Goal: Task Accomplishment & Management: Manage account settings

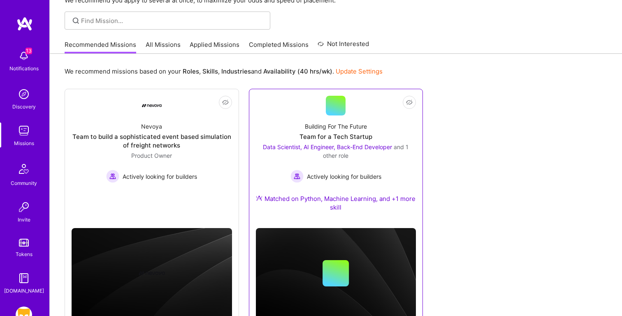
scroll to position [79, 0]
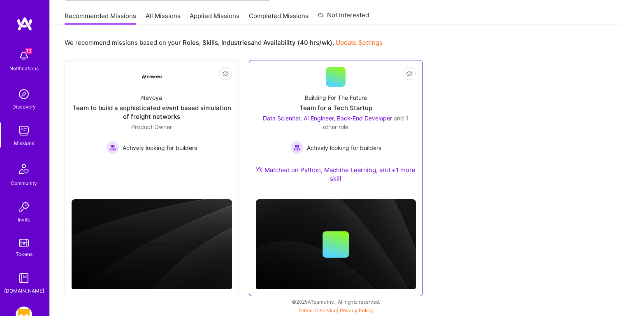
click at [345, 148] on span "Actively looking for builders" at bounding box center [344, 147] width 74 height 9
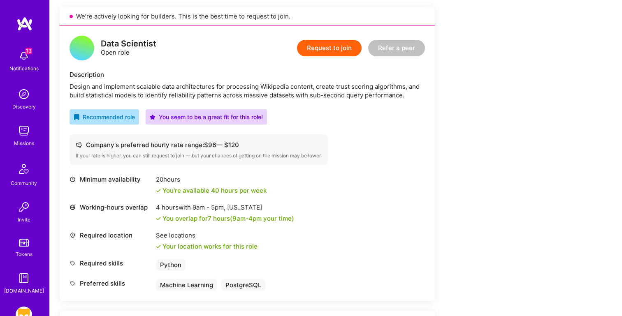
scroll to position [183, 0]
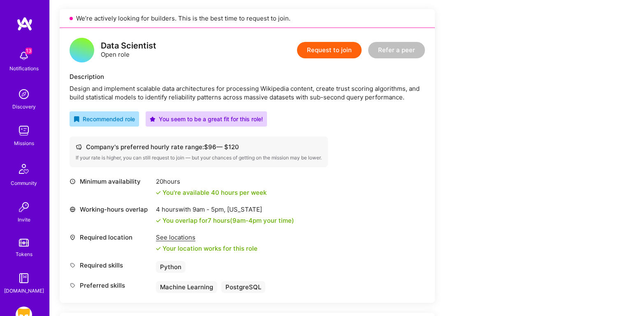
click at [147, 89] on div "Design and implement scalable data architectures for processing Wikipedia conte…" at bounding box center [246, 92] width 355 height 17
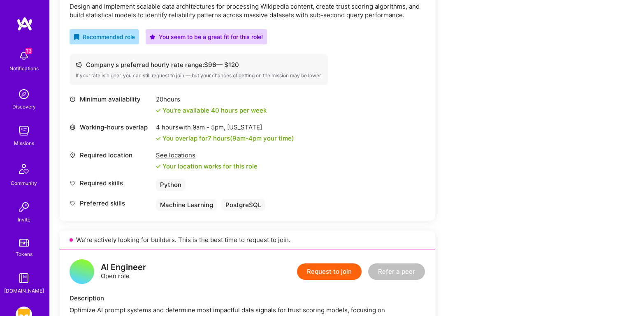
scroll to position [189, 0]
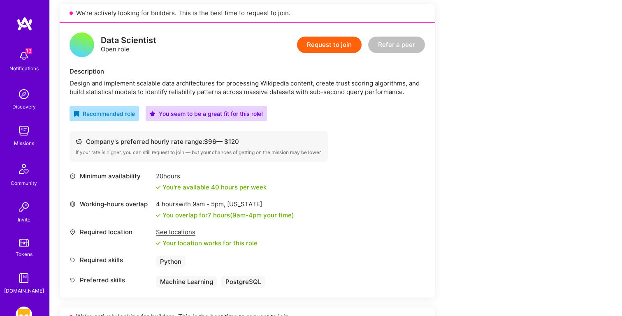
click at [314, 40] on button "Request to join" at bounding box center [329, 45] width 65 height 16
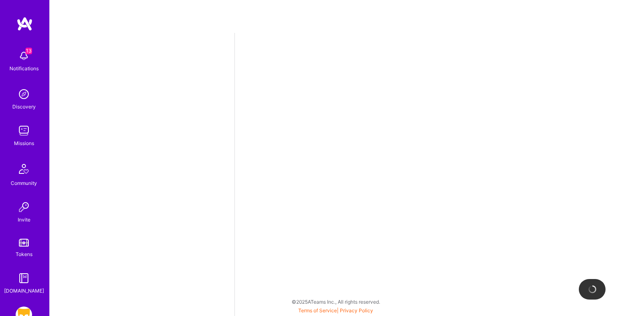
select select "US"
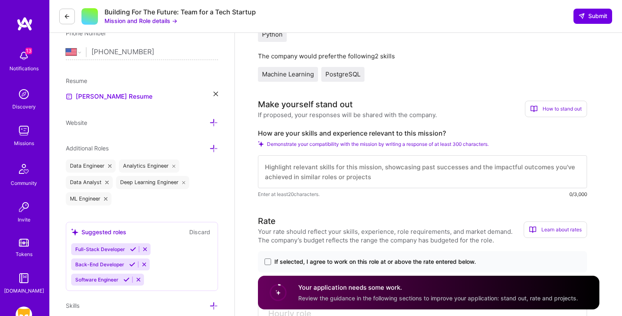
scroll to position [143, 0]
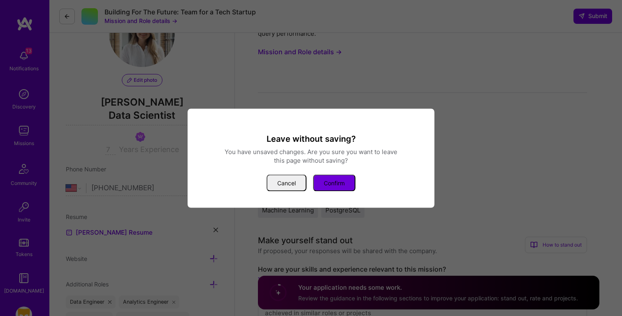
scroll to position [48, 0]
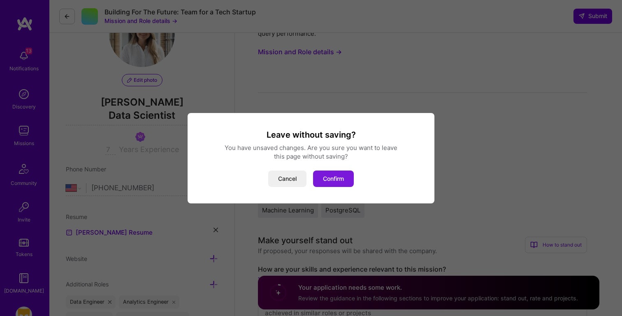
click at [326, 171] on button "Confirm" at bounding box center [333, 179] width 41 height 16
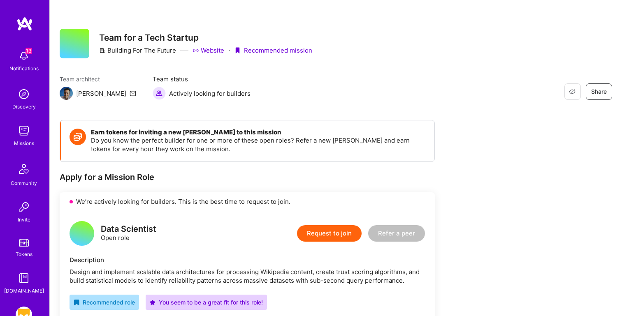
click at [208, 52] on link "Website" at bounding box center [208, 50] width 32 height 9
click at [22, 282] on img at bounding box center [24, 278] width 16 height 16
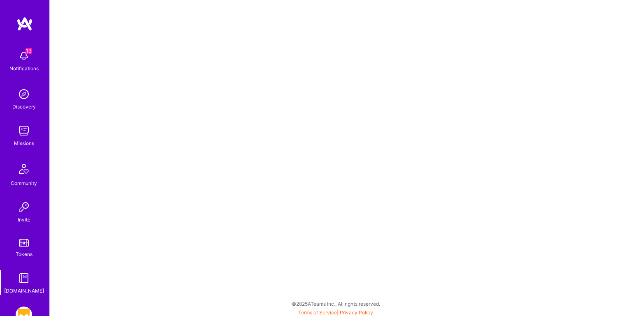
scroll to position [51, 0]
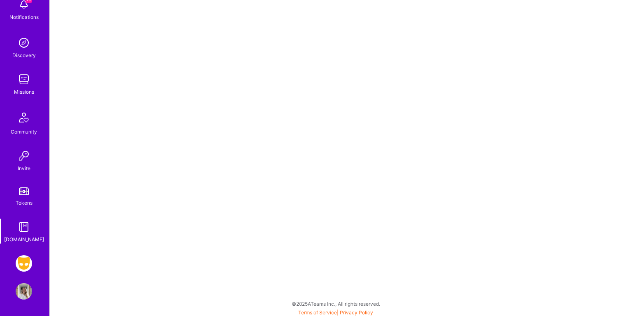
click at [25, 260] on img at bounding box center [24, 263] width 16 height 16
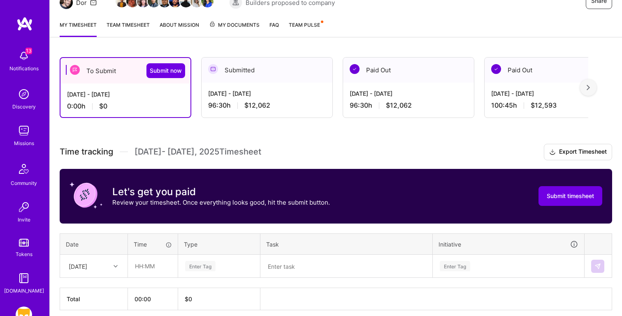
scroll to position [128, 0]
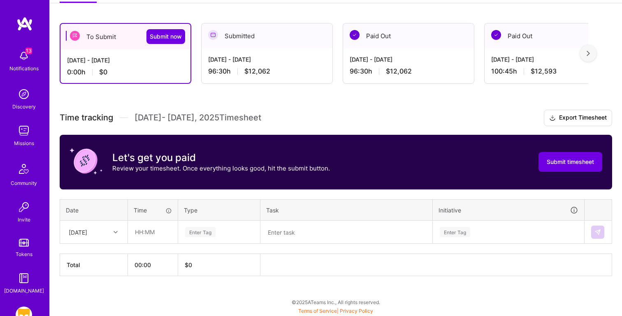
click at [86, 231] on div "[DATE]" at bounding box center [78, 232] width 19 height 9
click at [81, 270] on div "[DATE]" at bounding box center [93, 270] width 67 height 15
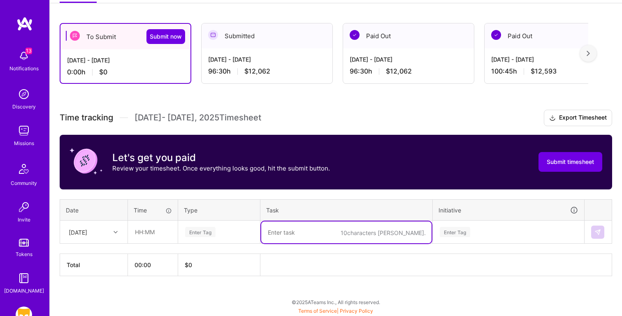
click at [296, 234] on textarea at bounding box center [346, 233] width 170 height 22
paste textarea "Meeting: [PERSON_NAME] / Pooja 1:1"
type textarea "Meeting: [PERSON_NAME] / Pooja 1:1"
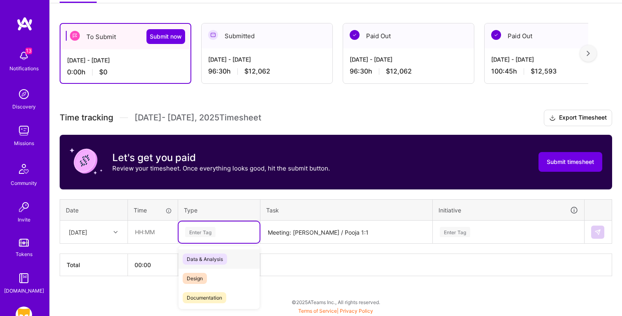
click at [217, 234] on div "Enter Tag" at bounding box center [218, 232] width 69 height 10
type input "meet"
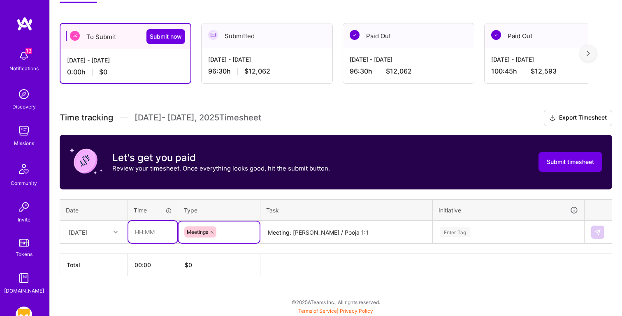
click at [162, 230] on input "text" at bounding box center [152, 232] width 49 height 22
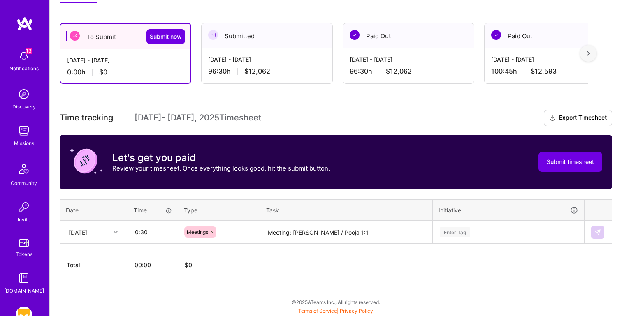
type input "00:30"
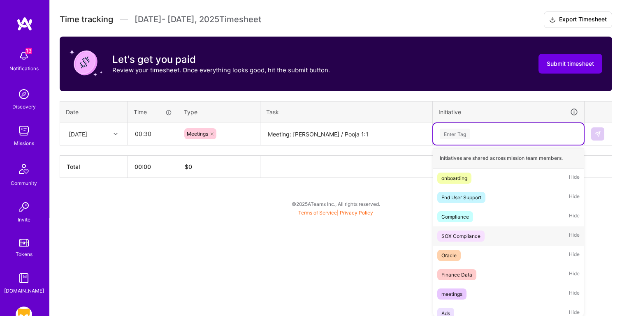
click at [453, 145] on div "option SOX Compliance focused, 4 of 51. 51 results available. Use Up and Down t…" at bounding box center [508, 133] width 150 height 21
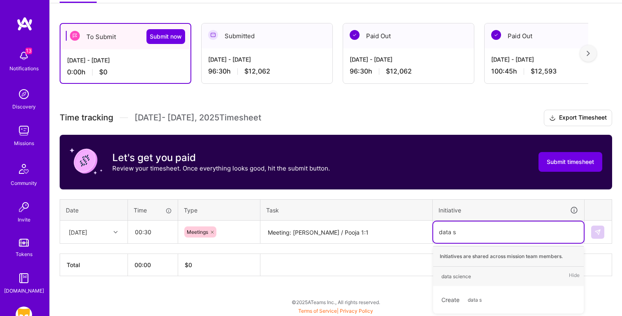
type input "data sc"
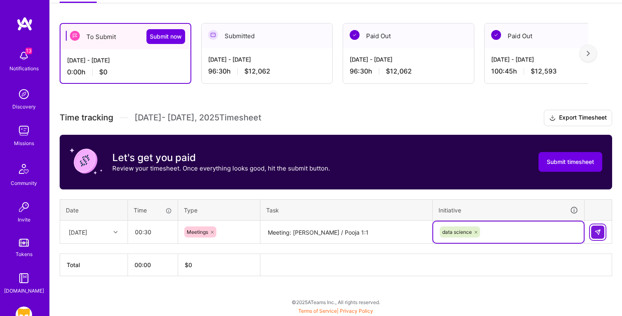
click at [596, 232] on img at bounding box center [597, 232] width 7 height 7
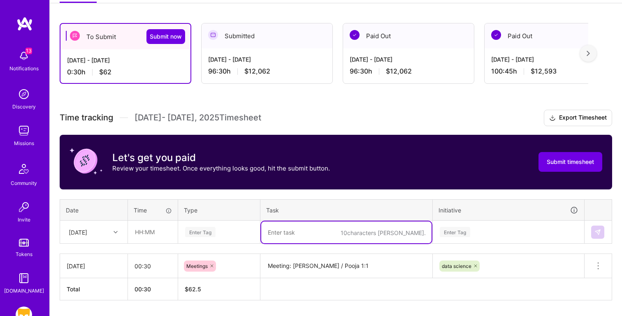
click at [284, 229] on textarea at bounding box center [346, 233] width 170 height 22
paste textarea "Experiment Data Updates"
type textarea "Experiment Data Updates"
click at [154, 232] on input "text" at bounding box center [152, 232] width 49 height 22
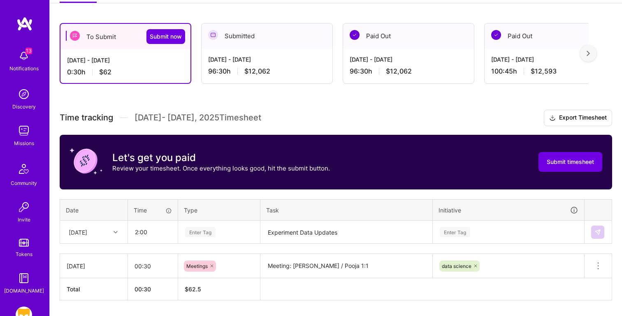
type input "02:00"
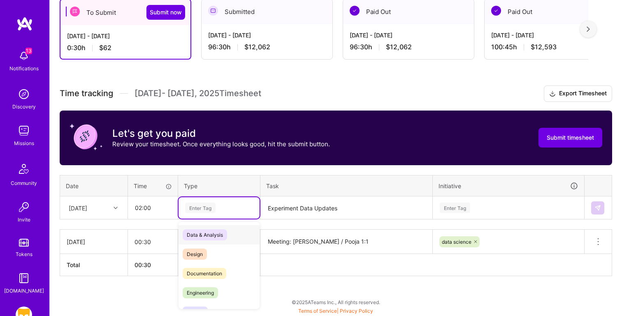
click at [233, 232] on div "Data & Analysis" at bounding box center [218, 234] width 81 height 19
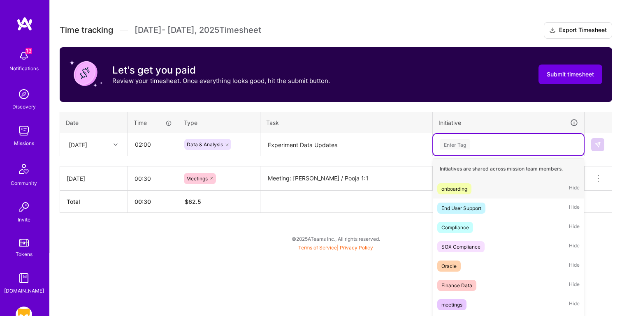
scroll to position [227, 0]
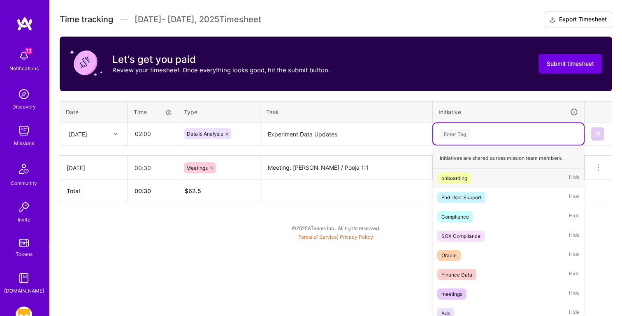
click at [478, 145] on div "option data science, selected. option onboarding focused, 1 of 51. 51 results a…" at bounding box center [508, 133] width 150 height 21
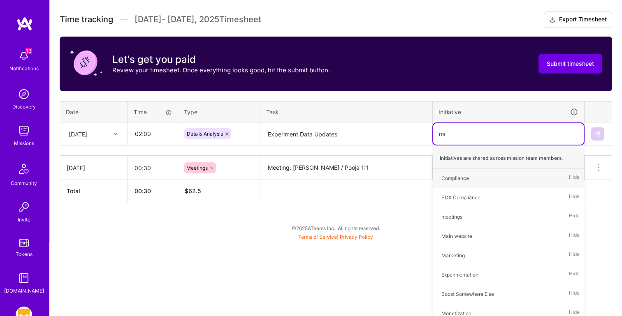
scroll to position [153, 0]
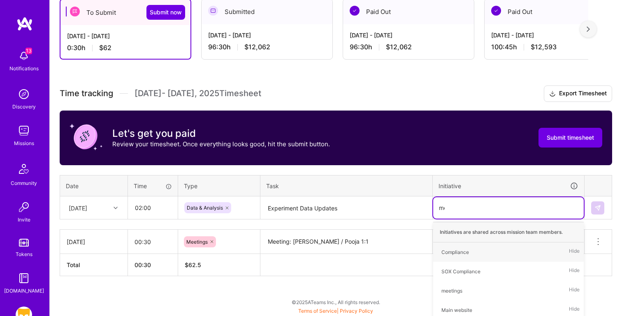
type input "mon"
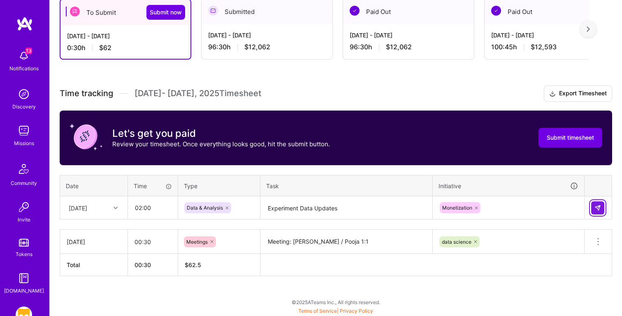
click at [599, 206] on img at bounding box center [597, 208] width 7 height 7
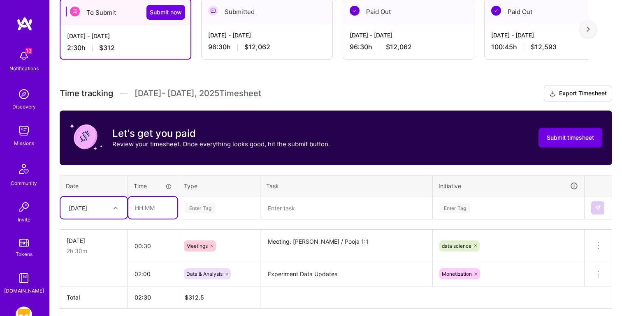
click at [143, 209] on input "text" at bounding box center [152, 208] width 49 height 22
type input "00:30"
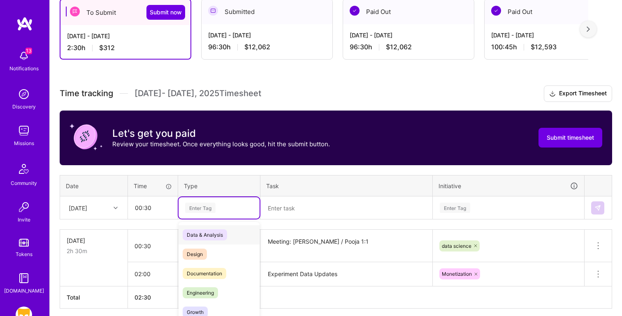
scroll to position [185, 0]
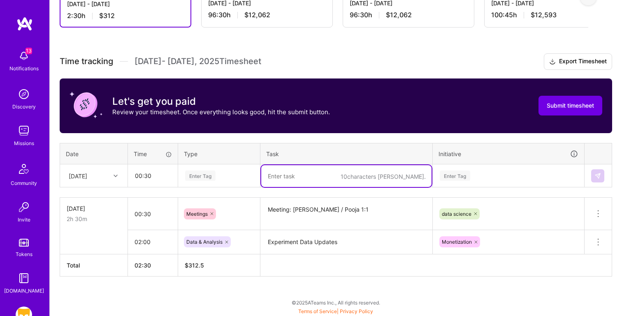
click at [301, 170] on textarea at bounding box center [346, 176] width 170 height 22
paste textarea "Meeting: RN Weekly Check In"
type textarea "Meeting: RN Weekly Check In"
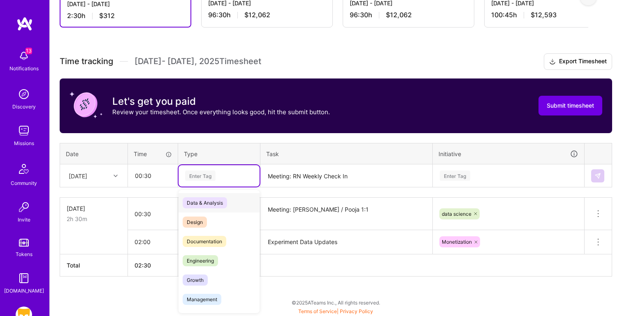
click at [231, 176] on div "Enter Tag" at bounding box center [218, 176] width 69 height 10
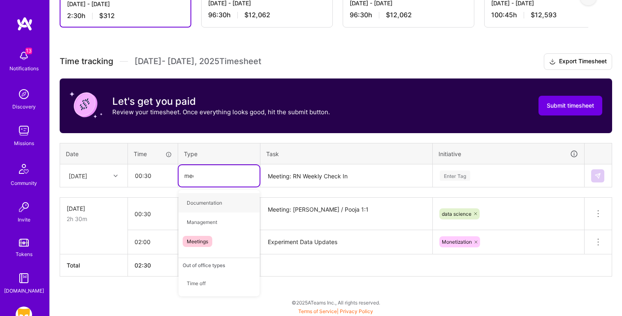
type input "meet"
click at [503, 179] on div "Enter Tag" at bounding box center [508, 175] width 150 height 21
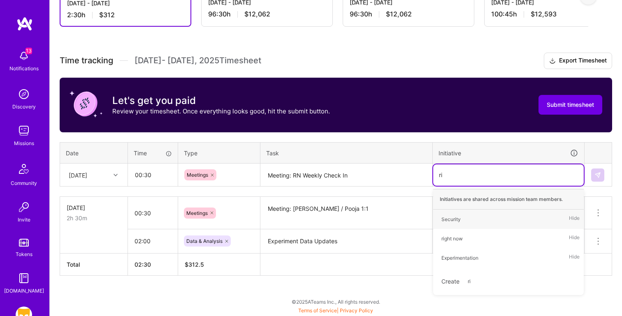
scroll to position [185, 0]
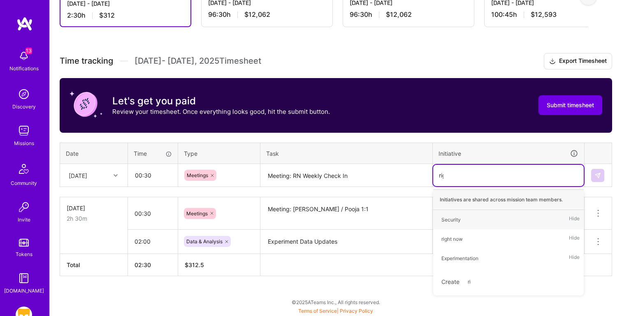
type input "righ"
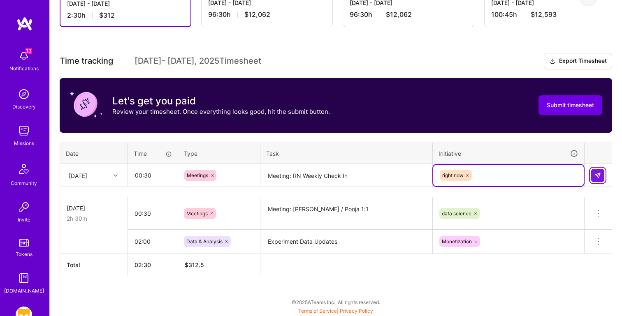
click at [601, 177] on button at bounding box center [597, 175] width 13 height 13
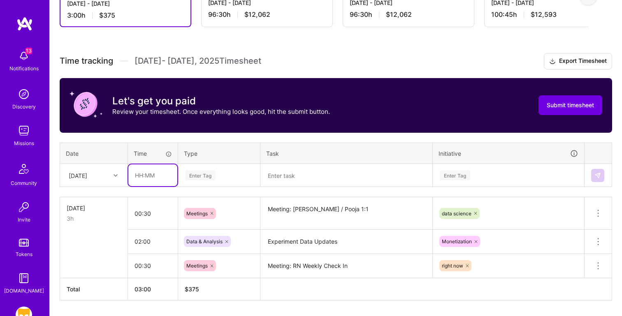
click at [150, 175] on input "text" at bounding box center [152, 175] width 49 height 22
type input "05:30"
click at [299, 178] on textarea at bounding box center [346, 176] width 170 height 22
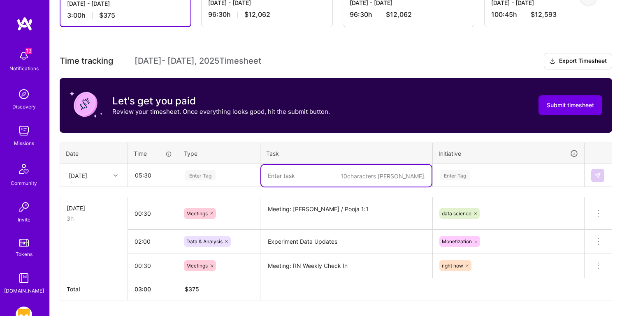
paste textarea "RN Maps Launch Analysis"
type textarea "RN Maps Launch Analysis"
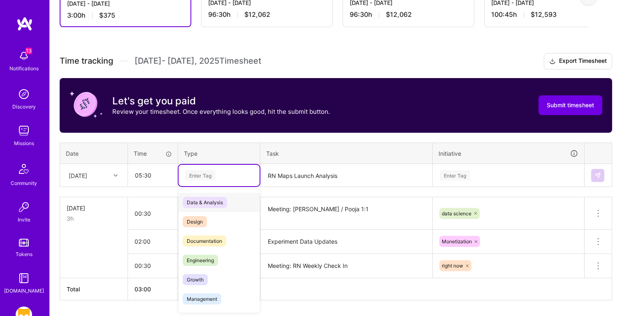
click at [211, 178] on div "Enter Tag" at bounding box center [200, 175] width 30 height 13
click at [240, 197] on div "Data & Analysis" at bounding box center [218, 202] width 81 height 19
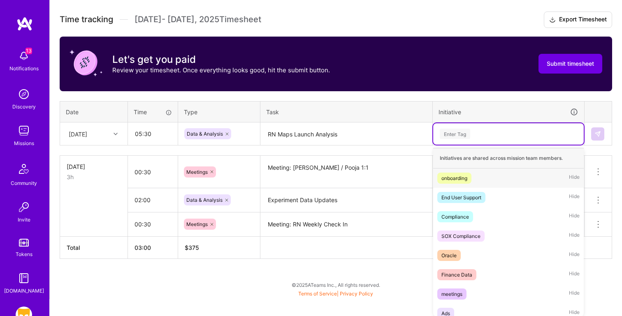
click at [462, 145] on div "option right now, selected. option onboarding focused, 1 of 51. 51 results avai…" at bounding box center [508, 133] width 150 height 21
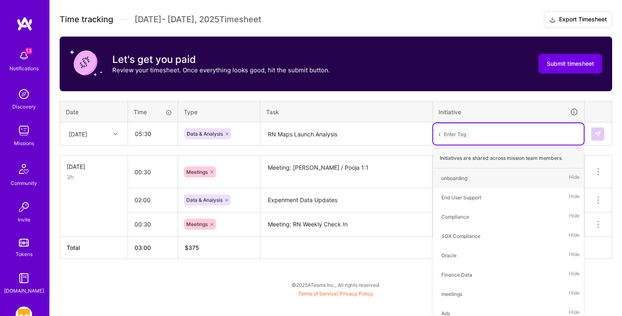
scroll to position [209, 0]
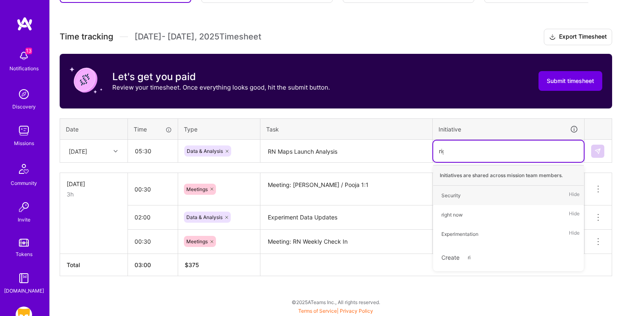
type input "righ"
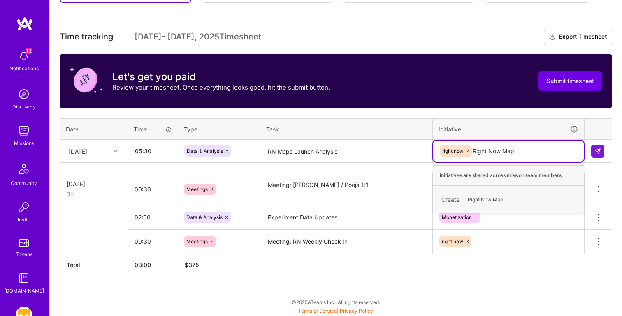
type input "Right Now Maps"
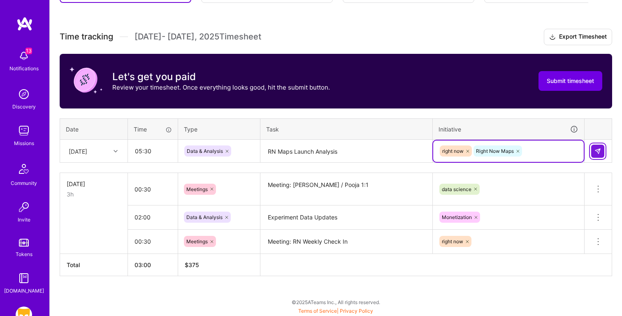
click at [598, 152] on img at bounding box center [597, 151] width 7 height 7
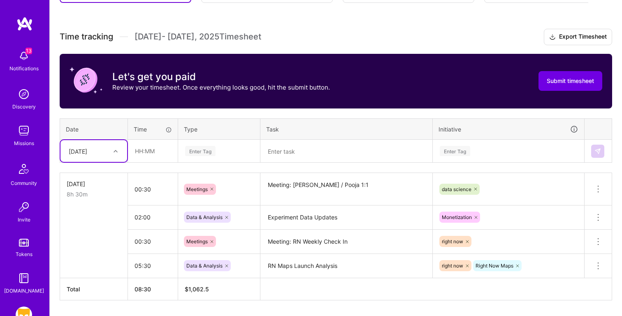
click at [98, 148] on div "[DATE]" at bounding box center [88, 151] width 46 height 14
click at [90, 191] on div "[DATE]" at bounding box center [93, 189] width 67 height 15
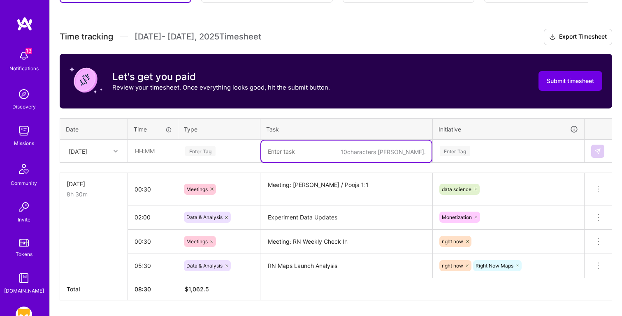
click at [294, 153] on textarea at bounding box center [346, 152] width 170 height 22
paste textarea "Visiting Status: Revenue Impact Analysis"
type textarea "Visiting Status: Revenue Impact Analysis"
click at [152, 150] on input "text" at bounding box center [152, 151] width 49 height 22
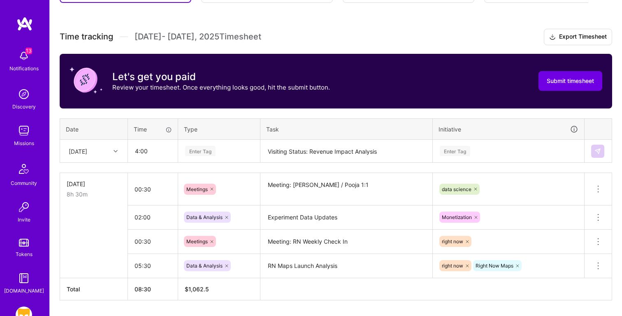
type input "04:00"
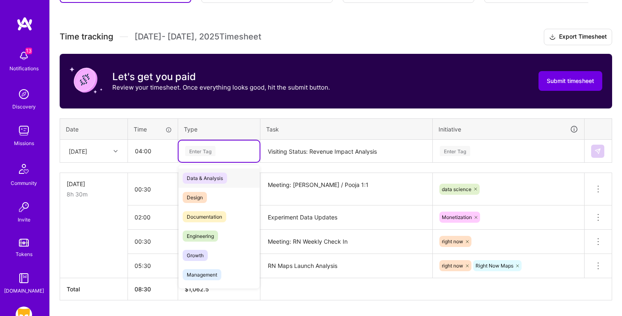
click at [243, 181] on div "Data & Analysis" at bounding box center [218, 178] width 81 height 19
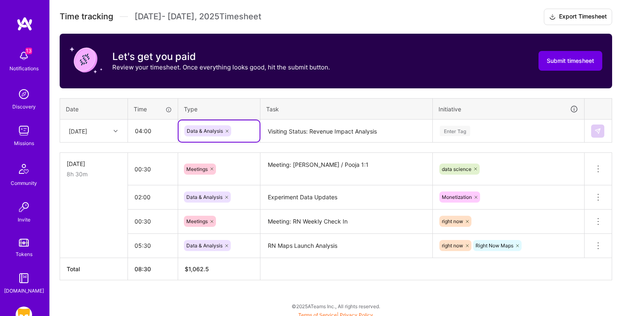
click at [462, 142] on div "Enter Tag" at bounding box center [508, 130] width 150 height 21
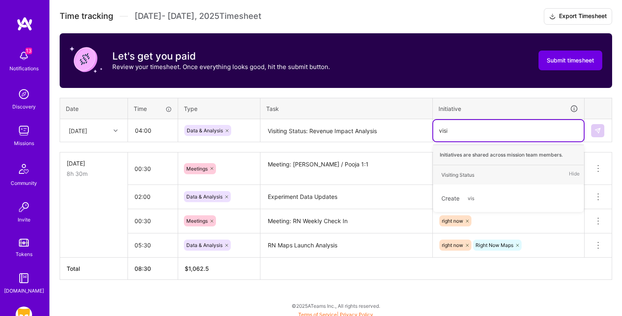
type input "visit"
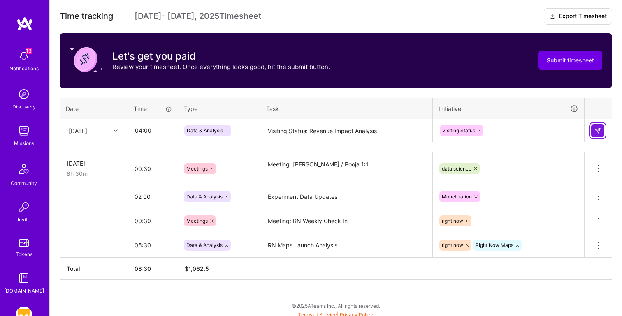
click at [599, 131] on img at bounding box center [597, 130] width 7 height 7
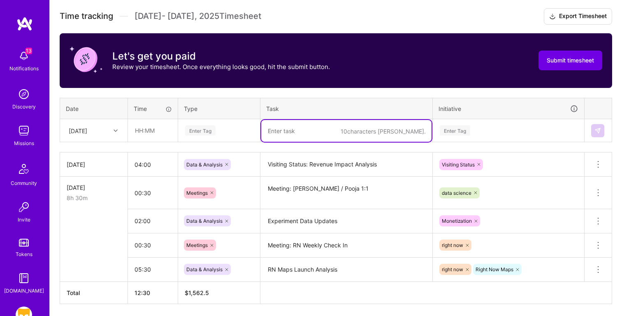
click at [289, 135] on textarea at bounding box center [346, 131] width 170 height 22
paste textarea "DAU Slides"
type textarea "DAU Slides"
click at [161, 130] on input "text" at bounding box center [152, 131] width 49 height 22
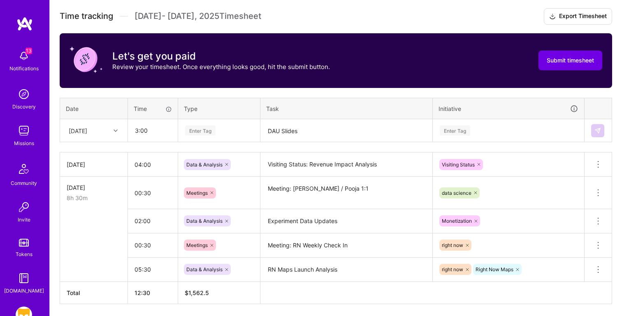
type input "03:00"
click at [513, 135] on div "Enter Tag" at bounding box center [508, 130] width 150 height 21
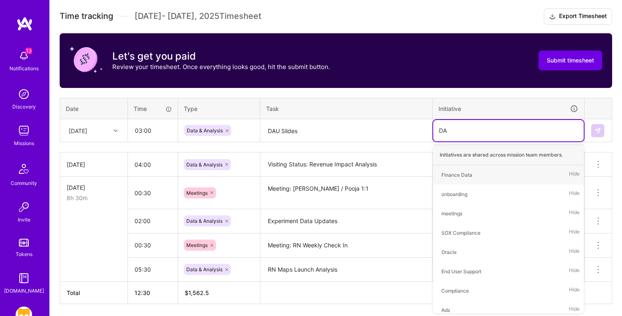
type input "DAU"
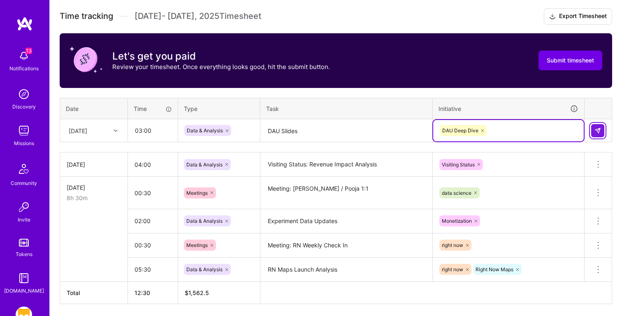
click at [596, 132] on img at bounding box center [597, 130] width 7 height 7
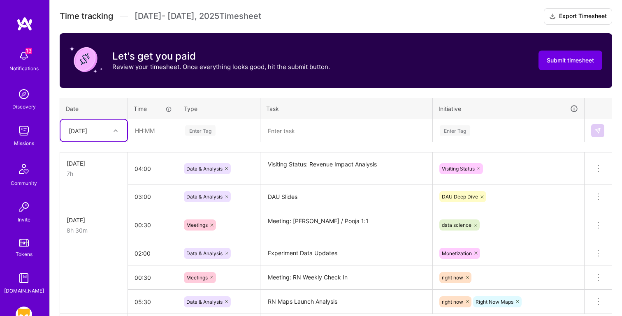
click at [301, 131] on textarea at bounding box center [346, 131] width 170 height 22
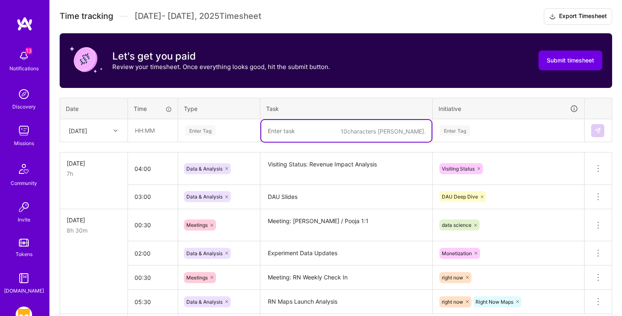
paste textarea "RN Maps Launch Analysis"
type textarea "RN Maps Launch Analysis"
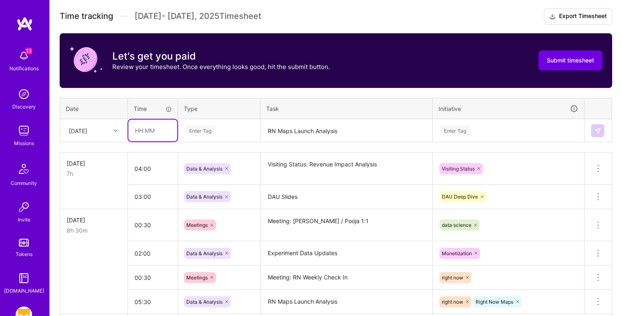
click at [141, 131] on input "text" at bounding box center [152, 131] width 49 height 22
type input "02:00"
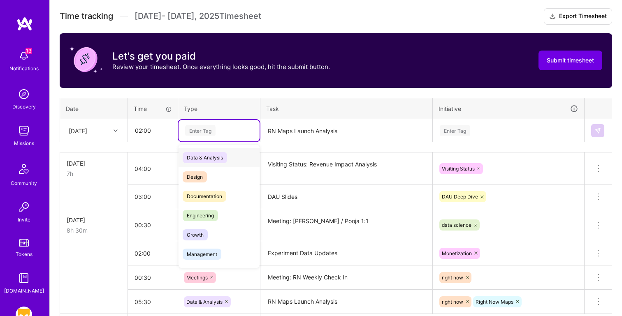
click at [228, 159] on div "Data & Analysis" at bounding box center [218, 157] width 81 height 19
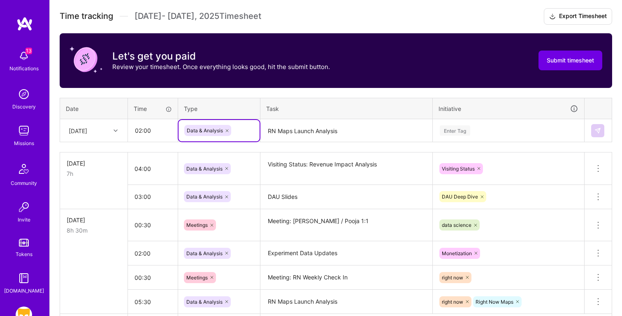
click at [462, 128] on div "Enter Tag" at bounding box center [455, 130] width 30 height 13
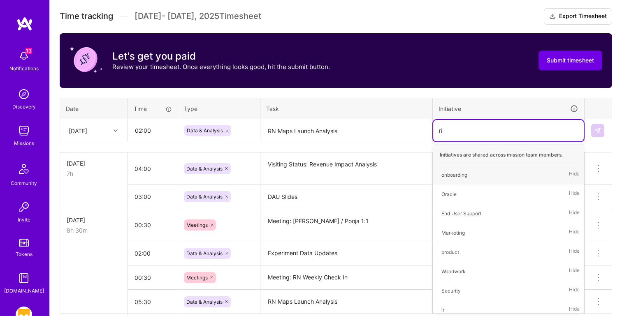
type input "rig"
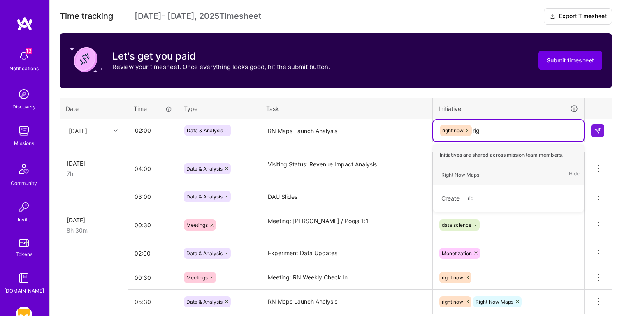
type input "righ"
click at [495, 178] on div "Right Now Maps Hide" at bounding box center [508, 174] width 150 height 19
click at [463, 174] on td "Visiting Status" at bounding box center [509, 169] width 152 height 32
click at [493, 129] on td "option right now, selected. option Right Now Maps focused, 52 of 53. 2 results …" at bounding box center [509, 130] width 152 height 23
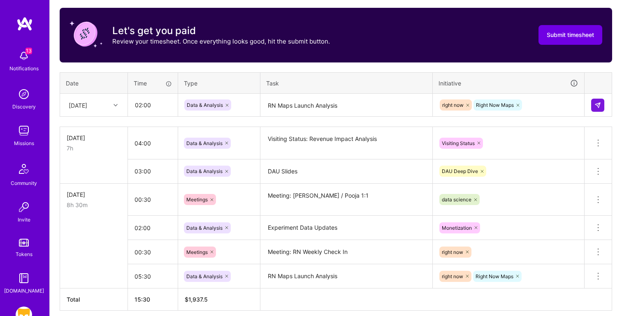
scroll to position [268, 0]
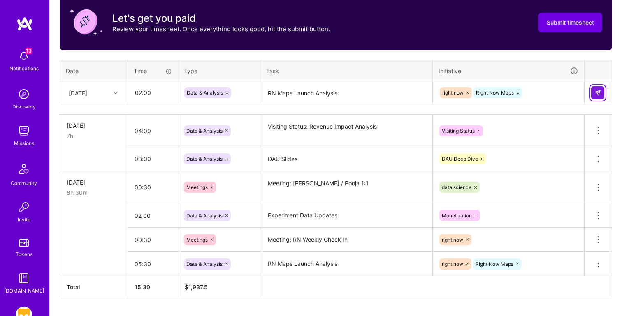
click at [599, 92] on img at bounding box center [597, 93] width 7 height 7
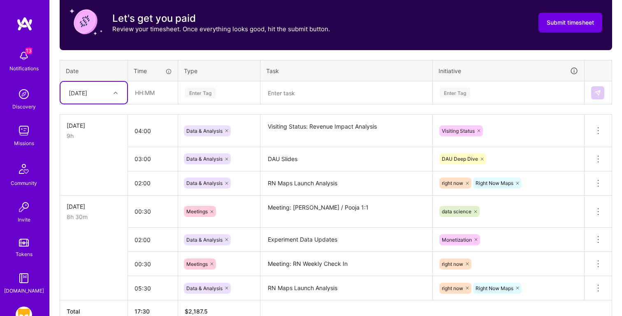
click at [87, 90] on div "[DATE]" at bounding box center [78, 92] width 19 height 9
click at [82, 146] on div "[DATE]" at bounding box center [93, 146] width 67 height 15
click at [278, 90] on textarea at bounding box center [346, 93] width 170 height 22
paste textarea "Meeting: [PERSON_NAME] / [PERSON_NAME]"
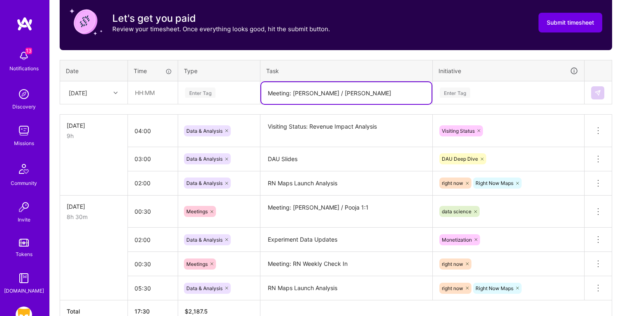
type textarea "Meeting: [PERSON_NAME] / [PERSON_NAME]"
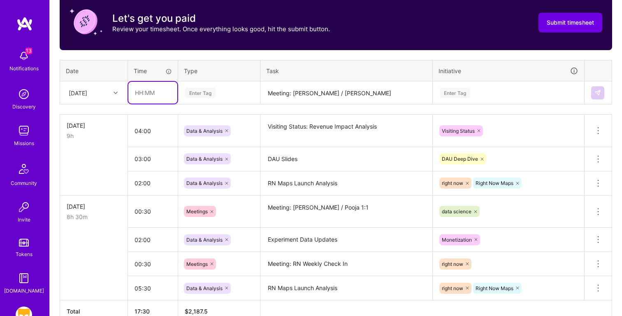
click at [162, 95] on input "text" at bounding box center [152, 93] width 49 height 22
type input "00:30"
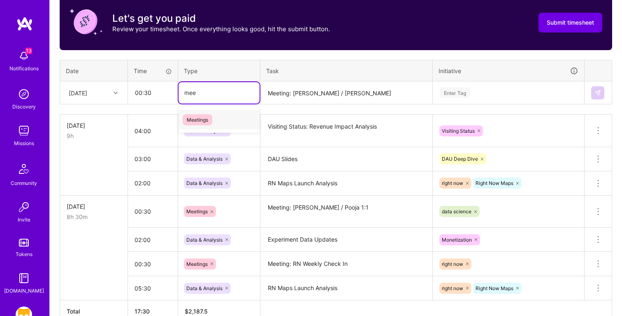
type input "meet"
click at [497, 92] on div "Enter Tag" at bounding box center [508, 93] width 139 height 10
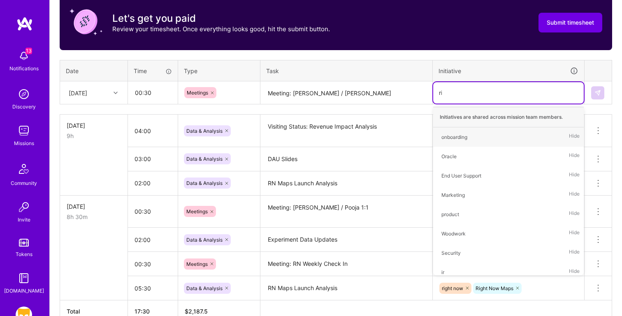
type input "rig"
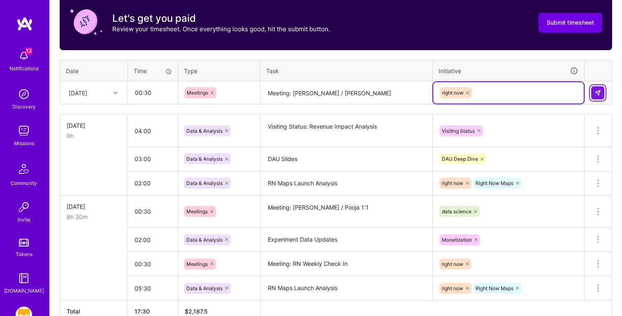
click at [604, 91] on button at bounding box center [597, 92] width 13 height 13
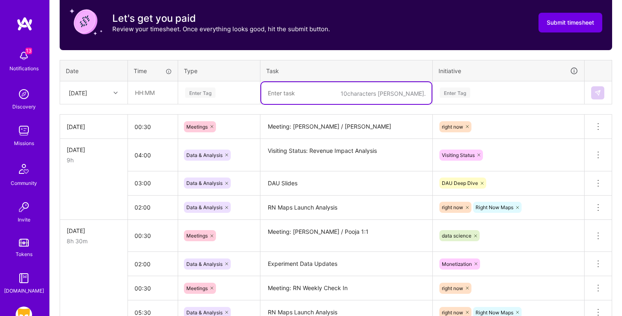
click at [286, 91] on textarea at bounding box center [346, 93] width 170 height 22
paste textarea "RN Parking Lot"
type textarea "RN Parking Lot"
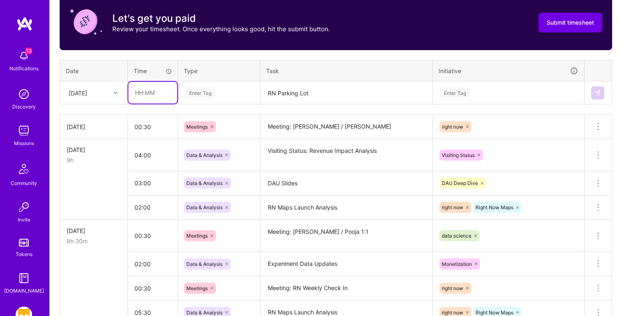
click at [151, 91] on input "text" at bounding box center [152, 93] width 49 height 22
type input "00:30"
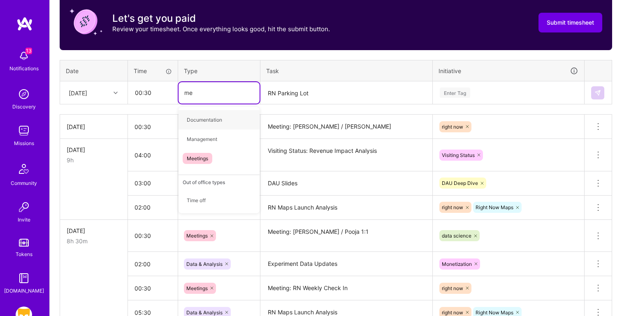
type input "mee"
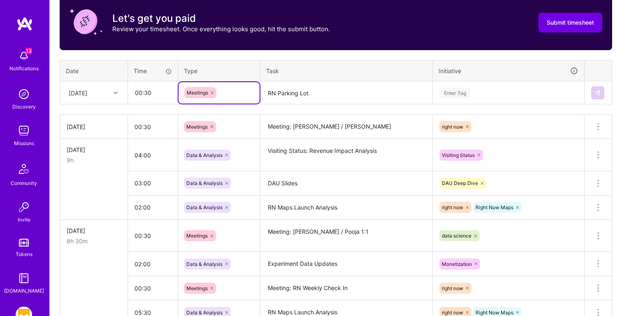
click at [445, 91] on div "Enter Tag" at bounding box center [455, 92] width 30 height 13
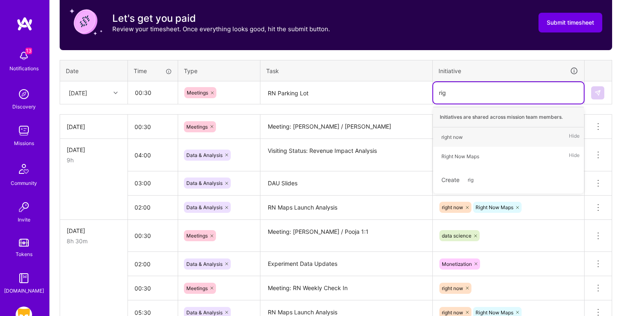
type input "righ"
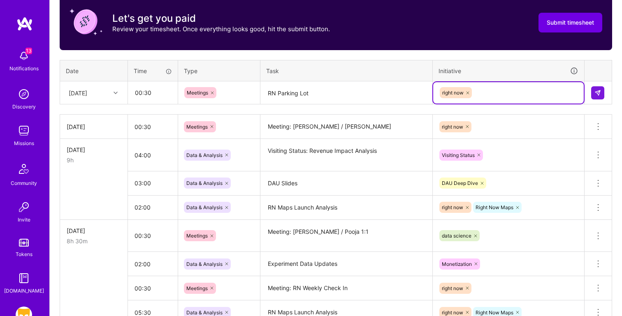
click at [605, 93] on td at bounding box center [598, 92] width 28 height 23
click at [598, 94] on img at bounding box center [597, 93] width 7 height 7
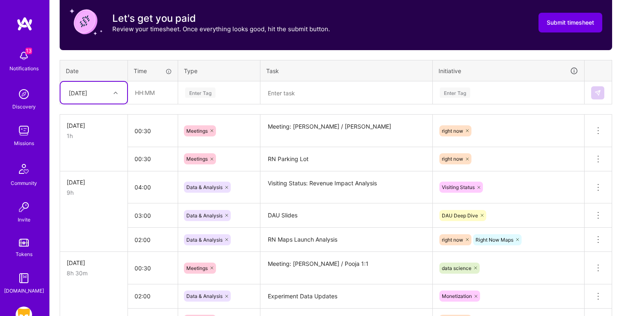
click at [290, 95] on textarea at bounding box center [346, 93] width 170 height 22
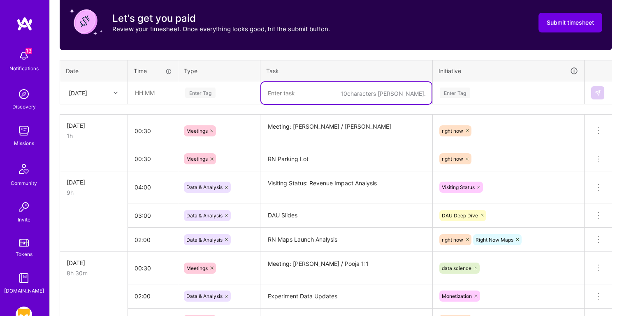
paste textarea "Kick off Merge Photos Instrumentation"
type textarea "Kick off Merge Photos Instrumentation"
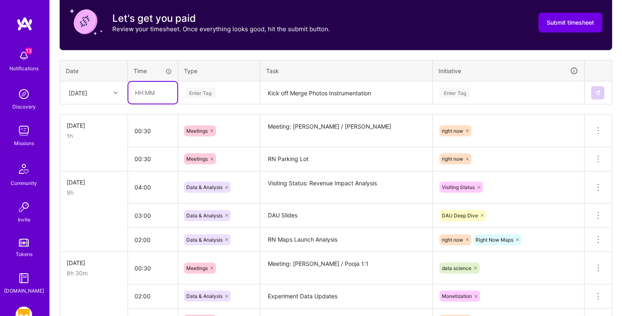
click at [148, 92] on input "text" at bounding box center [152, 93] width 49 height 22
type input "03:00"
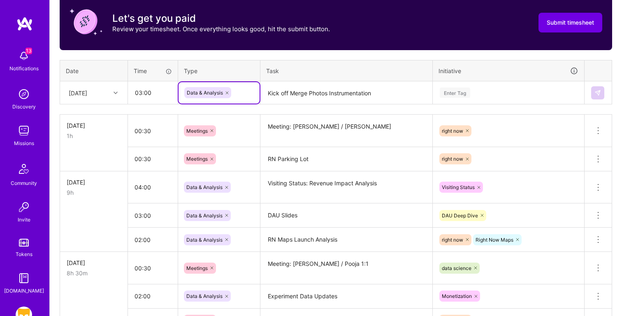
click at [465, 92] on div "Enter Tag" at bounding box center [455, 92] width 30 height 13
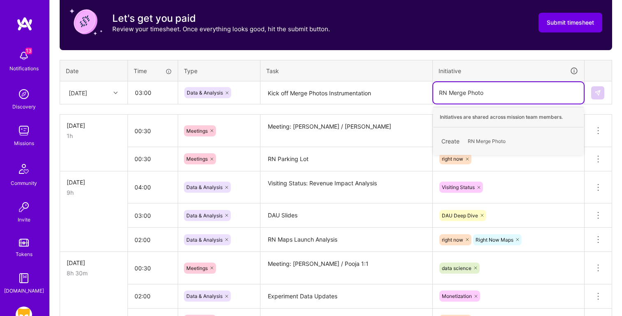
type input "RN Merge Photos"
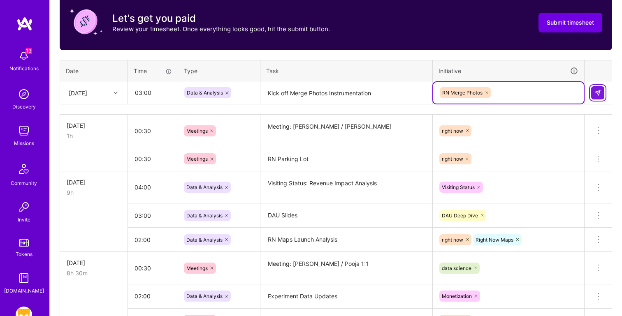
click at [599, 96] on button at bounding box center [597, 92] width 13 height 13
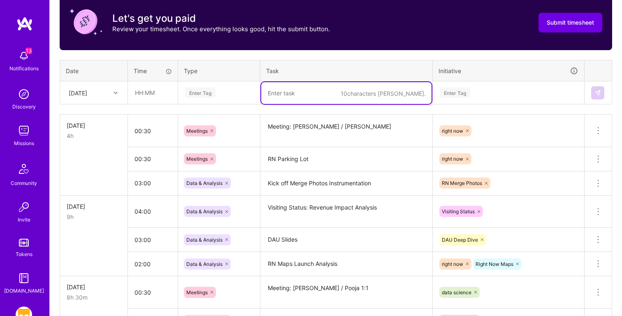
click at [317, 97] on textarea at bounding box center [346, 93] width 170 height 22
paste textarea "DAU Analysis Updates"
type textarea "DAU Analysis Updates"
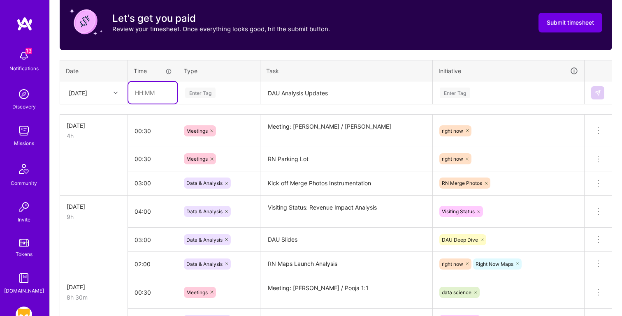
click at [152, 95] on input "text" at bounding box center [152, 93] width 49 height 22
type input "02:00"
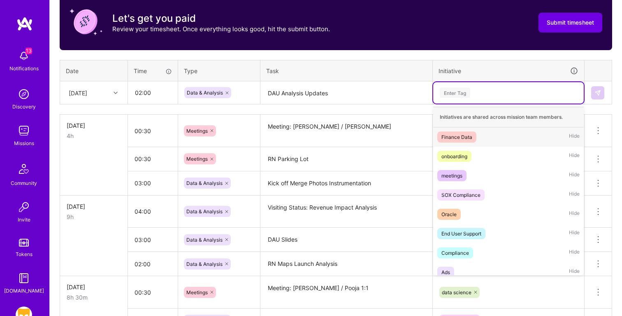
click at [457, 93] on div "Enter Tag" at bounding box center [455, 92] width 30 height 13
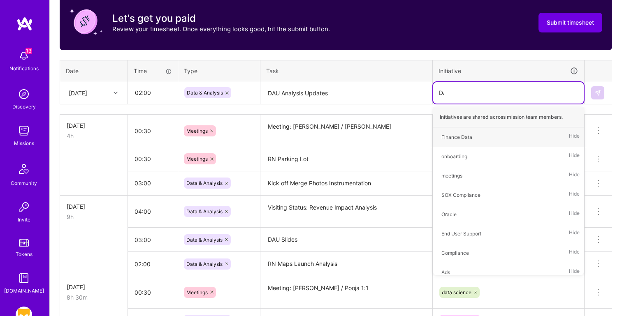
type input "DAU"
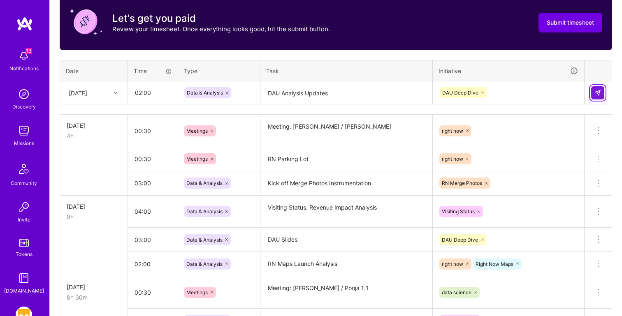
click at [599, 92] on img at bounding box center [597, 93] width 7 height 7
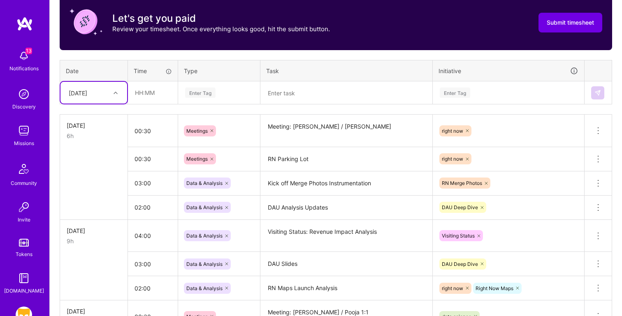
click at [295, 97] on textarea at bounding box center [346, 93] width 170 height 22
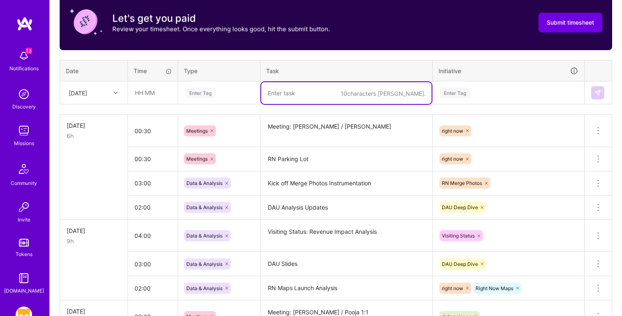
paste textarea "RN Maps Launch Analysis"
type textarea "RN Maps Launch Analysis"
click at [133, 90] on input "text" at bounding box center [152, 93] width 49 height 22
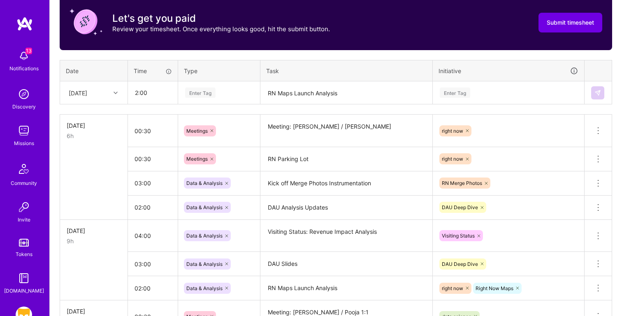
type input "02:00"
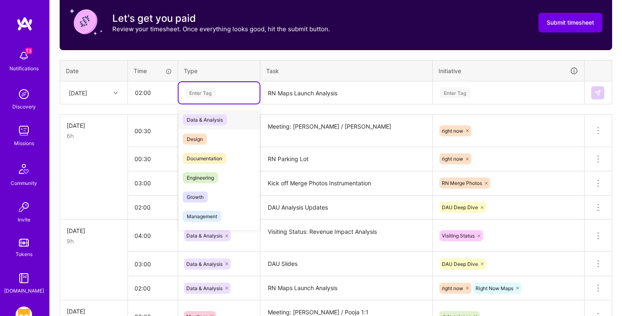
click at [216, 94] on div "Enter Tag" at bounding box center [218, 93] width 69 height 10
click at [238, 123] on div "Data & Analysis" at bounding box center [218, 119] width 81 height 19
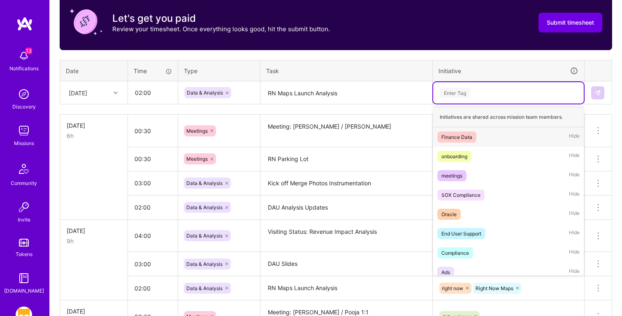
click at [467, 94] on div "Enter Tag" at bounding box center [455, 92] width 30 height 13
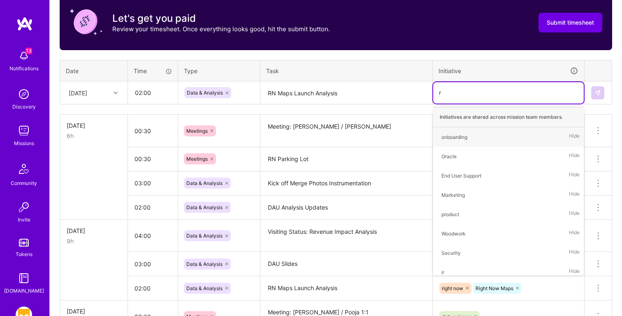
type input "ri"
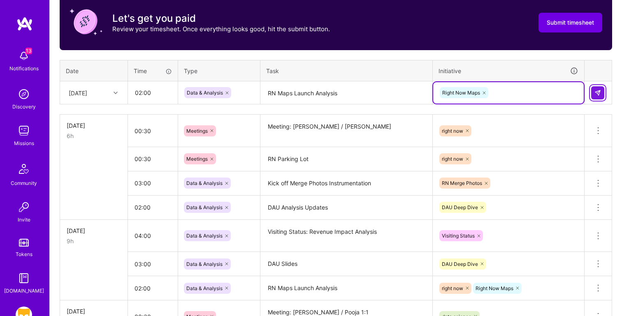
click at [597, 90] on img at bounding box center [597, 93] width 7 height 7
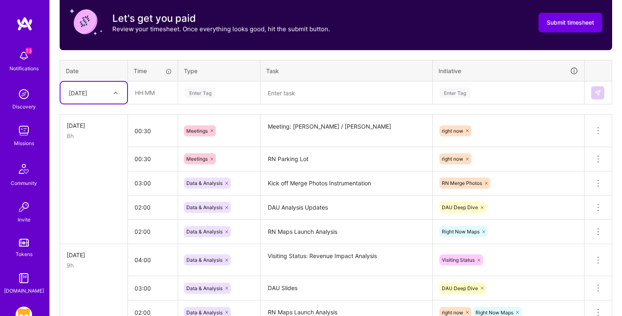
click at [87, 92] on div "[DATE]" at bounding box center [78, 92] width 19 height 9
click at [88, 156] on div "[DATE]" at bounding box center [93, 161] width 67 height 15
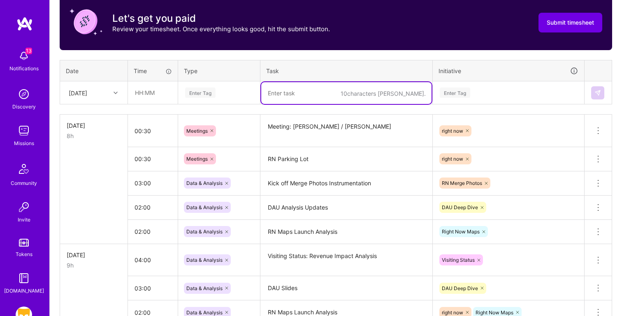
click at [289, 89] on textarea at bounding box center [346, 93] width 170 height 22
paste textarea "Meeting: [PERSON_NAME] / Tanishta"
type textarea "Meeting: [PERSON_NAME] / Tanishta"
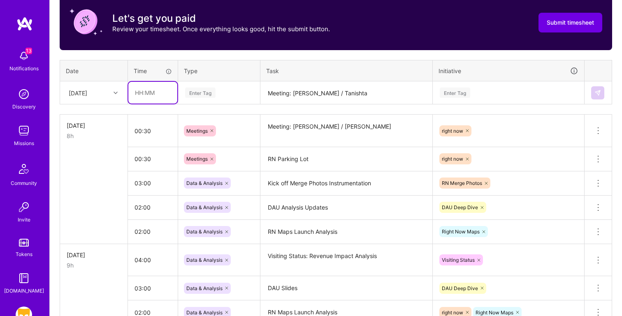
click at [157, 94] on input "text" at bounding box center [152, 93] width 49 height 22
type input "00:30"
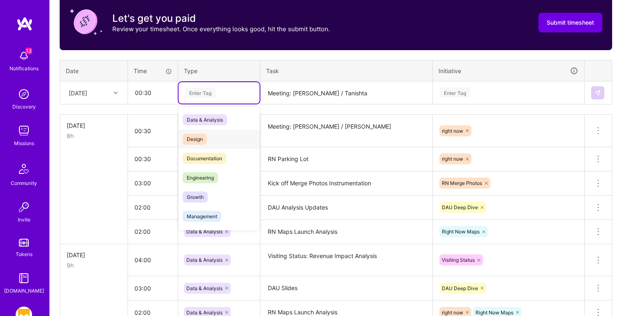
drag, startPoint x: 234, startPoint y: 121, endPoint x: 226, endPoint y: 138, distance: 18.4
click at [227, 138] on div "Data & Analysis Design Documentation Engineering Growth Management Marketing Me…" at bounding box center [218, 245] width 81 height 271
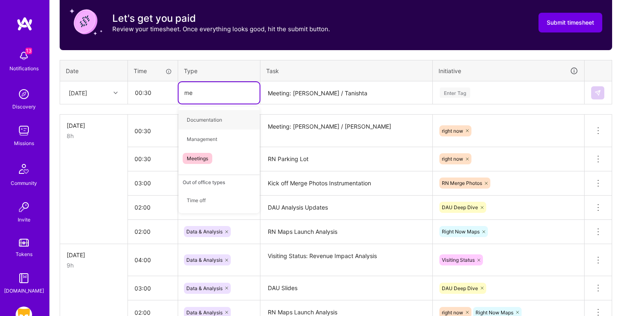
type input "mee"
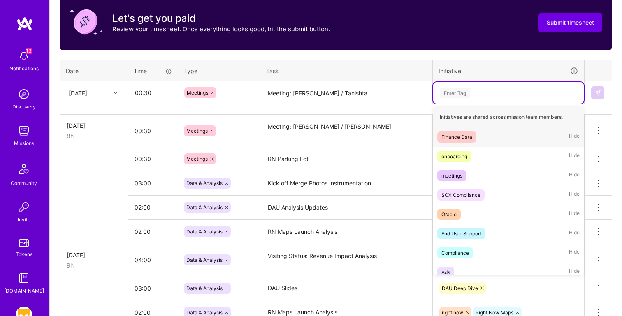
click at [485, 92] on div "Enter Tag" at bounding box center [508, 93] width 139 height 10
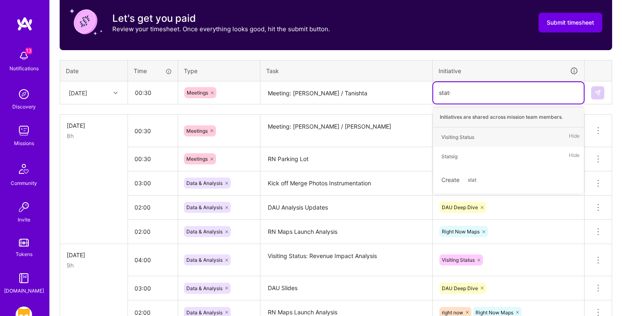
type input "statsi"
click at [481, 134] on div "Statsig Hide" at bounding box center [508, 136] width 150 height 19
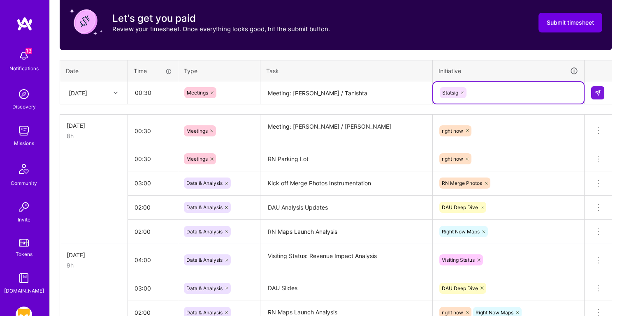
click at [457, 139] on div "right now" at bounding box center [508, 130] width 151 height 21
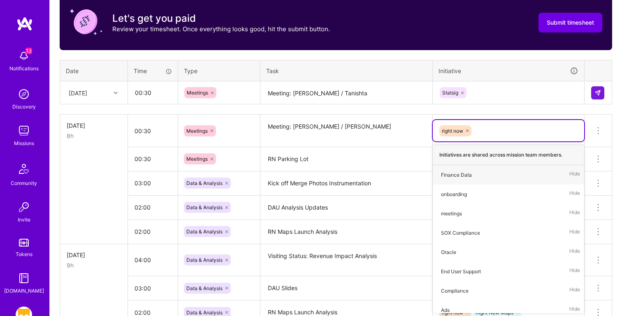
click at [510, 86] on div "Statsig" at bounding box center [508, 92] width 139 height 13
click at [498, 95] on div "Statsig" at bounding box center [508, 92] width 139 height 13
click at [515, 95] on div "Statsig" at bounding box center [508, 92] width 139 height 13
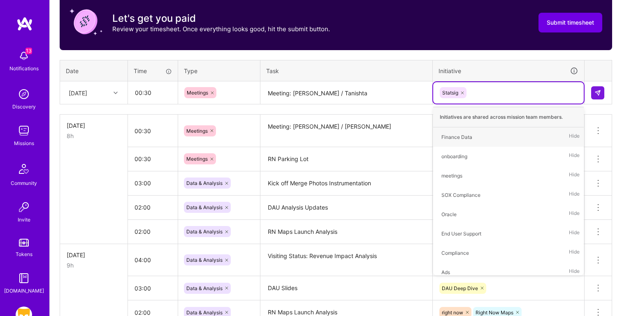
click at [515, 95] on div "Statsig" at bounding box center [508, 92] width 139 height 13
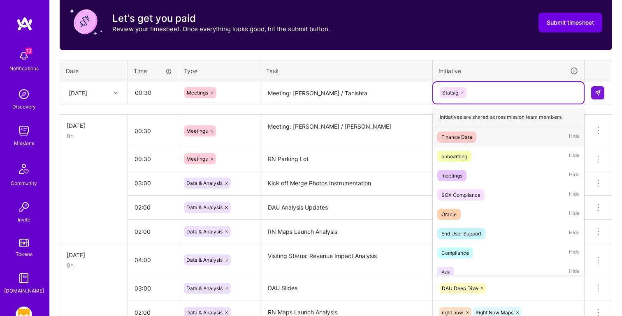
click at [515, 95] on div "Statsig" at bounding box center [508, 92] width 139 height 13
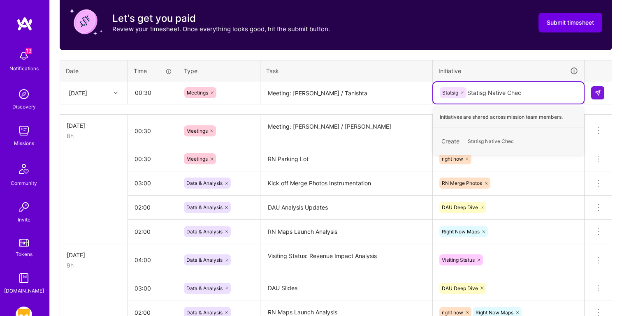
type input "Statisg Native Check"
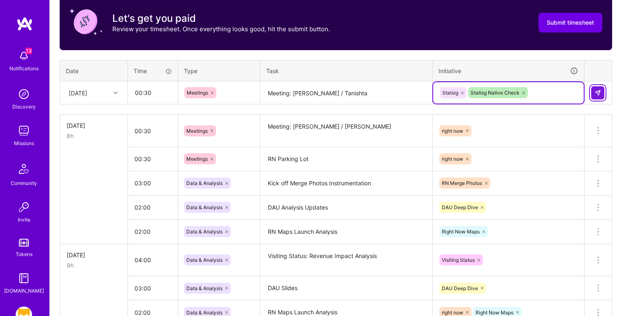
click at [603, 93] on button at bounding box center [597, 92] width 13 height 13
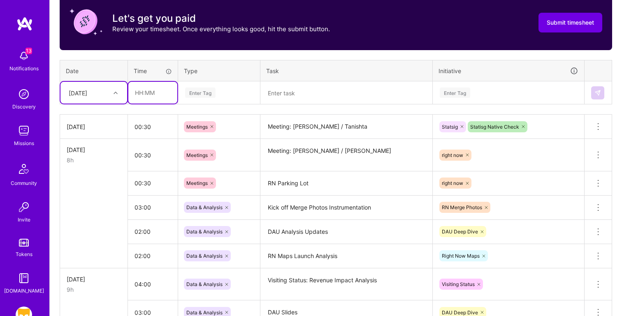
click at [150, 97] on input "text" at bounding box center [152, 93] width 49 height 22
type input "03:00"
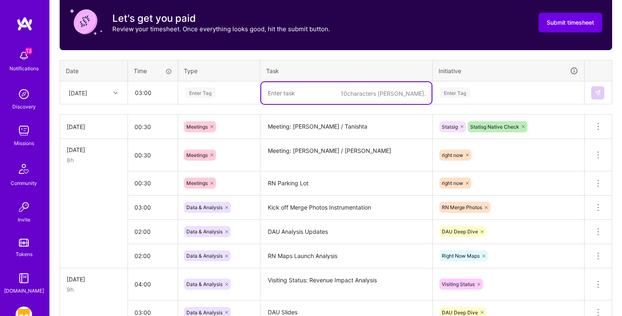
click at [295, 92] on textarea at bounding box center [346, 93] width 170 height 22
paste textarea "DAU Analysis Updates"
type textarea "DAU Analysis Updates"
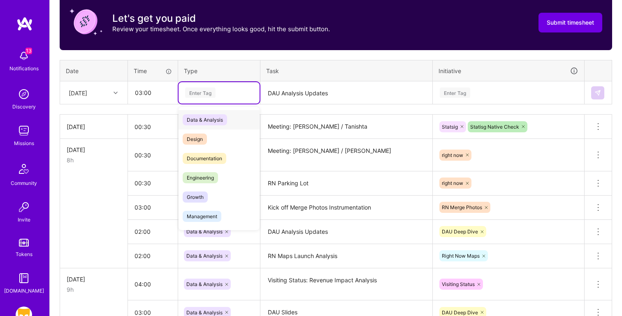
click at [224, 92] on div "Enter Tag" at bounding box center [218, 93] width 69 height 10
click at [235, 116] on div "Data & Analysis" at bounding box center [218, 119] width 81 height 19
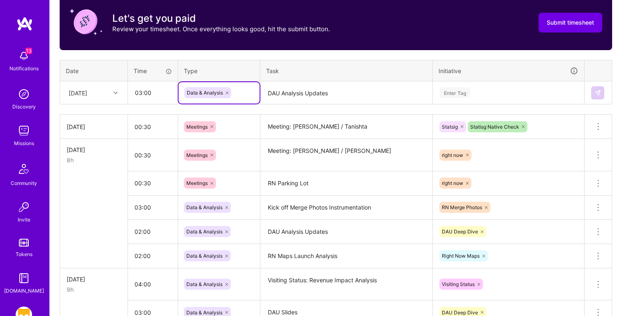
click at [472, 92] on div "Enter Tag" at bounding box center [508, 93] width 139 height 10
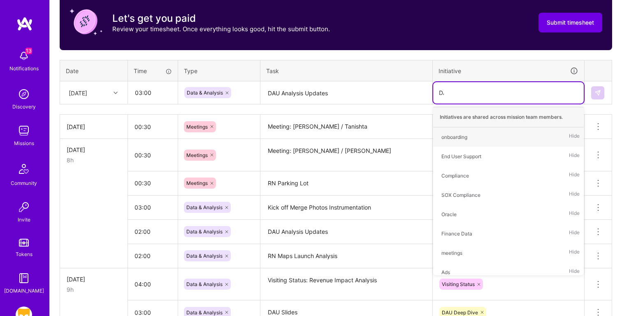
type input "DAU"
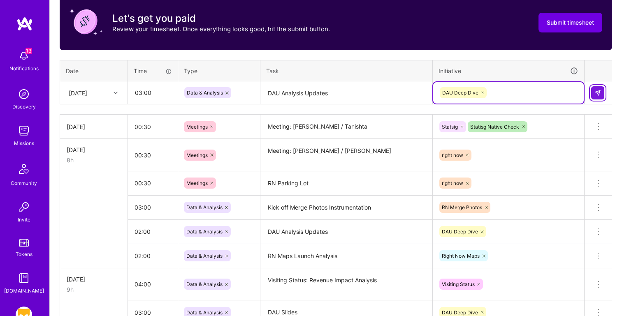
click at [602, 96] on button at bounding box center [597, 92] width 13 height 13
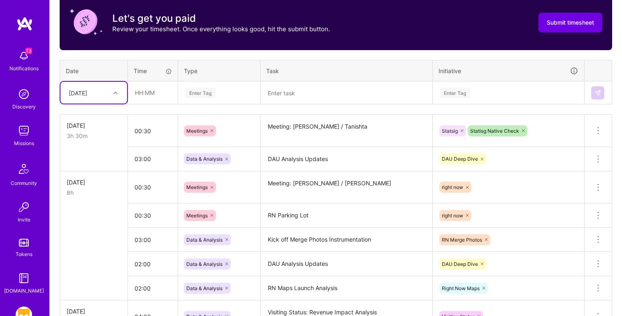
click at [308, 91] on textarea at bounding box center [346, 93] width 170 height 22
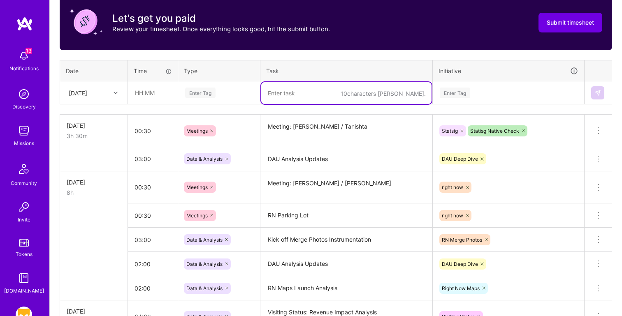
click at [308, 91] on textarea at bounding box center [346, 93] width 170 height 22
paste textarea "PD All Hands"
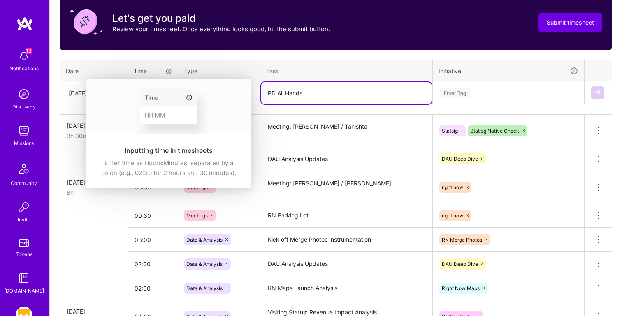
type textarea "PD All Hands"
click at [153, 91] on img at bounding box center [168, 106] width 164 height 55
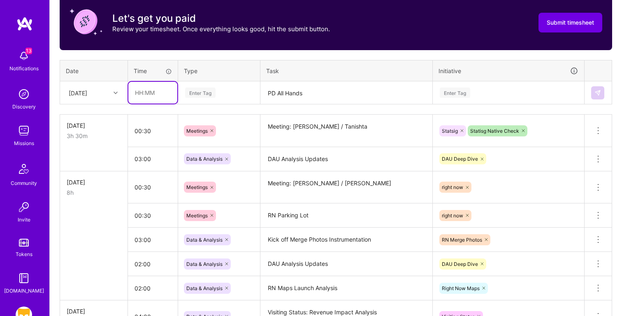
click at [141, 91] on input "text" at bounding box center [152, 93] width 49 height 22
type input "01:15"
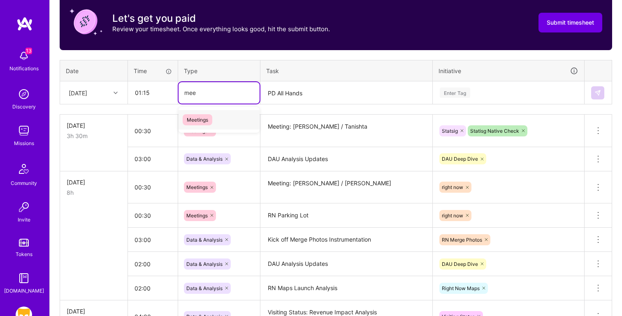
type input "meet"
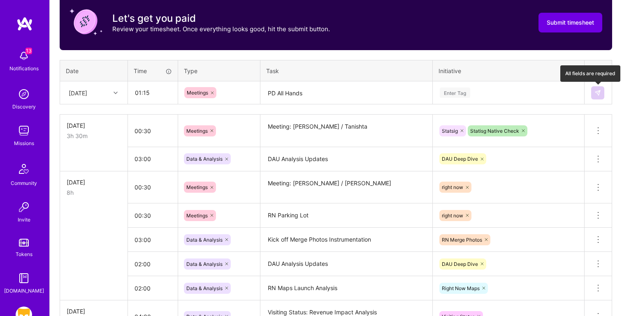
click at [595, 93] on img at bounding box center [597, 93] width 7 height 7
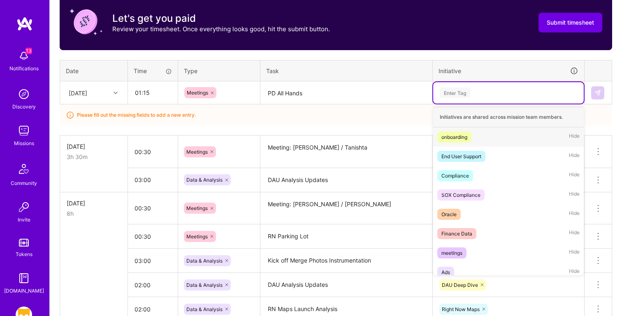
click at [493, 96] on div "Enter Tag" at bounding box center [508, 93] width 139 height 10
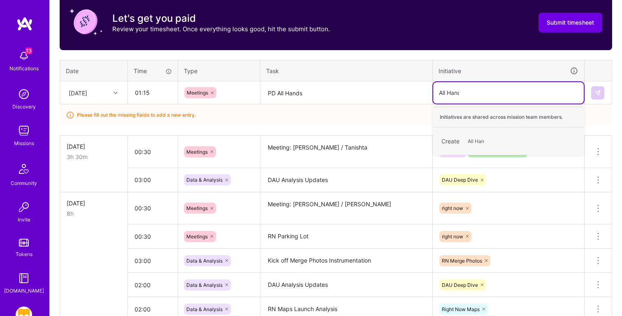
type input "All Hands"
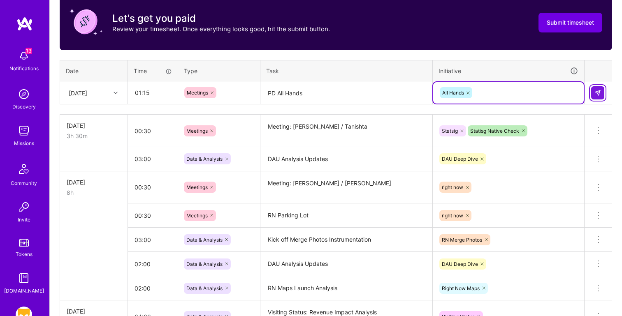
click at [598, 91] on img at bounding box center [597, 93] width 7 height 7
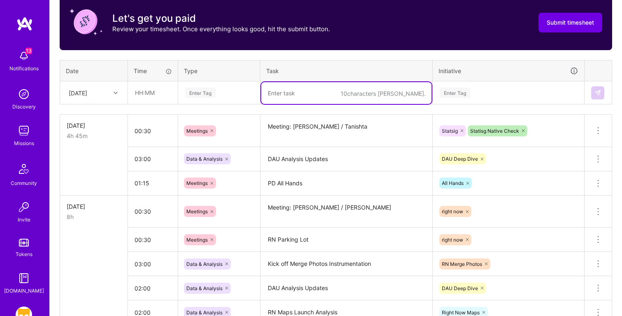
click at [293, 97] on textarea at bounding box center [346, 93] width 170 height 22
paste textarea "Statsig Check"
type textarea "Statsig Check"
click at [160, 90] on input "text" at bounding box center [152, 93] width 49 height 22
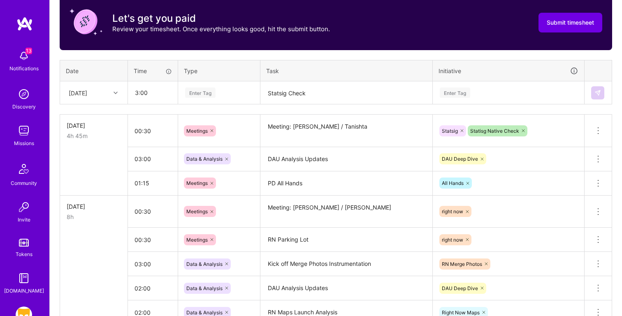
type input "03:00"
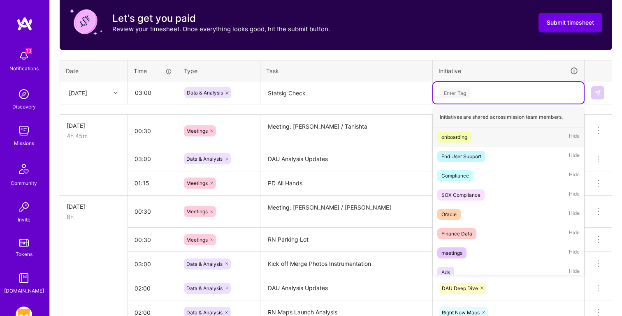
click at [462, 96] on div "Enter Tag" at bounding box center [455, 92] width 30 height 13
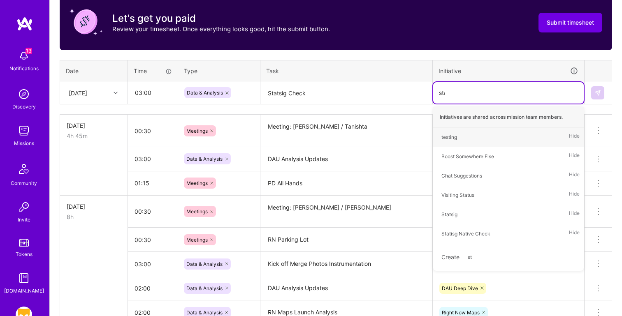
type input "stat"
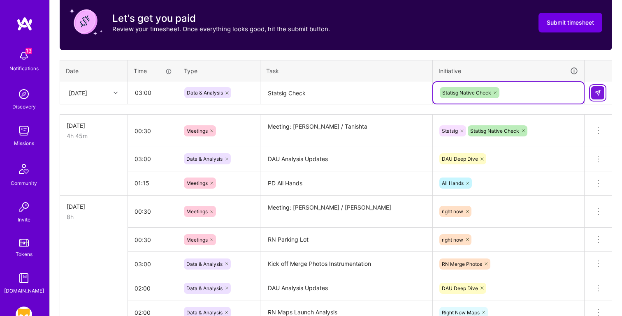
click at [598, 98] on button at bounding box center [597, 92] width 13 height 13
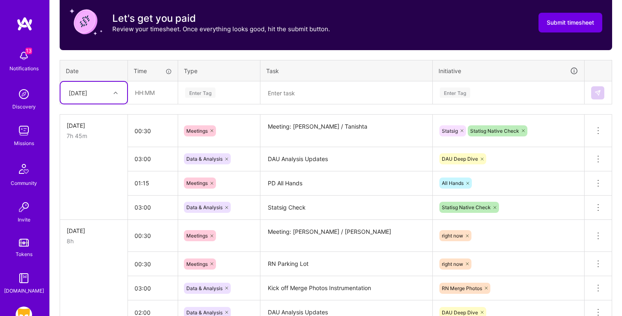
click at [87, 88] on div "[DATE]" at bounding box center [78, 92] width 19 height 9
click at [87, 208] on div "[DATE]" at bounding box center [93, 207] width 67 height 15
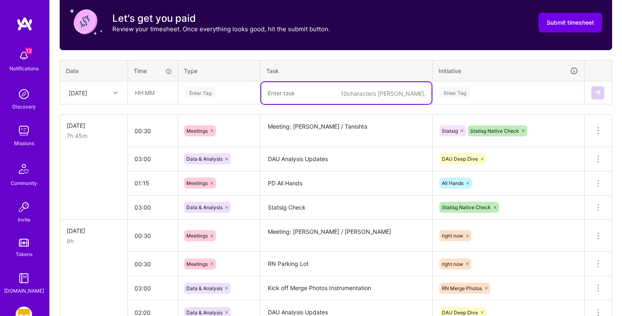
click at [290, 98] on textarea at bounding box center [346, 93] width 170 height 22
paste textarea "Meeting: Pooja / [PERSON_NAME]"
type textarea "Meeting: Pooja / [PERSON_NAME]"
click at [153, 91] on input "text" at bounding box center [152, 93] width 49 height 22
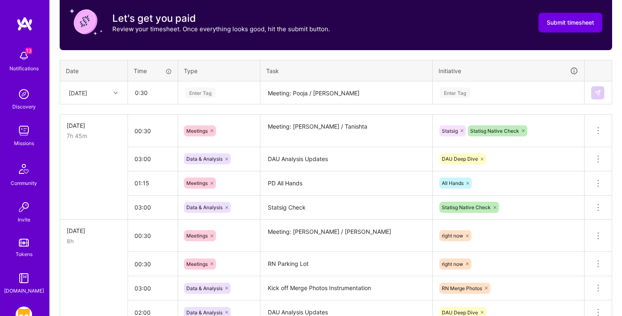
type input "00:30"
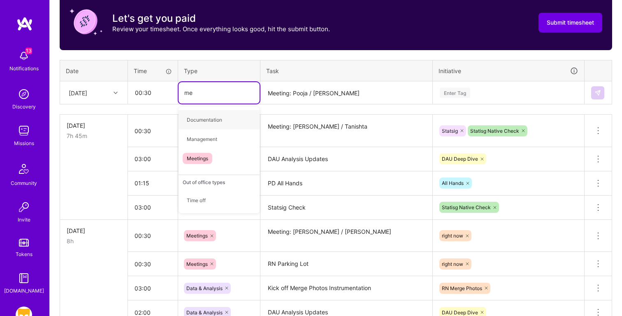
type input "mee"
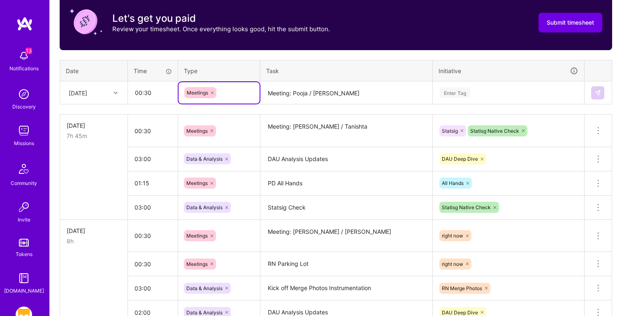
click at [459, 96] on div "Enter Tag" at bounding box center [455, 92] width 30 height 13
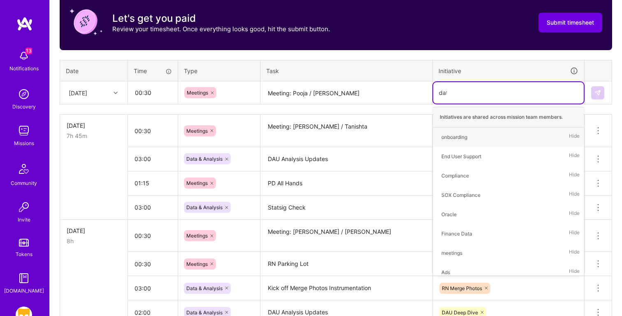
type input "data"
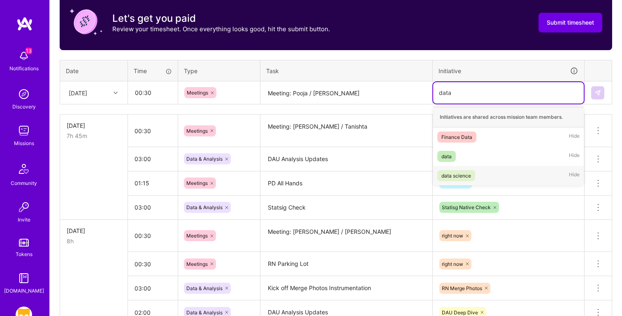
click at [471, 175] on span "data science" at bounding box center [456, 175] width 38 height 11
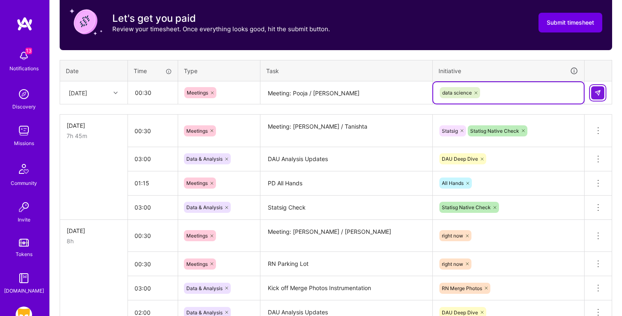
click at [599, 96] on button at bounding box center [597, 92] width 13 height 13
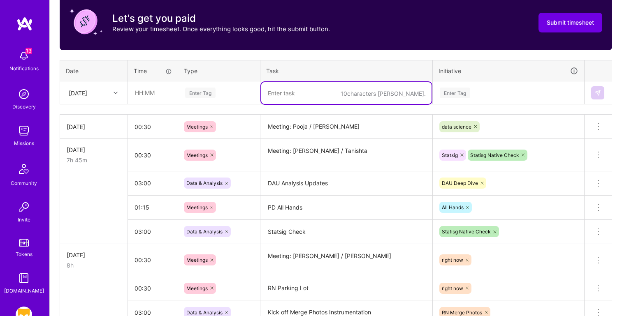
click at [307, 91] on textarea at bounding box center [346, 93] width 170 height 22
paste textarea "Meeting: RN Weekly Check In"
click at [576, 129] on div "data science" at bounding box center [508, 126] width 140 height 13
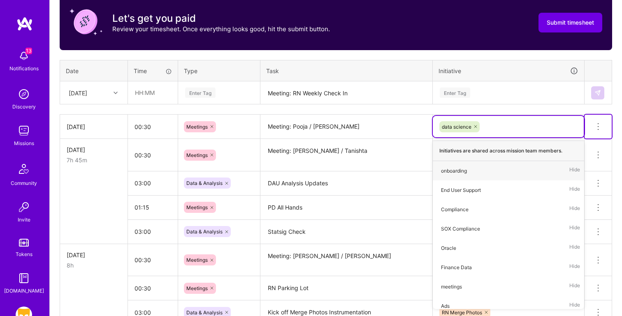
click at [606, 128] on button at bounding box center [597, 127] width 27 height 24
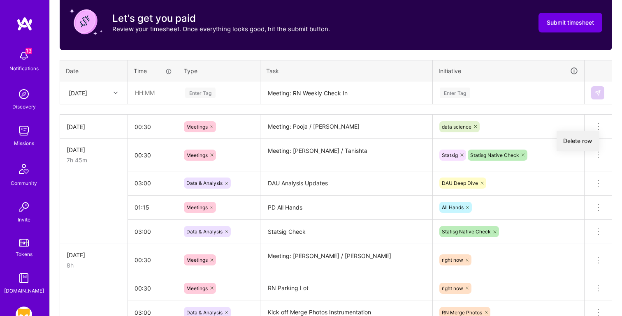
click at [583, 143] on button "Delete row" at bounding box center [577, 141] width 43 height 20
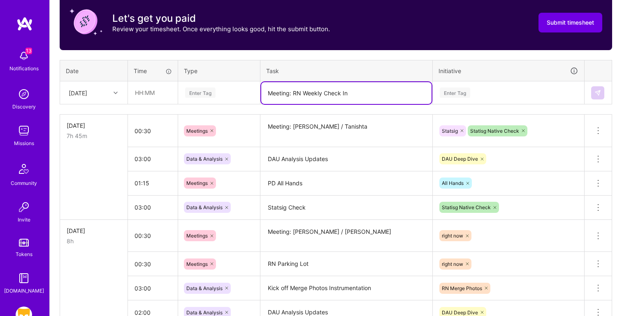
click at [290, 91] on textarea "Meeting: RN Weekly Check In" at bounding box center [346, 93] width 170 height 22
paste textarea "evenue Working Group"
type textarea "Meeting: Revenue Working Group"
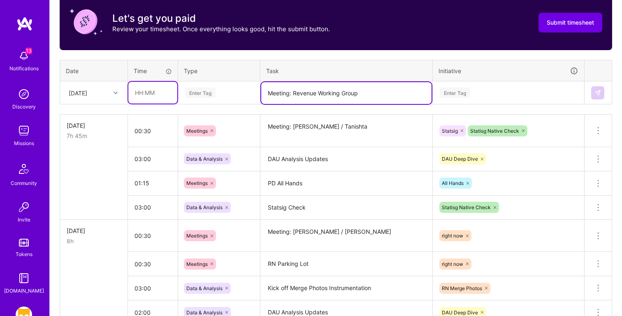
click at [155, 92] on input "text" at bounding box center [152, 93] width 49 height 22
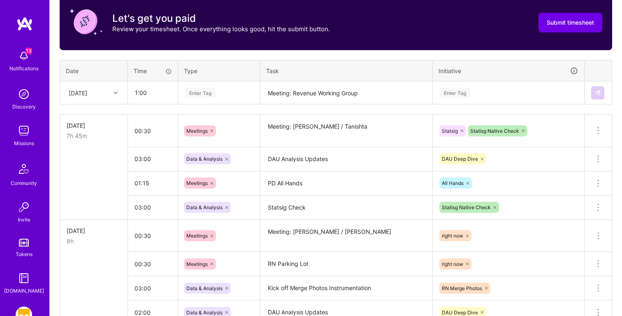
type input "01:00"
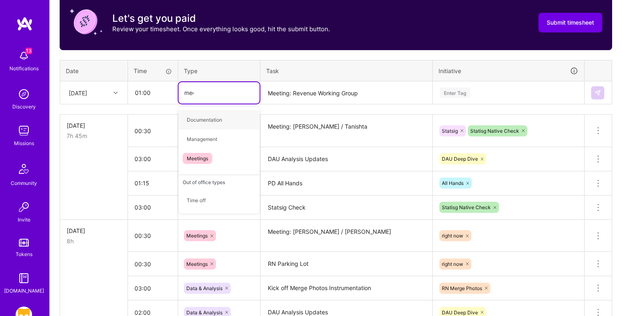
type input "meet"
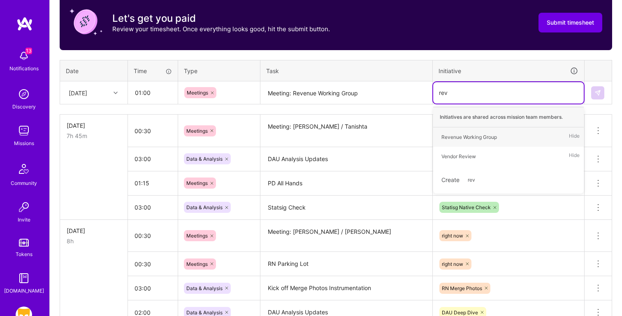
type input "reve"
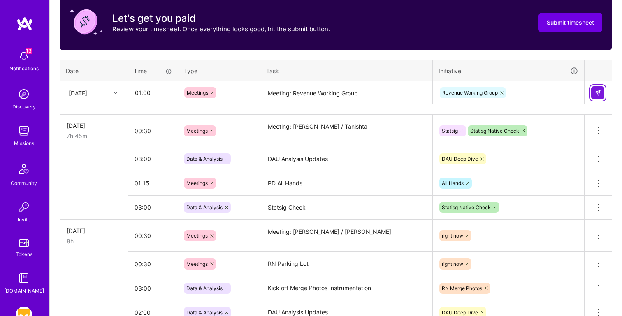
click at [601, 97] on button at bounding box center [597, 92] width 13 height 13
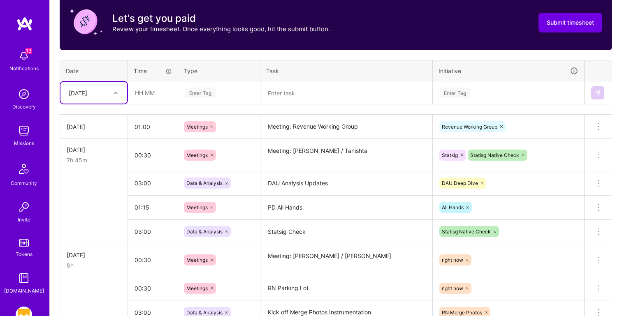
click at [290, 95] on textarea at bounding box center [346, 93] width 170 height 22
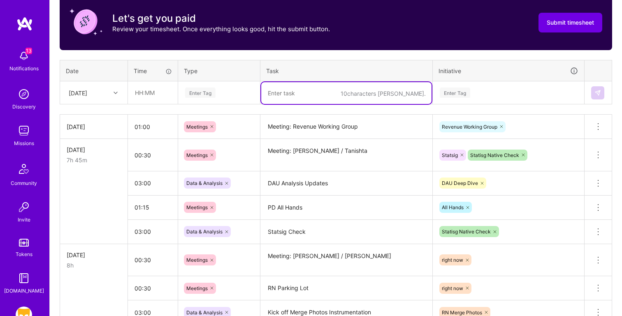
paste textarea "Experiment Data Updates"
type textarea "Experiment Data Updates"
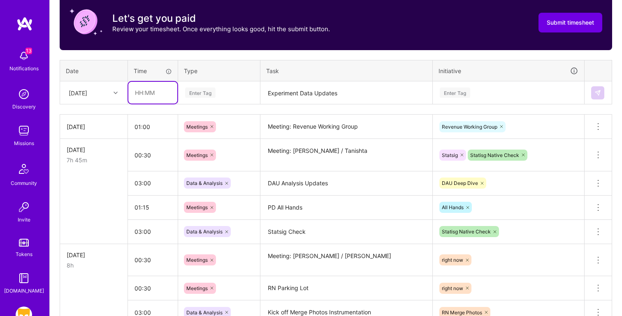
click at [154, 93] on input "text" at bounding box center [152, 93] width 49 height 22
type input "03:00"
type input "e"
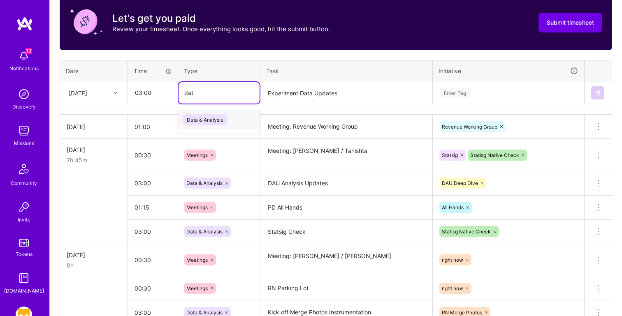
type input "data"
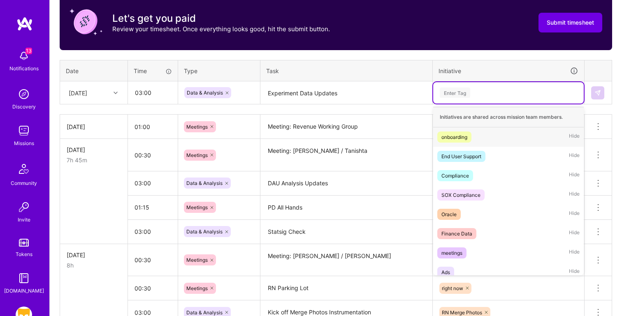
click at [495, 96] on div "Enter Tag" at bounding box center [508, 93] width 139 height 10
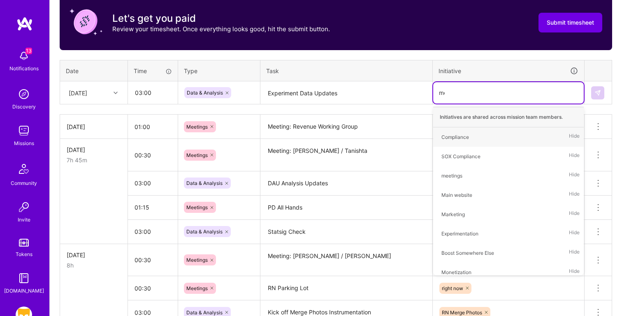
type input "mon"
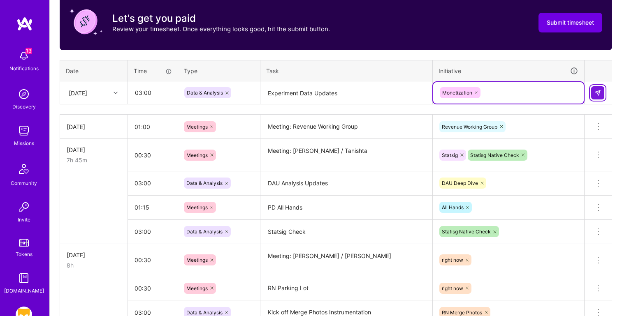
click at [599, 90] on img at bounding box center [597, 93] width 7 height 7
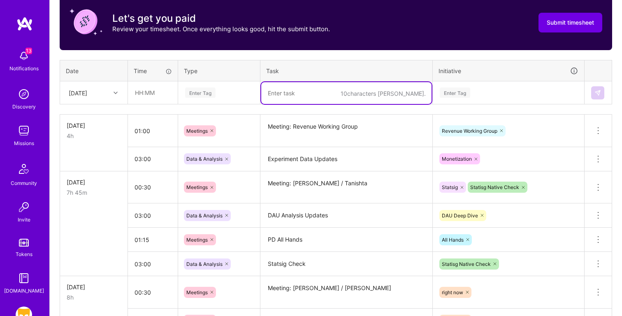
click at [305, 93] on textarea at bounding box center [346, 93] width 170 height 22
paste textarea "RN: Free Sessions Optimization"
type textarea "RN: Free Sessions Optimization"
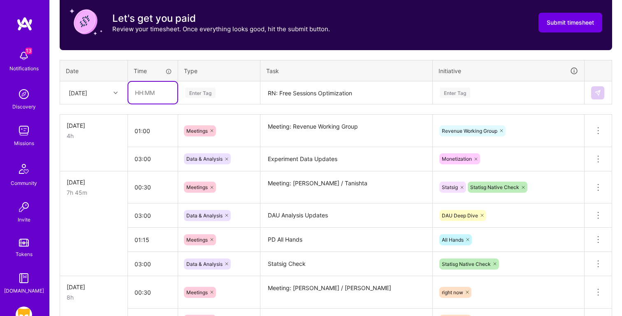
click at [130, 92] on input "text" at bounding box center [152, 93] width 49 height 22
type input "05:15"
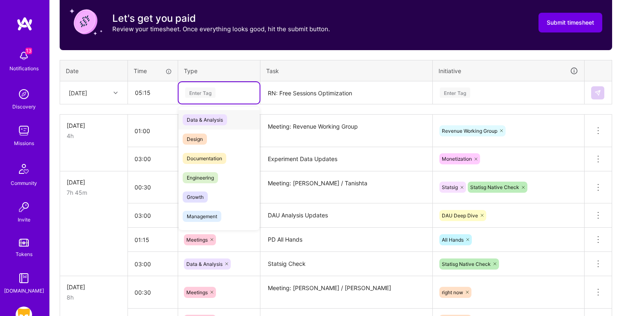
click at [214, 93] on div "Enter Tag" at bounding box center [200, 92] width 30 height 13
type input "d"
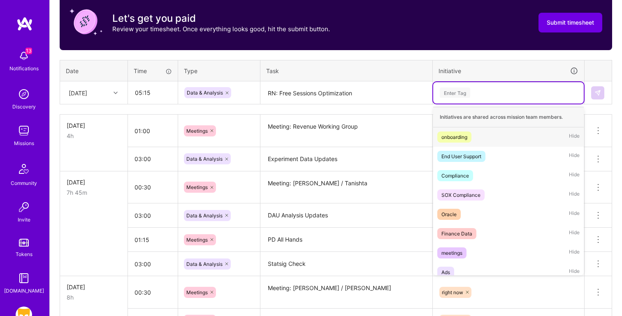
click at [478, 94] on div "Enter Tag" at bounding box center [508, 93] width 139 height 10
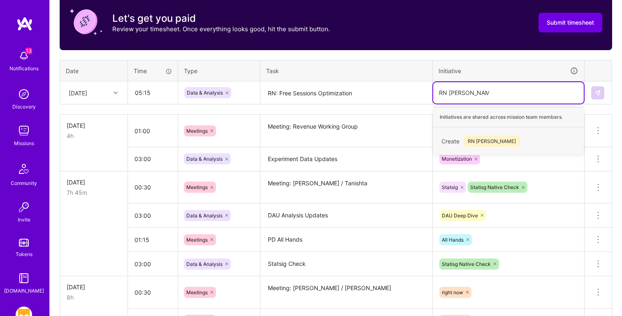
click at [453, 93] on input "RN [PERSON_NAME]" at bounding box center [464, 92] width 50 height 9
type input "RN Free Sessions"
click at [521, 142] on div "Create RN Free Sessions" at bounding box center [508, 141] width 142 height 19
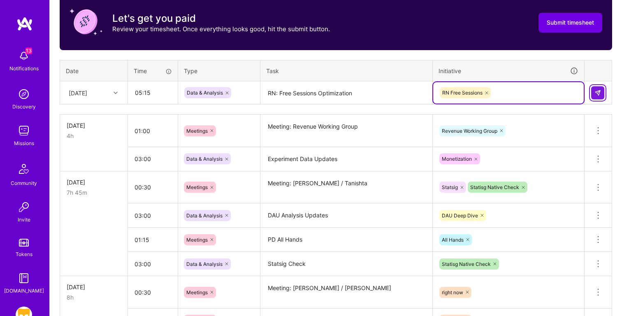
click at [595, 93] on img at bounding box center [597, 93] width 7 height 7
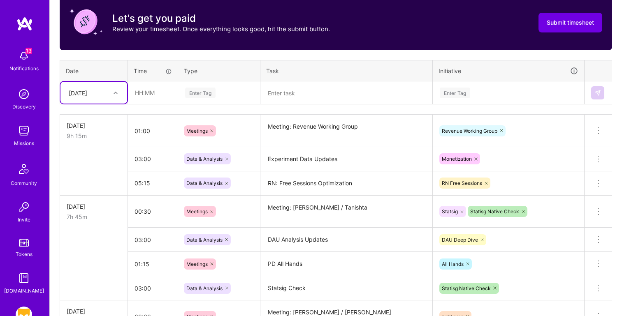
click at [87, 89] on div "[DATE]" at bounding box center [78, 92] width 19 height 9
click at [80, 220] on div "[DATE]" at bounding box center [93, 222] width 67 height 15
click at [303, 91] on textarea at bounding box center [346, 93] width 170 height 22
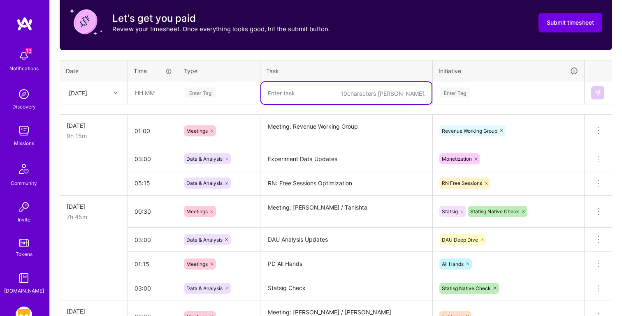
paste textarea "Meeting: Pooja / [PERSON_NAME]"
type textarea "Meeting: Pooja / [PERSON_NAME]"
click at [145, 95] on input "text" at bounding box center [152, 93] width 49 height 22
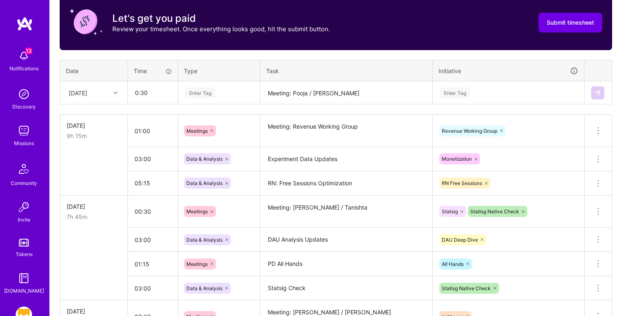
type input "00:30"
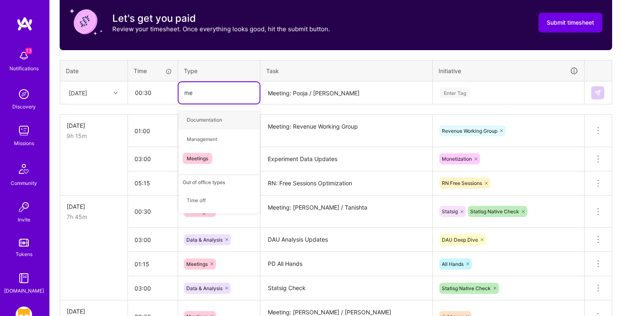
type input "mee"
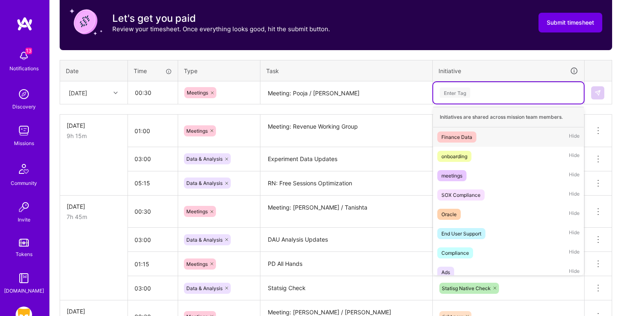
click at [469, 87] on div "Enter Tag" at bounding box center [508, 92] width 150 height 21
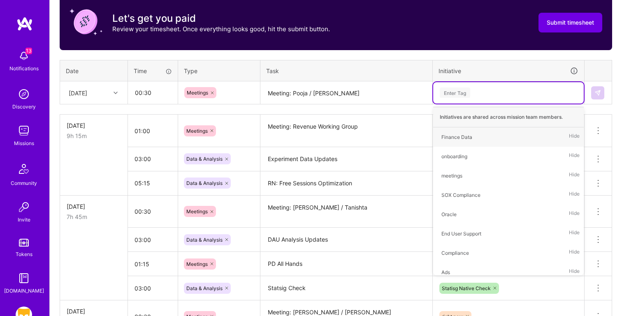
type input "e"
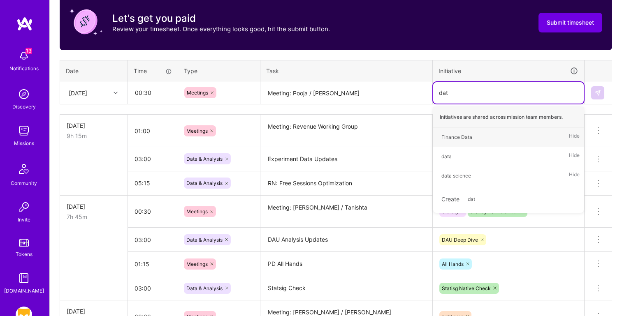
type input "data"
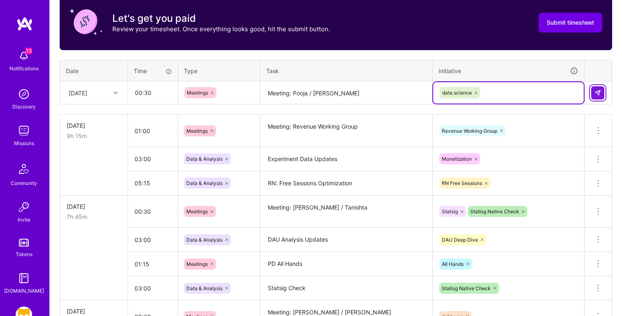
click at [599, 91] on img at bounding box center [597, 93] width 7 height 7
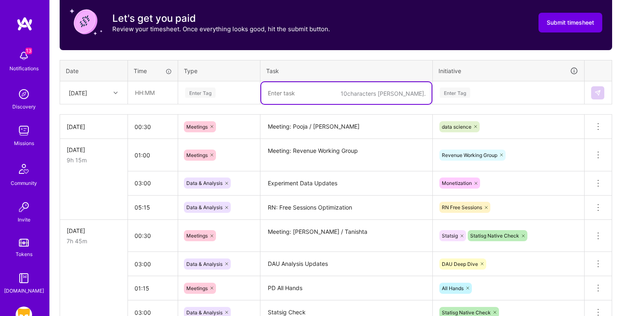
click at [294, 90] on textarea at bounding box center [346, 93] width 170 height 22
paste textarea "Meeting: RN Weekly Check In"
type textarea "Meeting: RN Weekly Check In"
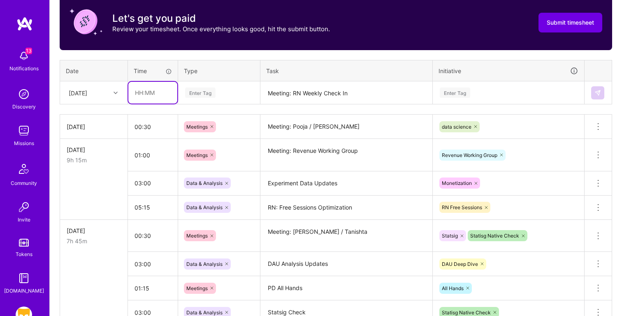
click at [134, 90] on input "text" at bounding box center [152, 93] width 49 height 22
type input "00:30"
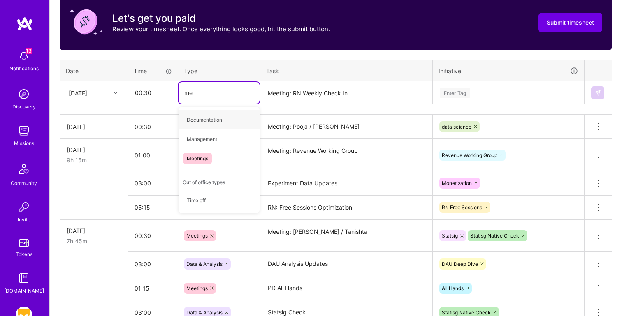
type input "meet"
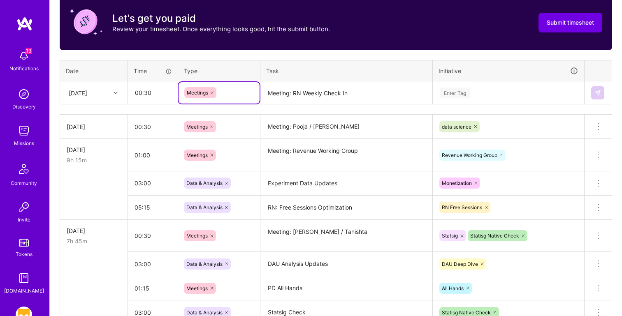
click at [449, 94] on div "Enter Tag" at bounding box center [455, 92] width 30 height 13
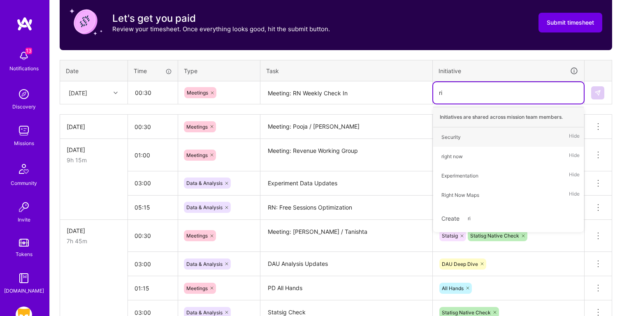
type input "rig"
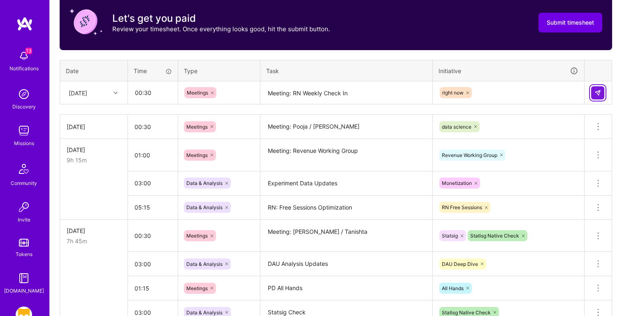
click at [598, 91] on img at bounding box center [597, 93] width 7 height 7
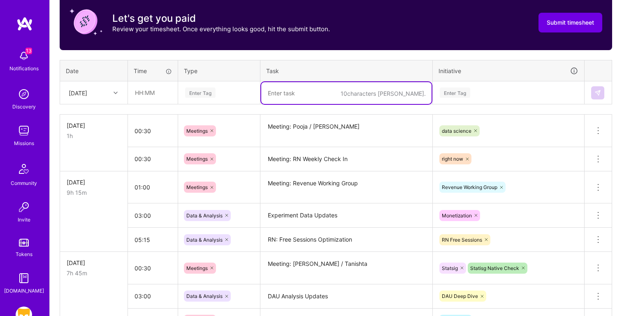
click at [312, 96] on textarea at bounding box center [346, 93] width 170 height 22
paste textarea "RN Merge Photos: pulling insights on % RN users with profile photo, % RN users …"
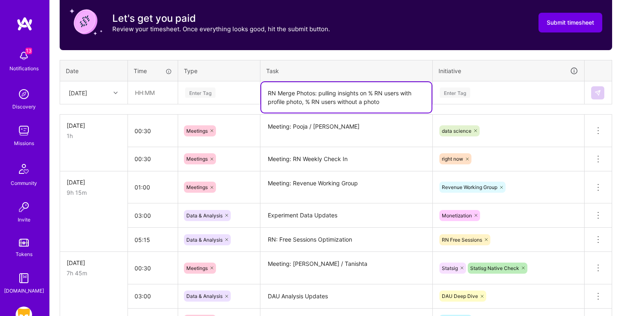
type textarea "RN Merge Photos: pulling insights on % RN users with profile photo, % RN users …"
click at [146, 93] on input "text" at bounding box center [152, 93] width 49 height 22
type input "05:00"
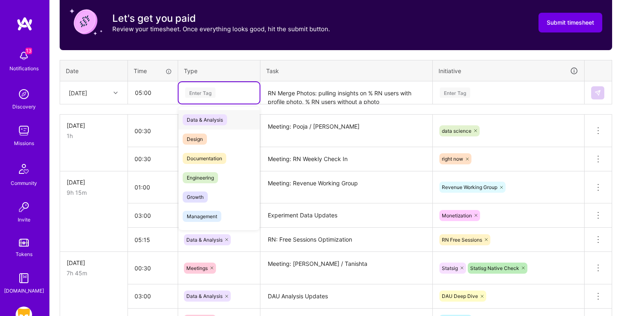
click at [243, 124] on div "Data & Analysis" at bounding box center [218, 119] width 81 height 19
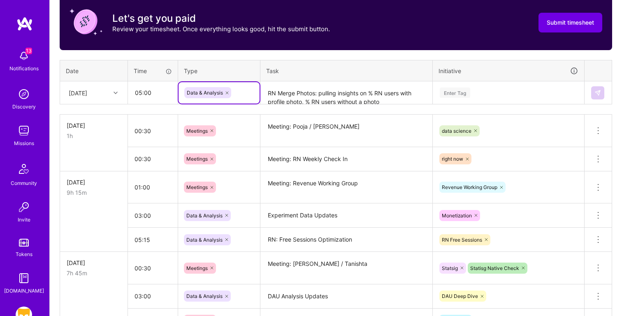
click at [479, 93] on div "Enter Tag" at bounding box center [508, 93] width 139 height 10
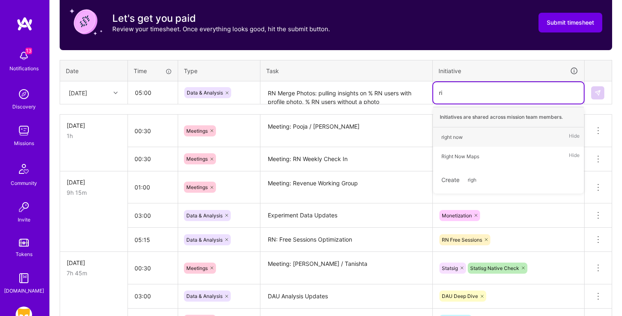
type input "r"
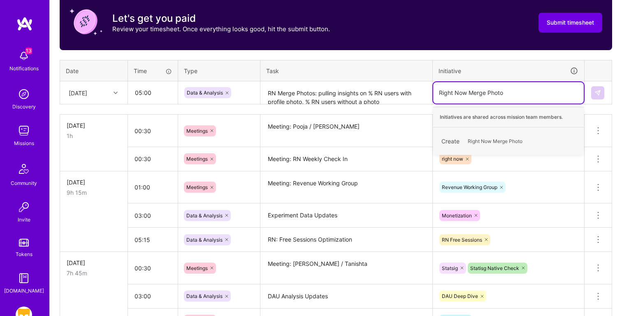
type input "Right Now Merge Photos"
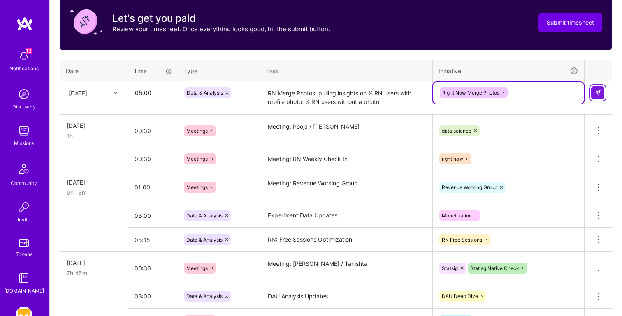
click at [594, 92] on img at bounding box center [597, 93] width 7 height 7
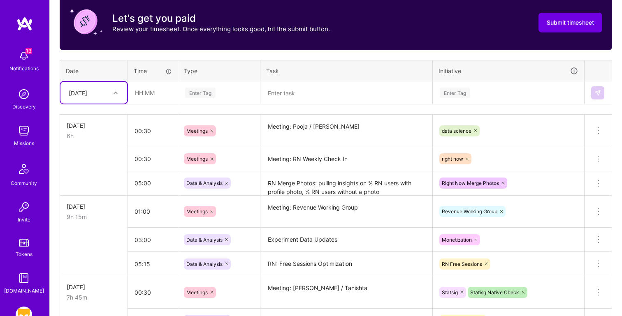
click at [309, 93] on textarea at bounding box center [346, 93] width 170 height 22
paste textarea "RN Merge Photos Telemetry"
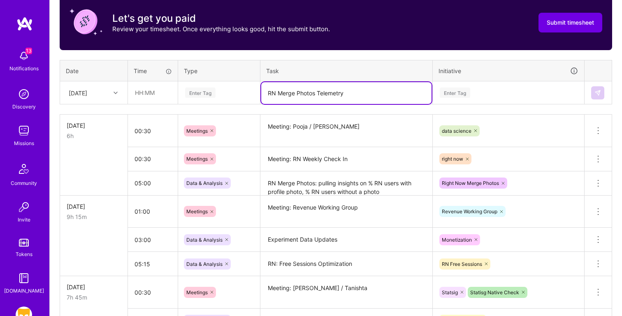
type textarea "RN Merge Photos Telemetry"
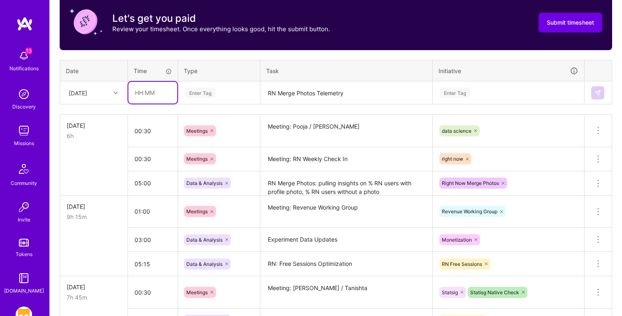
click at [147, 93] on input "text" at bounding box center [152, 93] width 49 height 22
type input "02:00"
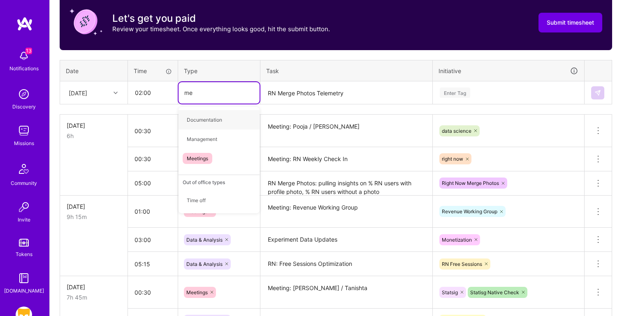
type input "mee"
type input "data"
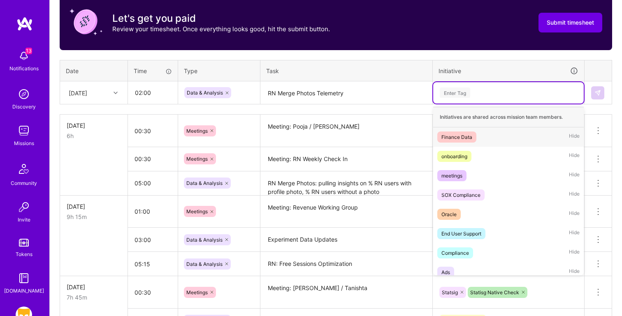
click at [471, 96] on div "Enter Tag" at bounding box center [508, 93] width 139 height 10
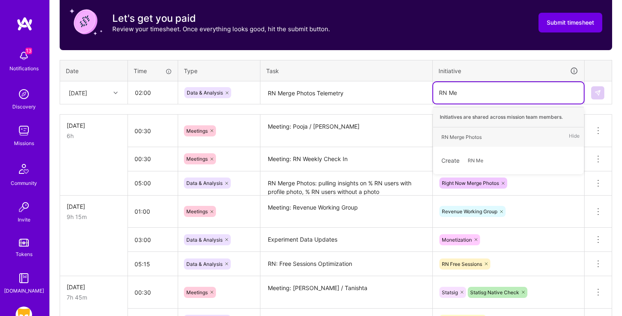
type input "RN Mer"
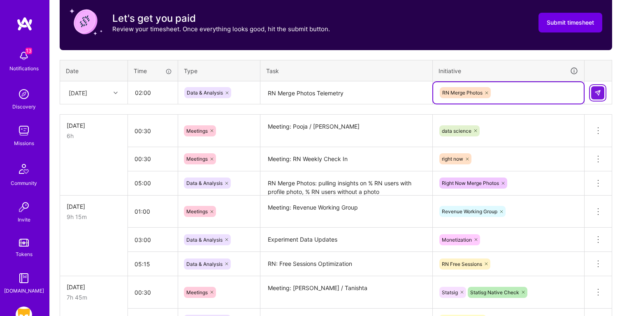
click at [601, 91] on button at bounding box center [597, 92] width 13 height 13
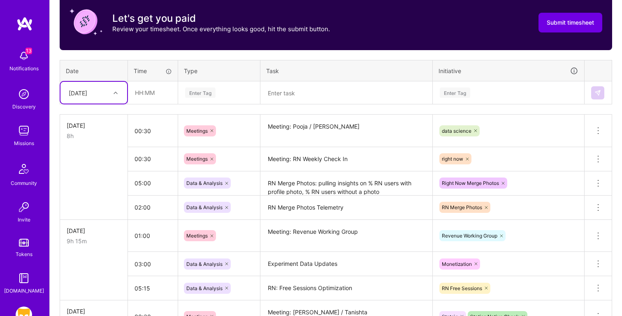
click at [318, 97] on textarea at bounding box center [346, 93] width 170 height 22
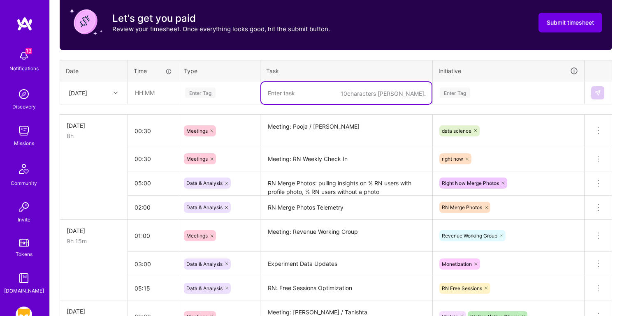
paste textarea "RN Merge Photos Telemetry"
type textarea "RN Merge Photos Telemetry"
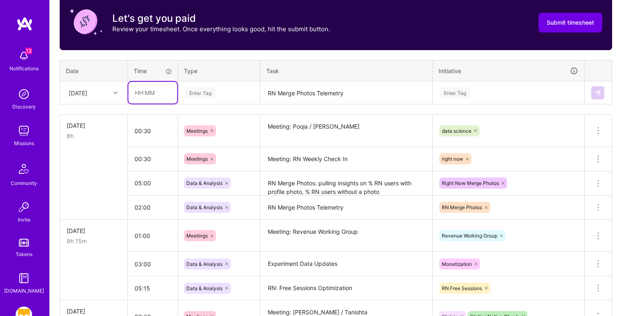
click at [154, 96] on input "text" at bounding box center [152, 93] width 49 height 22
type input "04:00"
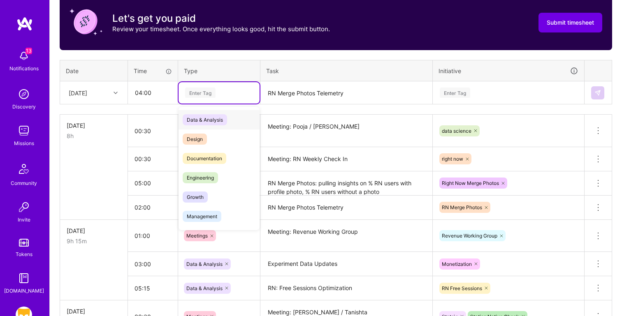
click at [239, 120] on div "Data & Analysis" at bounding box center [218, 119] width 81 height 19
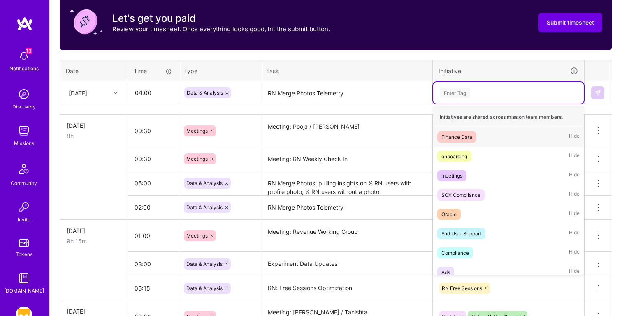
click at [483, 92] on div "Enter Tag" at bounding box center [508, 93] width 139 height 10
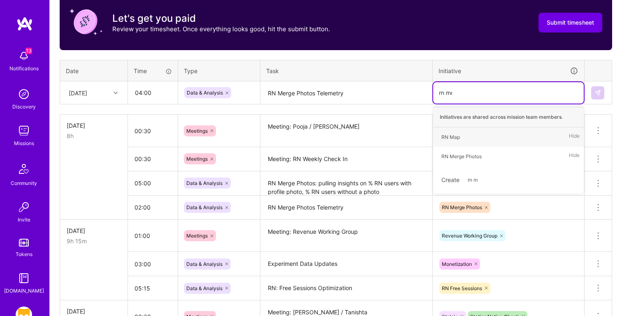
type input "rn mer"
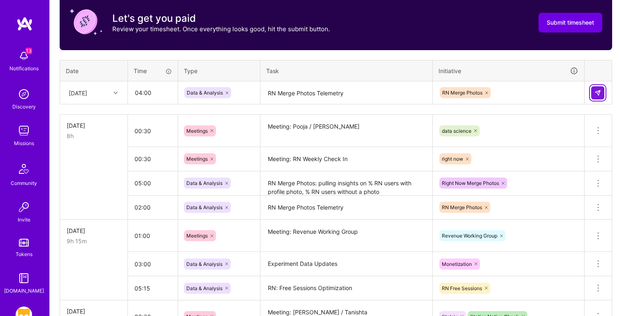
click at [599, 93] on img at bounding box center [597, 93] width 7 height 7
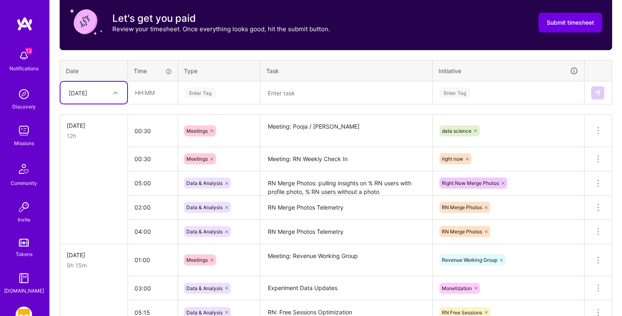
click at [291, 100] on textarea at bounding box center [346, 93] width 170 height 22
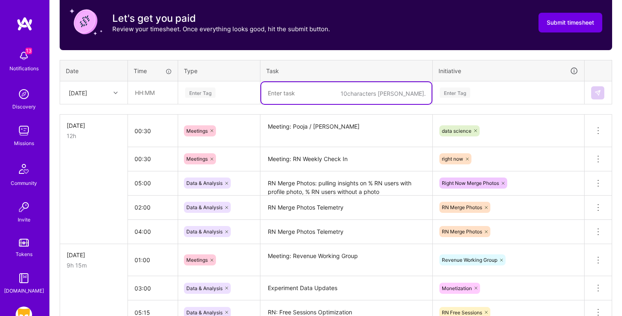
paste textarea "RN: Free Sessions Optimization Analysis"
type textarea "RN: Free Sessions Optimization Analysis"
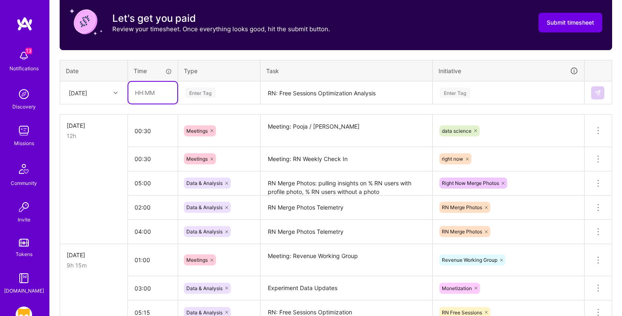
click at [135, 88] on input "text" at bounding box center [152, 93] width 49 height 22
type input "04:00"
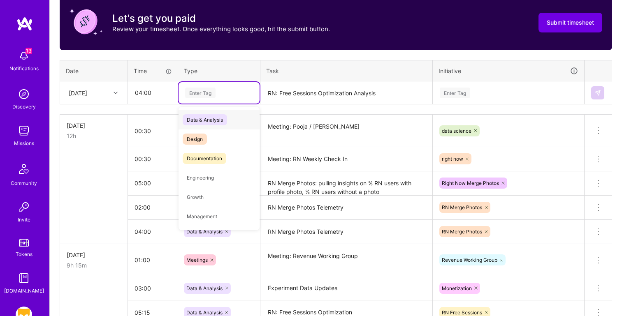
type input "d"
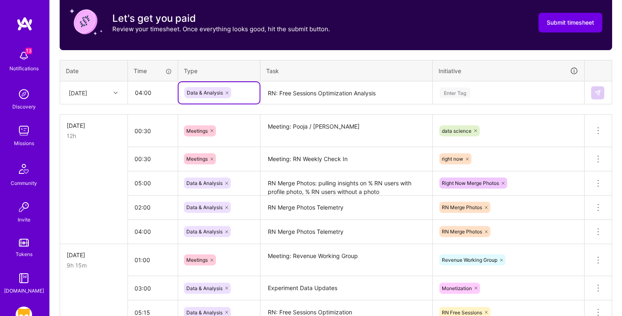
click at [457, 90] on div "Enter Tag" at bounding box center [455, 92] width 30 height 13
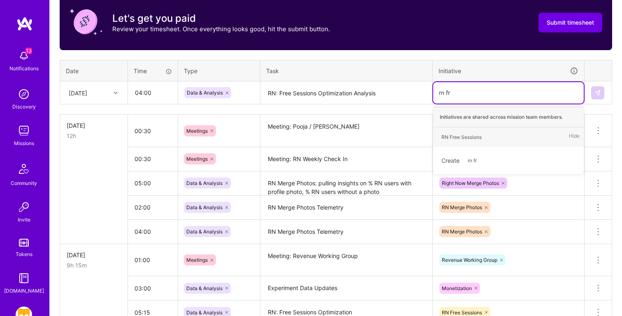
type input "rn fre"
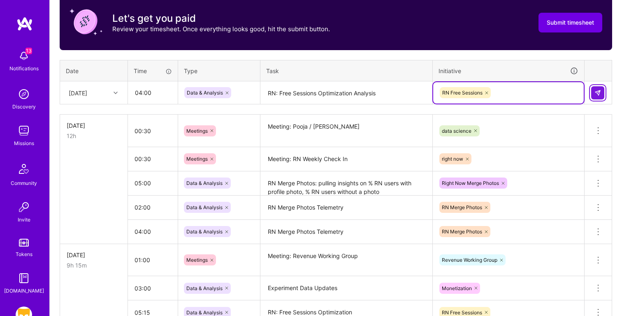
click at [599, 92] on img at bounding box center [597, 93] width 7 height 7
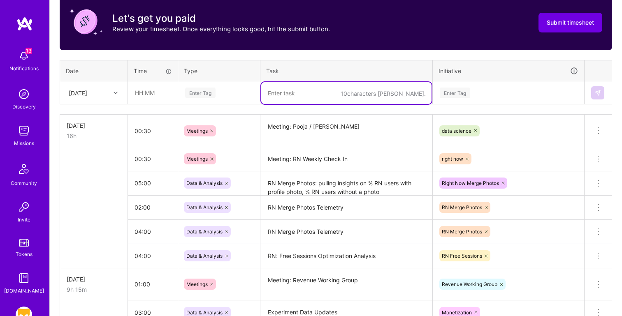
click at [295, 101] on textarea at bounding box center [346, 93] width 170 height 22
paste textarea "Grindr Unwrapped Read through - meeting prep"
type textarea "Grindr Unwrapped Read through - meeting prep"
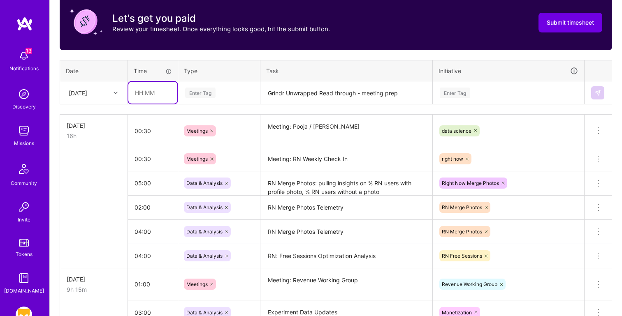
click at [153, 97] on input "text" at bounding box center [152, 93] width 49 height 22
type input "00:30"
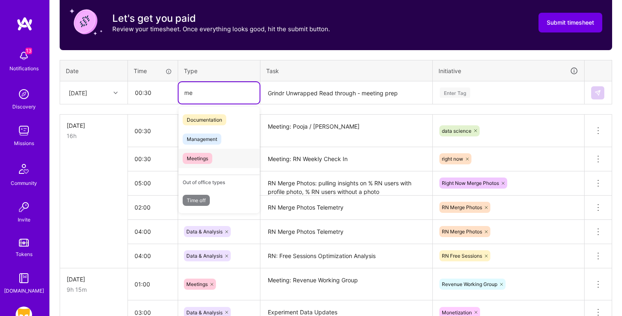
type input "m"
type input "doc"
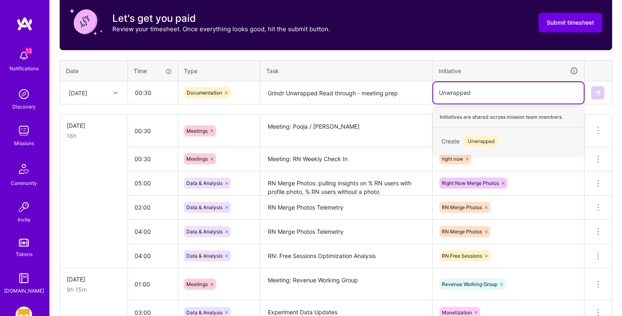
click at [460, 91] on input "Unwrapped" at bounding box center [455, 92] width 32 height 9
type input "Grindr Unwrapped"
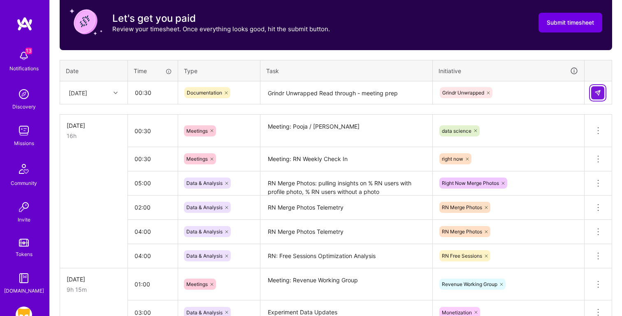
click at [597, 92] on img at bounding box center [597, 93] width 7 height 7
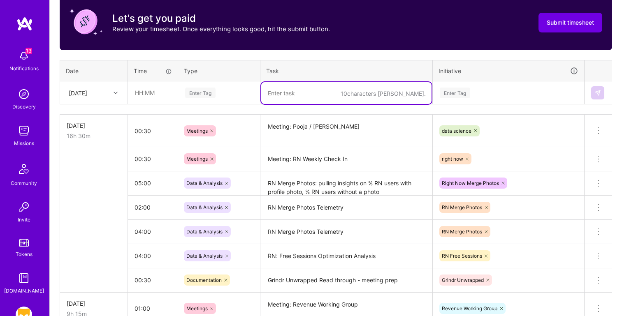
click at [289, 94] on textarea at bounding box center [346, 93] width 170 height 22
paste textarea "Meeting: Grindr Unwrapped"
type textarea "Meeting: Grindr Unwrapped"
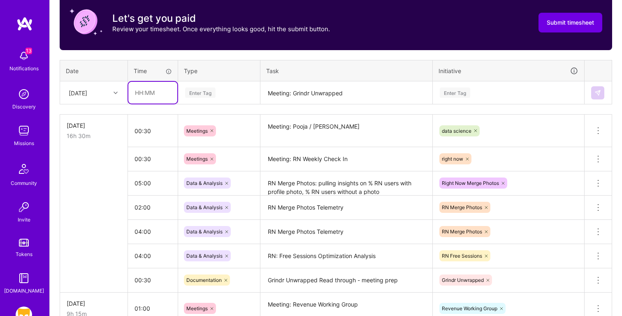
click at [153, 93] on input "text" at bounding box center [152, 93] width 49 height 22
type input "00:30"
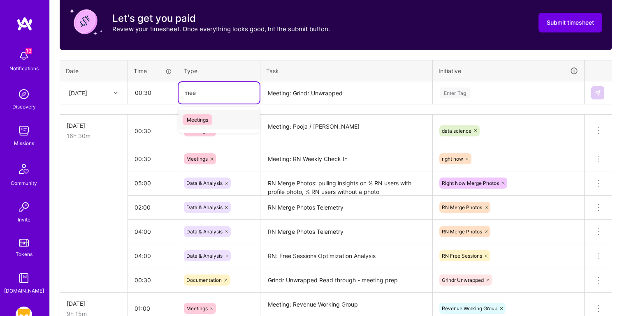
type input "mee"
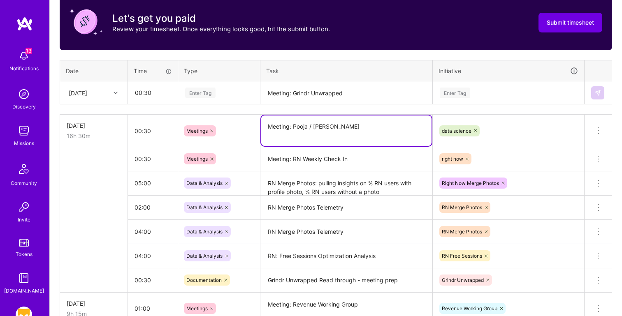
click at [319, 121] on textarea "Meeting: Pooja / [PERSON_NAME]" at bounding box center [346, 131] width 170 height 30
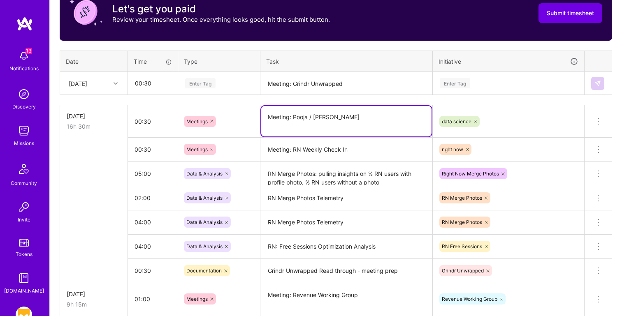
scroll to position [278, 0]
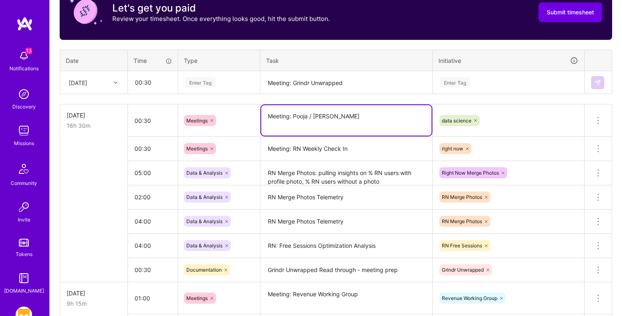
click at [311, 177] on textarea "RN Merge Photos: pulling insights on % RN users with profile photo, % RN users …" at bounding box center [346, 173] width 170 height 23
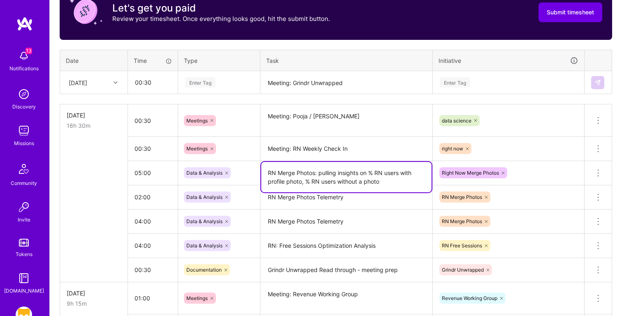
click at [308, 197] on textarea "RN Merge Photos Telemetry" at bounding box center [346, 197] width 170 height 23
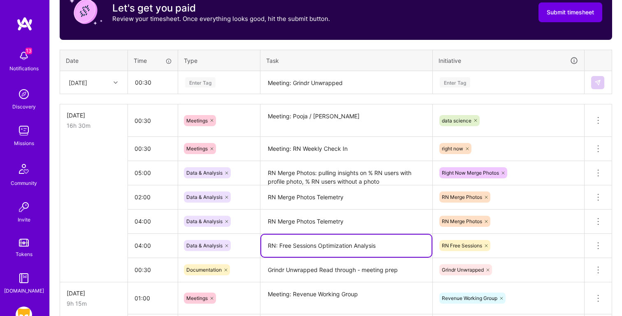
click at [376, 243] on textarea "RN: Free Sessions Optimization Analysis" at bounding box center [346, 246] width 170 height 22
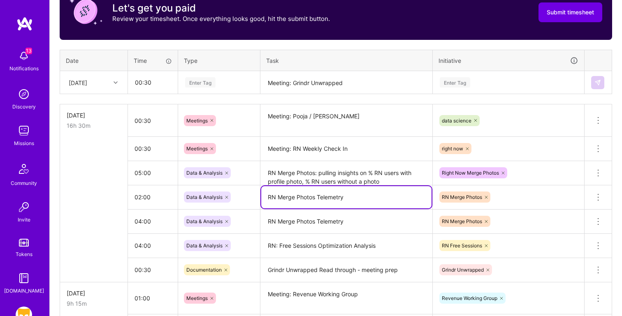
click at [379, 206] on textarea "RN Merge Photos Telemetry" at bounding box center [346, 197] width 170 height 22
click at [600, 194] on icon at bounding box center [598, 197] width 10 height 10
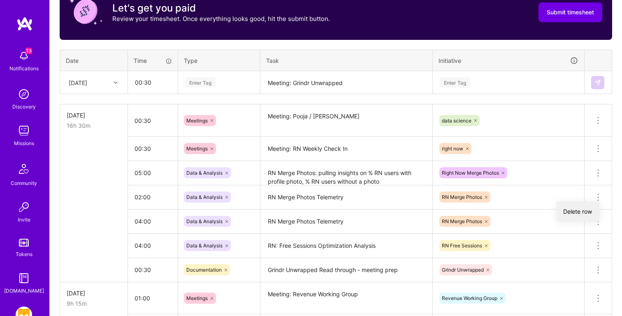
click at [579, 213] on button "Delete row" at bounding box center [577, 211] width 43 height 20
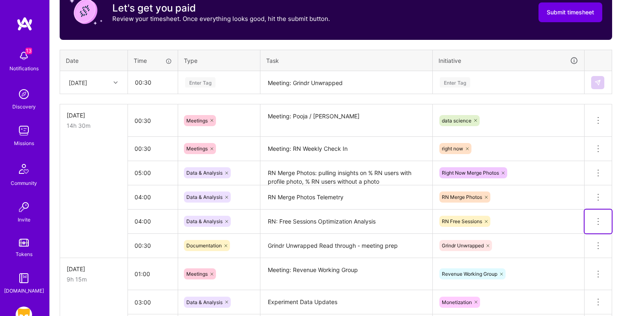
click at [599, 220] on icon at bounding box center [598, 222] width 10 height 10
click at [576, 232] on button "Delete row" at bounding box center [577, 236] width 43 height 20
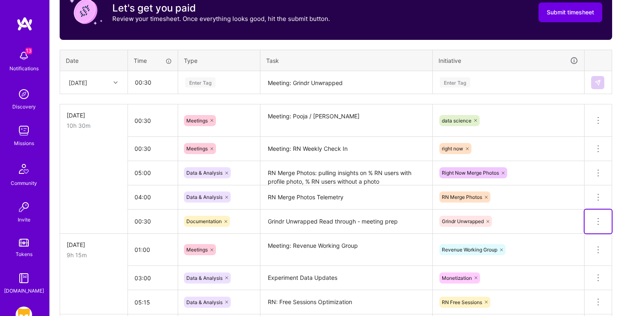
click at [596, 218] on icon at bounding box center [598, 222] width 10 height 10
click at [578, 231] on button "Delete row" at bounding box center [577, 236] width 43 height 20
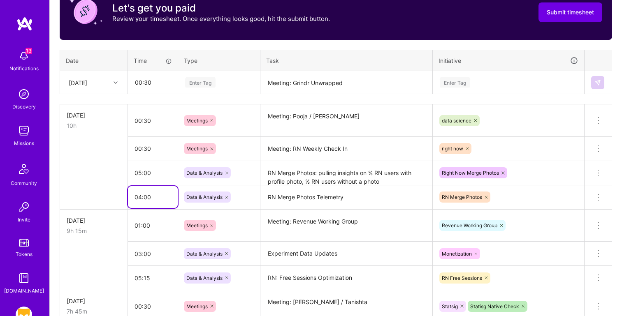
click at [141, 194] on input "04:00" at bounding box center [153, 197] width 50 height 22
type input "02:00"
click at [87, 79] on div "[DATE]" at bounding box center [78, 82] width 19 height 9
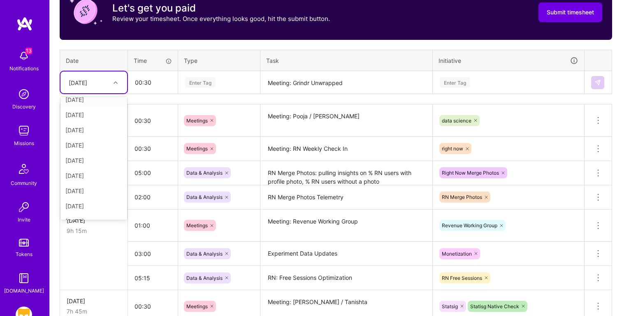
scroll to position [93, 0]
click at [93, 136] on div "[DATE]" at bounding box center [93, 134] width 67 height 15
click at [285, 81] on textarea "Meeting: Grindr Unwrapped" at bounding box center [346, 83] width 170 height 22
paste textarea "RN Merge Photos Telemetry"
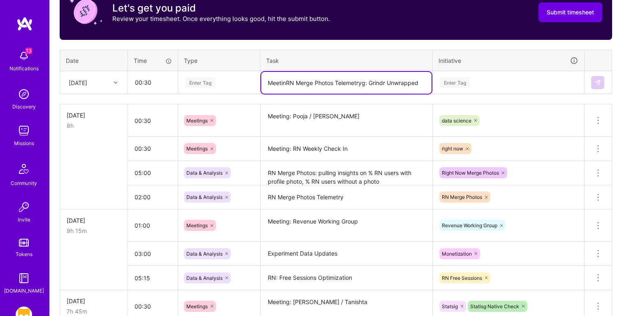
click at [315, 84] on textarea "MeetinRN Merge Photos Telemetryg: Grindr Unwrapped" at bounding box center [346, 83] width 170 height 22
paste textarea "RN Merge Photos Telemetry"
type textarea "RN Merge Photos Telemetry"
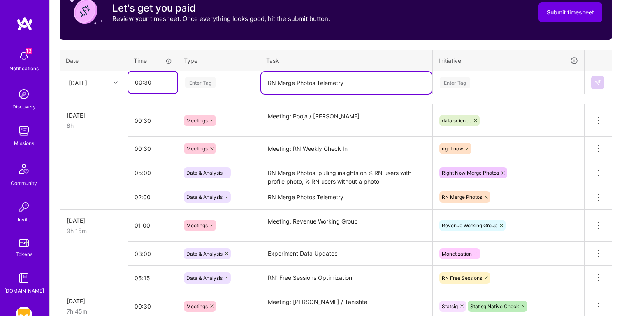
click at [154, 82] on input "00:30" at bounding box center [152, 83] width 49 height 22
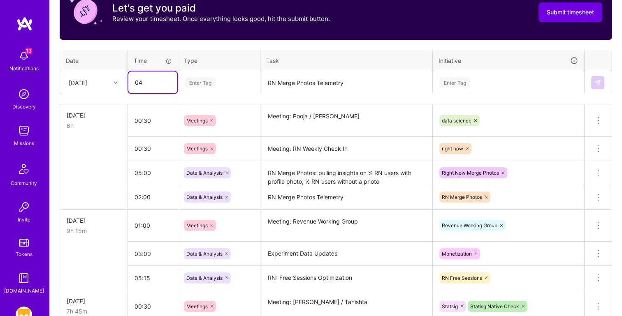
type input "0"
type input "04:00"
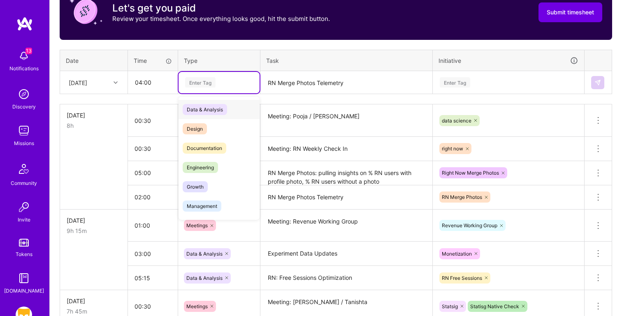
click at [229, 77] on div "Enter Tag" at bounding box center [218, 82] width 69 height 10
click at [243, 108] on div "Data & Analysis" at bounding box center [218, 109] width 81 height 19
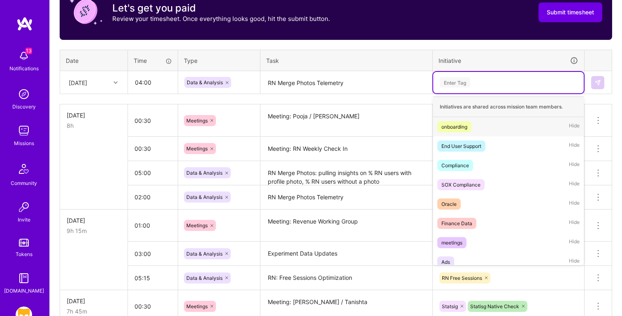
click at [466, 87] on div "Enter Tag" at bounding box center [455, 82] width 30 height 13
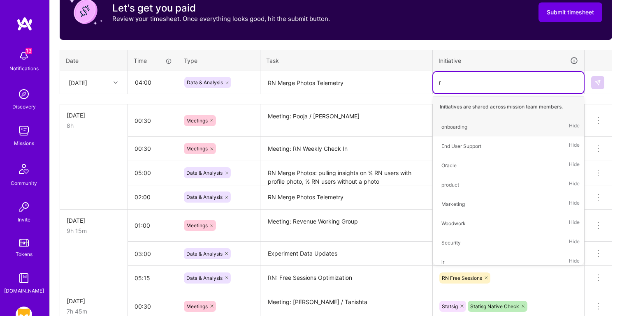
type input "ri"
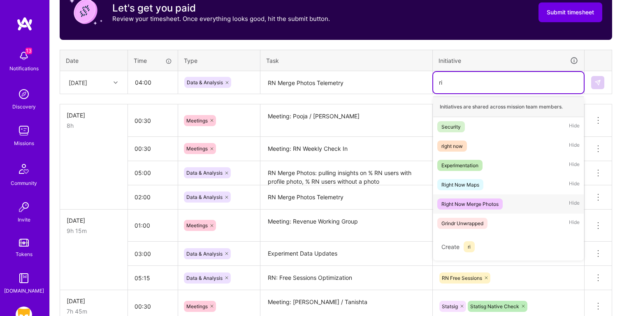
click at [521, 208] on div "Right Now Merge Photos Hide" at bounding box center [508, 203] width 150 height 19
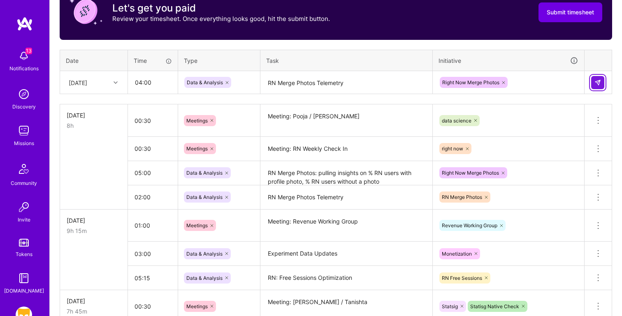
click at [596, 80] on img at bounding box center [597, 82] width 7 height 7
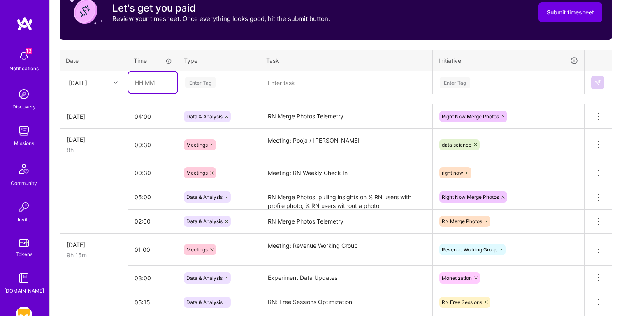
click at [149, 79] on input "text" at bounding box center [152, 83] width 49 height 22
type input "04:00"
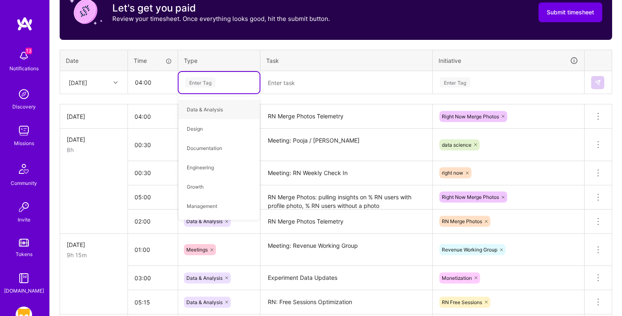
click at [294, 83] on textarea at bounding box center [346, 83] width 170 height 22
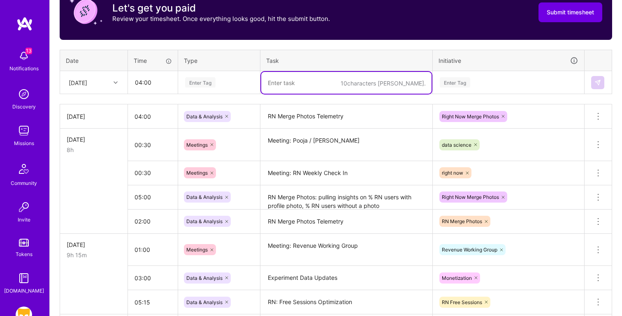
paste textarea "RN: Free Sessions Optimization Analysis"
type textarea "RN: Free Sessions Optimization Analysis"
click at [232, 83] on div "Enter Tag" at bounding box center [218, 82] width 69 height 10
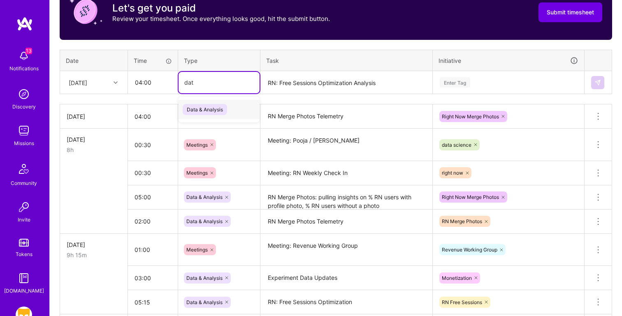
type input "data"
click at [465, 85] on div "Enter Tag" at bounding box center [455, 82] width 30 height 13
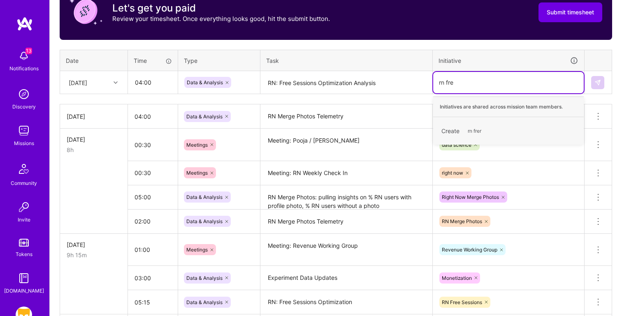
type input "rn fr"
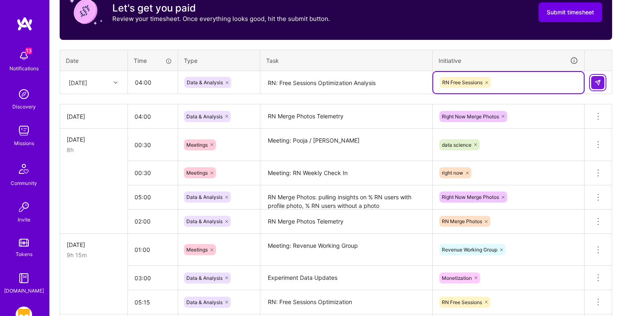
click at [598, 88] on button at bounding box center [597, 82] width 13 height 13
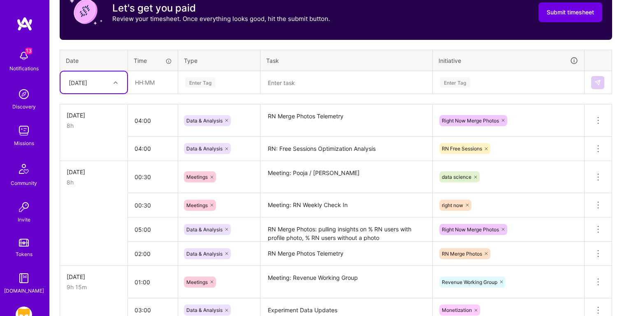
click at [295, 83] on textarea at bounding box center [346, 83] width 170 height 22
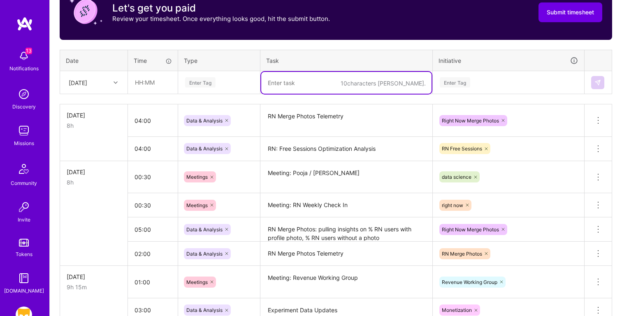
paste textarea "Grindr Unwrapped Read through - meeting prep"
type textarea "Grindr Unwrapped Read through - meeting prep"
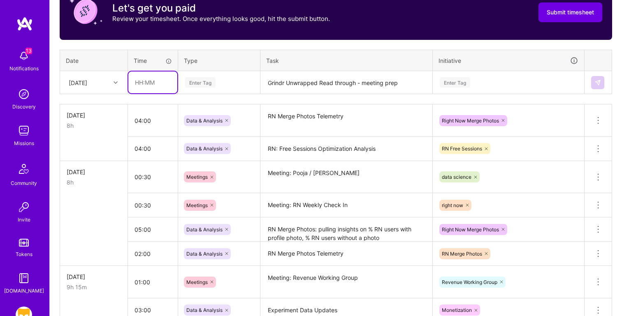
click at [157, 80] on input "text" at bounding box center [152, 83] width 49 height 22
type input "00:30"
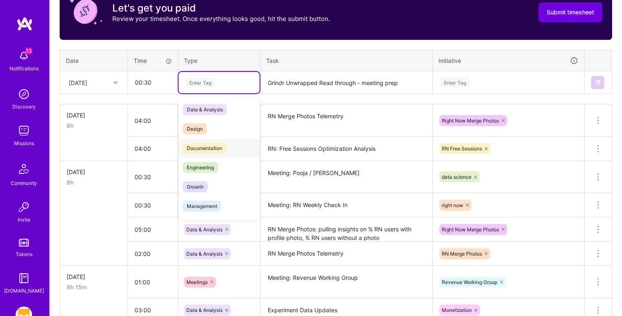
click at [233, 145] on div "Documentation" at bounding box center [218, 148] width 81 height 19
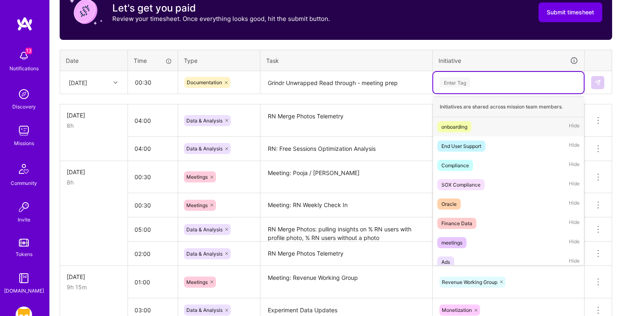
click at [484, 76] on div "Enter Tag" at bounding box center [508, 82] width 150 height 21
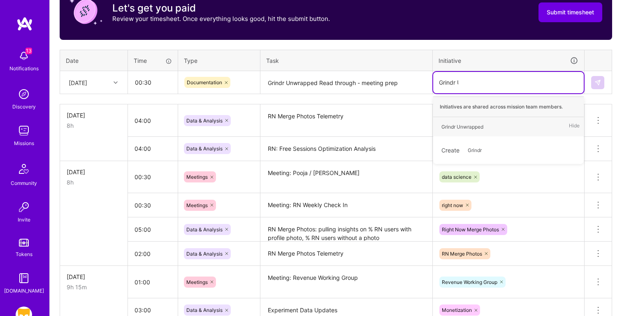
type input "Grindr Un"
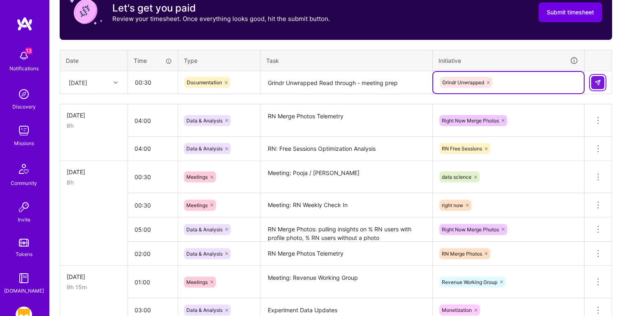
click at [600, 82] on img at bounding box center [597, 82] width 7 height 7
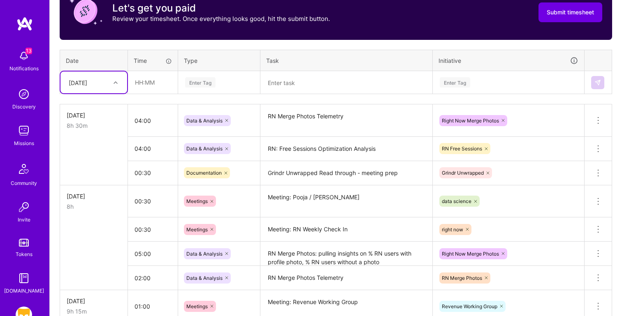
click at [293, 87] on textarea at bounding box center [346, 83] width 170 height 22
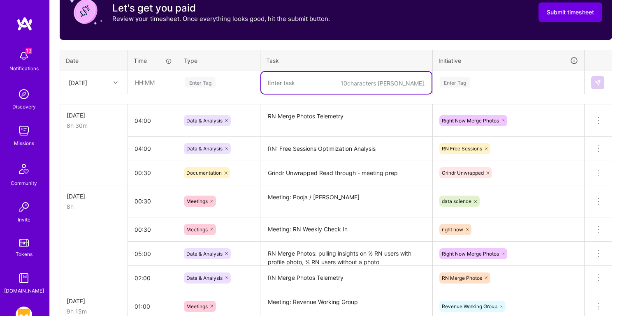
paste textarea "Meeting: Grindr Unwrapped"
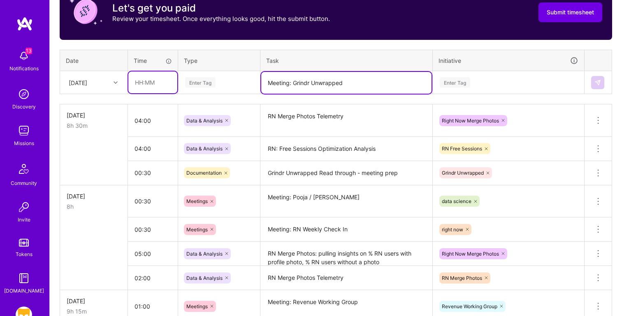
click at [147, 82] on input "text" at bounding box center [152, 83] width 49 height 22
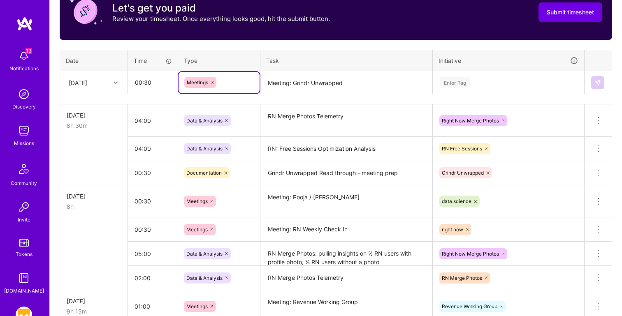
click at [465, 81] on div "Enter Tag" at bounding box center [455, 82] width 30 height 13
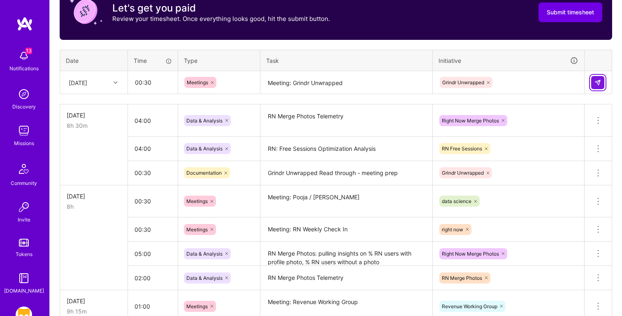
click at [592, 86] on button at bounding box center [597, 82] width 13 height 13
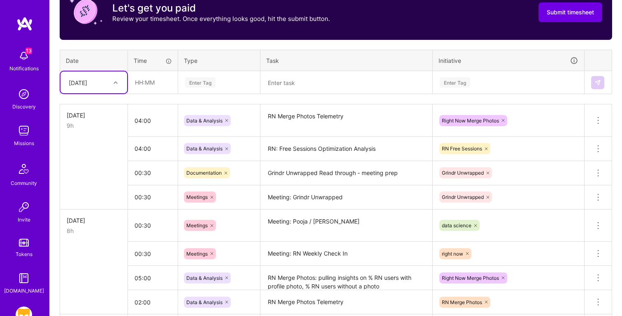
click at [83, 82] on div "[DATE]" at bounding box center [78, 82] width 19 height 9
click at [93, 169] on div "[DATE]" at bounding box center [93, 170] width 67 height 15
drag, startPoint x: 279, startPoint y: 81, endPoint x: 261, endPoint y: 81, distance: 18.1
click at [279, 81] on textarea at bounding box center [346, 83] width 170 height 22
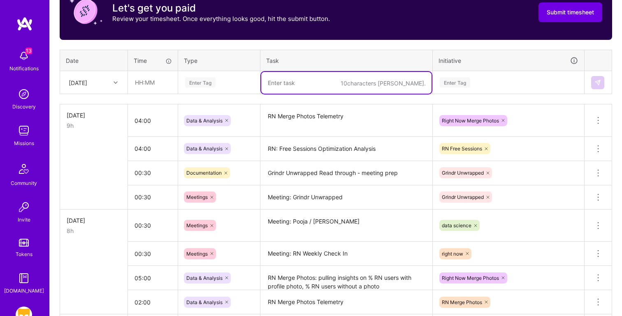
paste textarea "Finalize RN: Free Sessions Optimization Analysis"
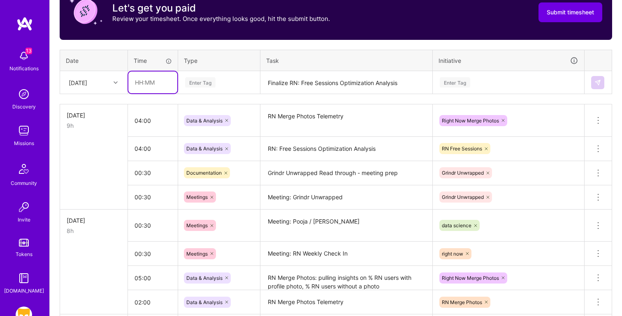
click at [149, 81] on input "text" at bounding box center [152, 83] width 49 height 22
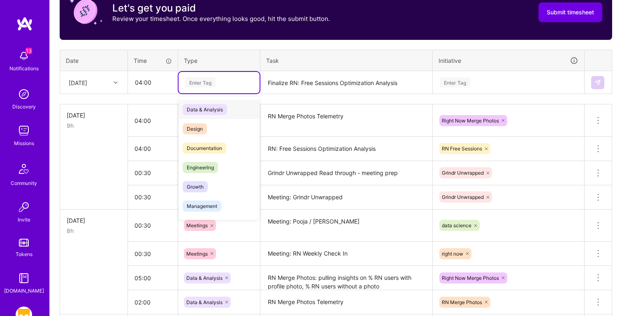
click at [233, 105] on div "Data & Analysis" at bounding box center [218, 109] width 81 height 19
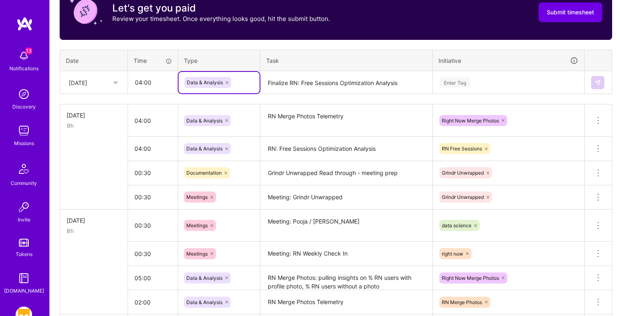
click at [479, 76] on div "Enter Tag" at bounding box center [508, 82] width 150 height 21
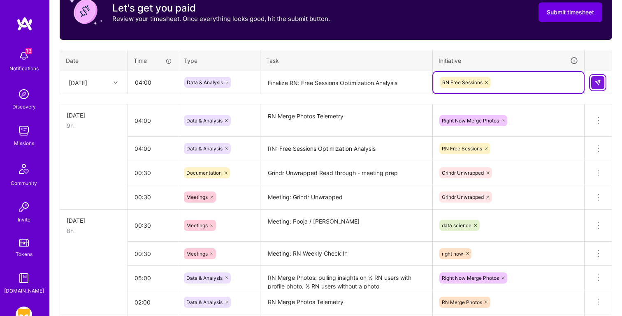
click at [599, 82] on img at bounding box center [597, 82] width 7 height 7
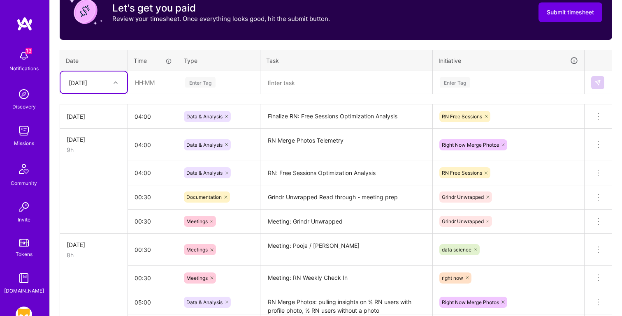
click at [302, 85] on textarea at bounding box center [346, 83] width 170 height 22
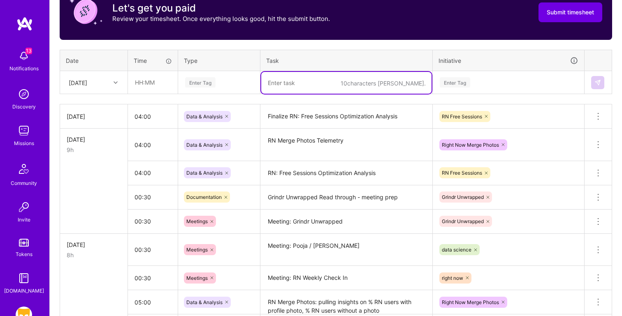
paste textarea "Meeting: [PERSON_NAME] / [PERSON_NAME]"
click at [151, 83] on input "text" at bounding box center [152, 83] width 49 height 22
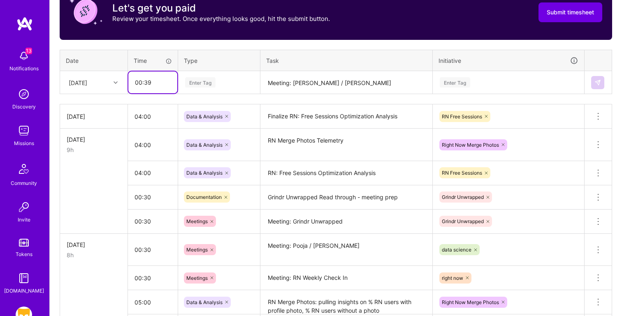
click at [160, 81] on input "00:39" at bounding box center [152, 83] width 49 height 22
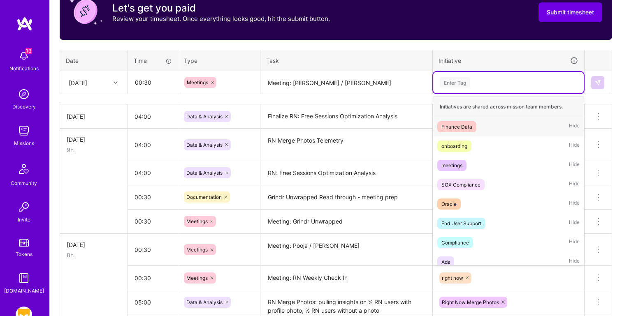
click at [478, 76] on div "Enter Tag" at bounding box center [508, 82] width 150 height 21
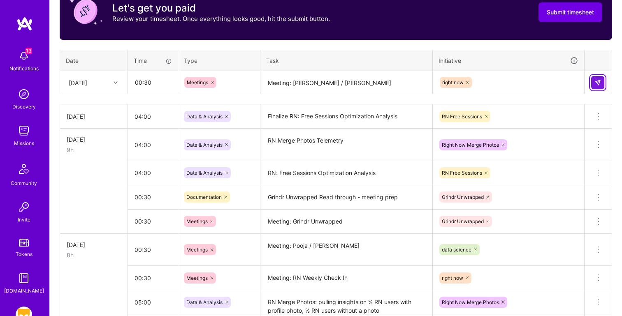
click at [600, 84] on img at bounding box center [597, 82] width 7 height 7
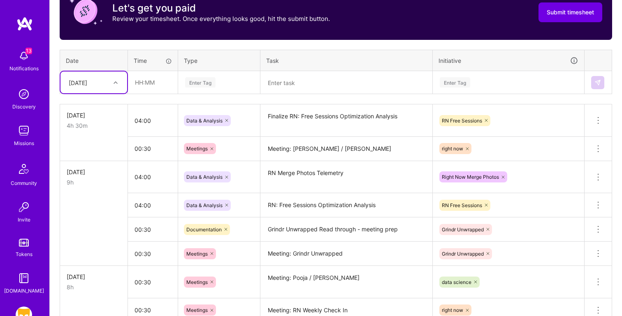
click at [317, 92] on textarea at bounding box center [346, 83] width 170 height 22
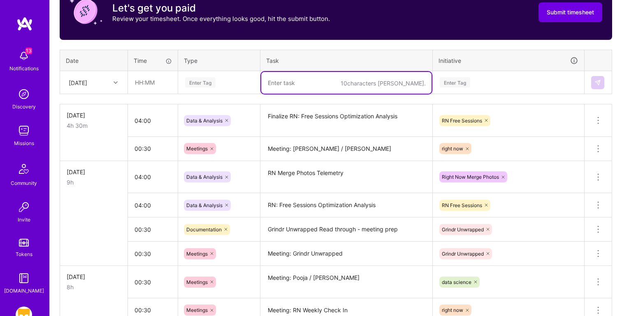
paste textarea "Meeting: Geotest chat with Etan"
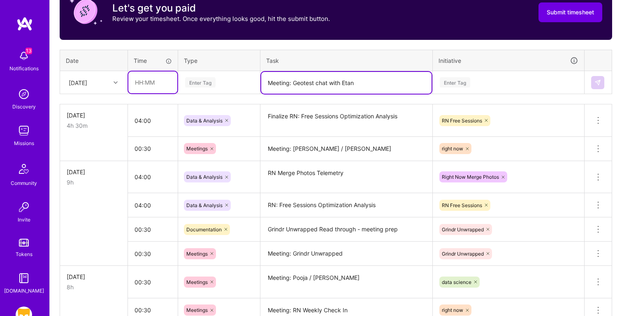
click at [149, 82] on input "text" at bounding box center [152, 83] width 49 height 22
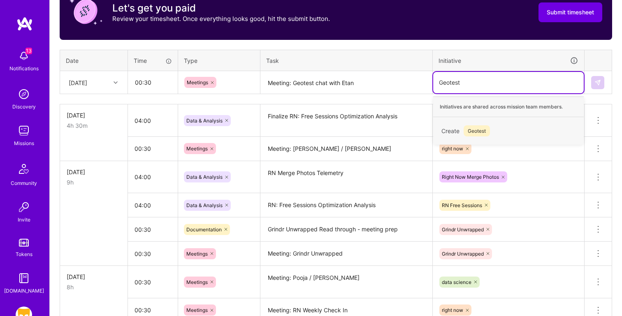
click at [454, 78] on input "Geotest" at bounding box center [450, 82] width 22 height 9
click at [497, 173] on div "data science Hide" at bounding box center [508, 165] width 150 height 19
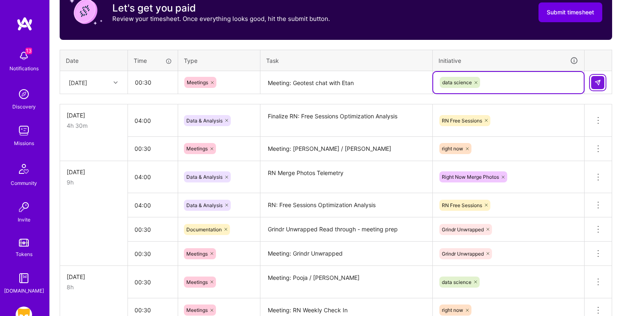
click at [595, 83] on img at bounding box center [597, 82] width 7 height 7
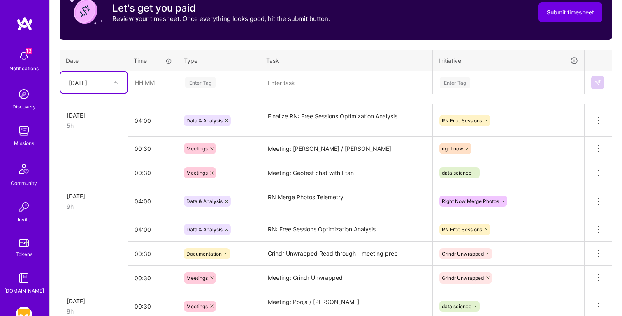
click at [295, 84] on textarea at bounding box center [346, 83] width 170 height 22
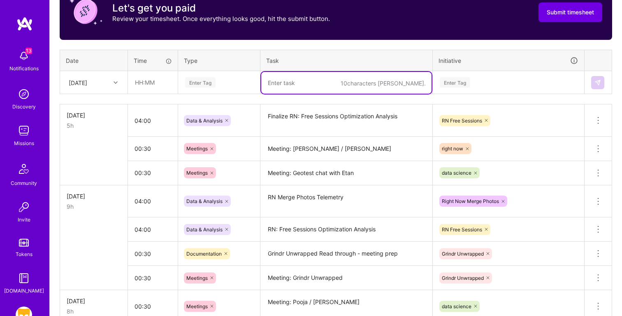
click at [278, 77] on textarea at bounding box center [346, 83] width 170 height 22
paste textarea "Meeting: Stats Sig Check In"
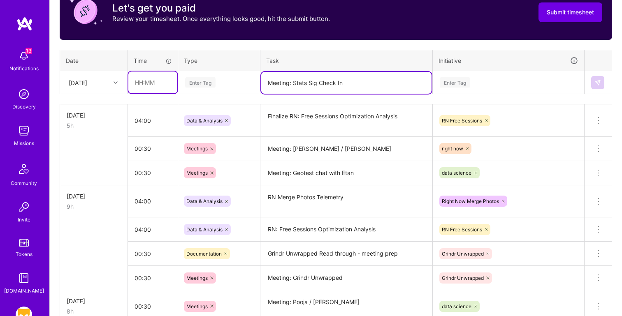
click at [164, 79] on input "text" at bounding box center [152, 83] width 49 height 22
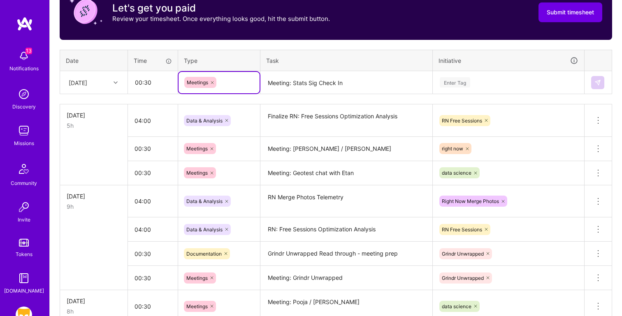
click at [480, 84] on div "Enter Tag" at bounding box center [508, 82] width 139 height 10
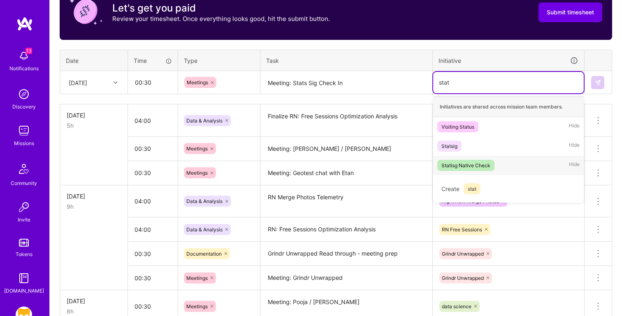
click at [490, 168] on span "Statisg Native Check" at bounding box center [465, 165] width 57 height 11
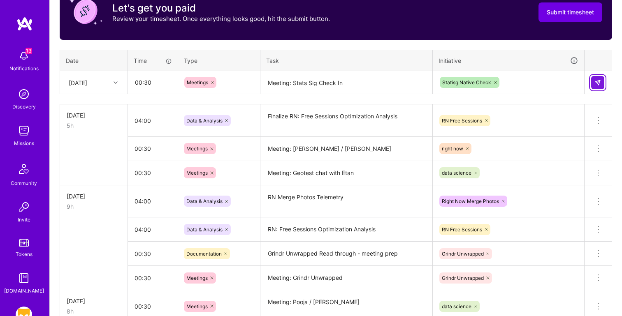
click at [597, 81] on img at bounding box center [597, 82] width 7 height 7
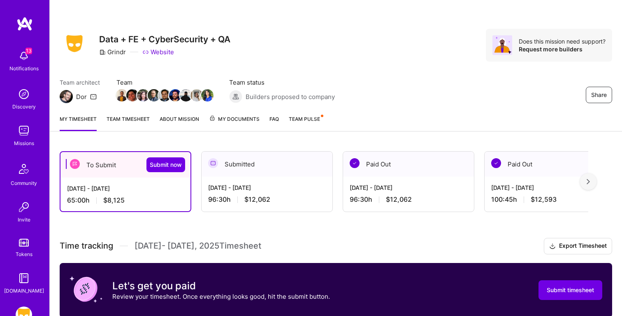
scroll to position [278, 0]
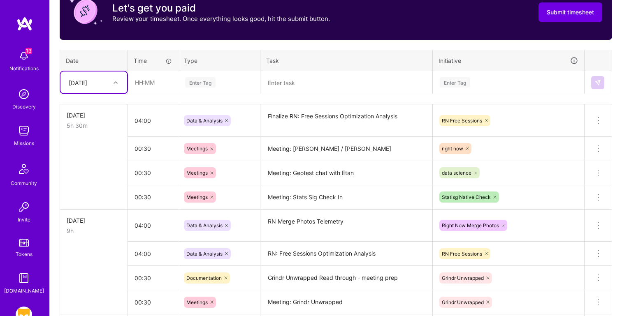
click at [303, 86] on textarea at bounding box center [346, 83] width 170 height 22
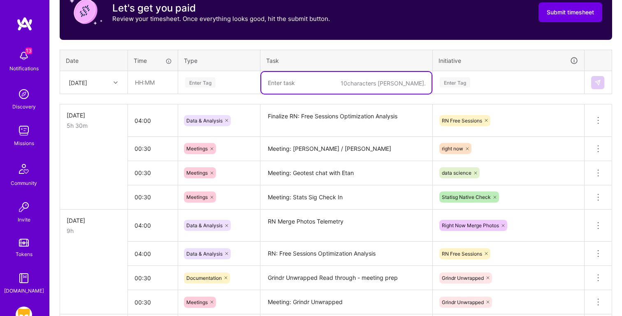
paste textarea "Deep Dive Geotest & Experimentation Setup for RN Maps & Free Sessions test"
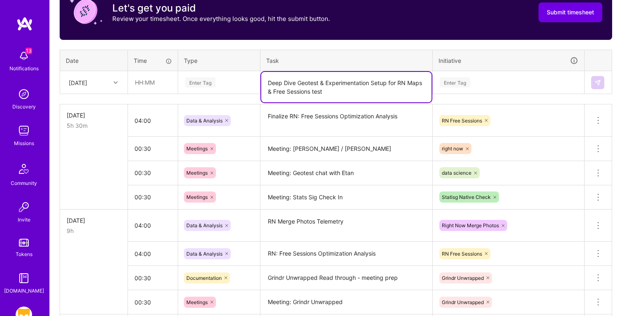
type textarea "Deep Dive Geotest & Experimentation Setup for RN Maps & Free Sessions test"
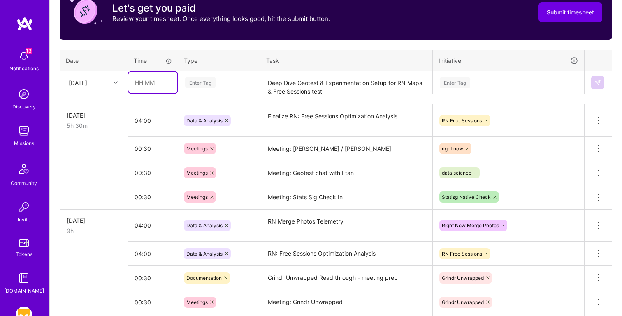
click at [153, 75] on input "text" at bounding box center [152, 83] width 49 height 22
type input "04:00"
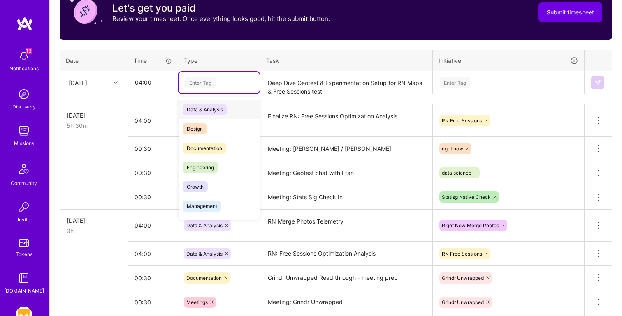
click at [236, 109] on div "Data & Analysis" at bounding box center [218, 109] width 81 height 19
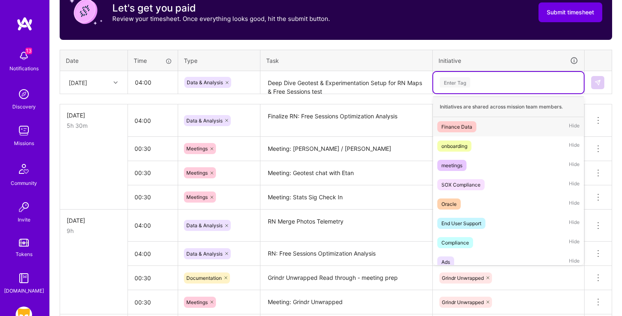
click at [465, 84] on div "Enter Tag" at bounding box center [455, 82] width 30 height 13
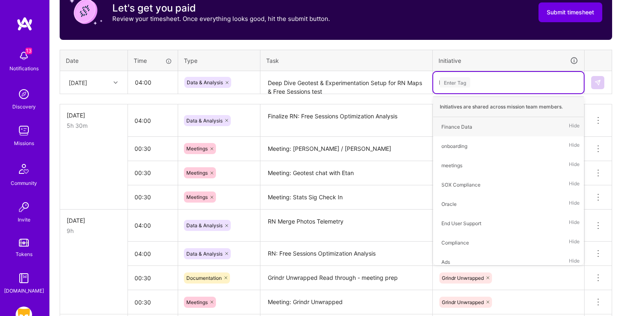
type input "RN"
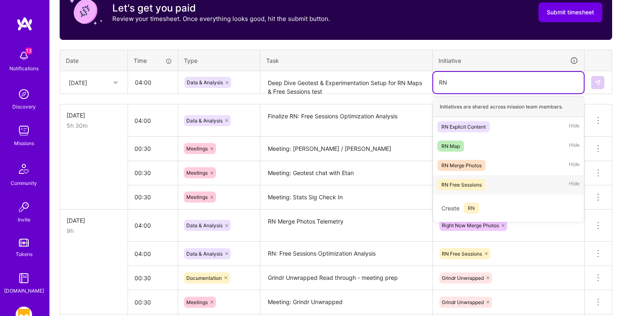
click at [492, 181] on div "RN Free Sessions Hide" at bounding box center [508, 184] width 150 height 19
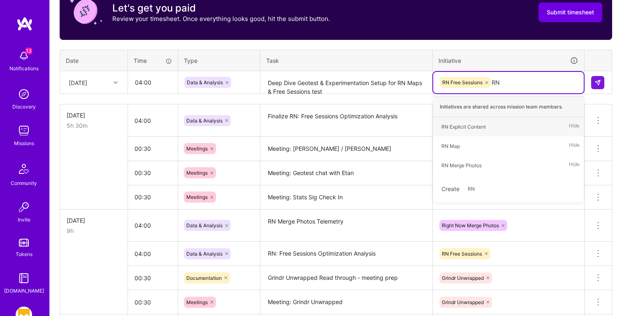
type input "RN Ma"
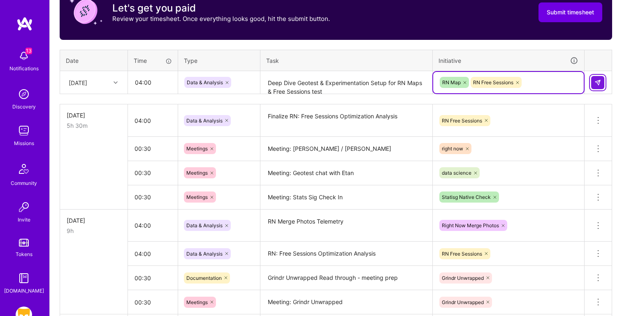
click at [596, 83] on img at bounding box center [597, 82] width 7 height 7
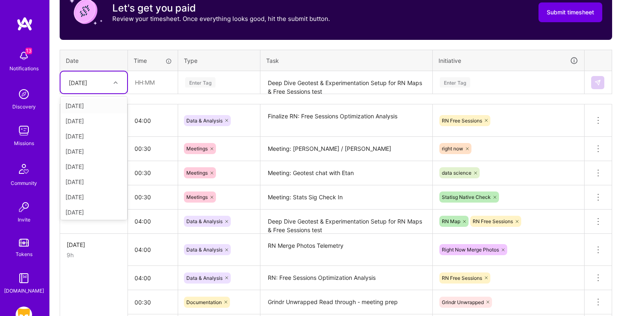
click at [87, 84] on div "[DATE]" at bounding box center [78, 82] width 19 height 9
click at [91, 161] on div "[DATE]" at bounding box center [93, 164] width 67 height 15
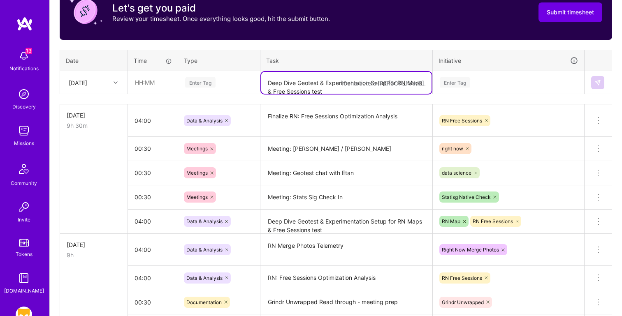
click at [294, 73] on textarea "Deep Dive Geotest & Experimentation Setup for RN Maps & Free Sessions test" at bounding box center [346, 83] width 170 height 22
paste textarea "Finalize top 35 markets for RN Free Sessions Experiment"
type textarea "Finalize top 35 markets for RN Free Sessions Experiment"
click at [160, 81] on input "text" at bounding box center [152, 83] width 49 height 22
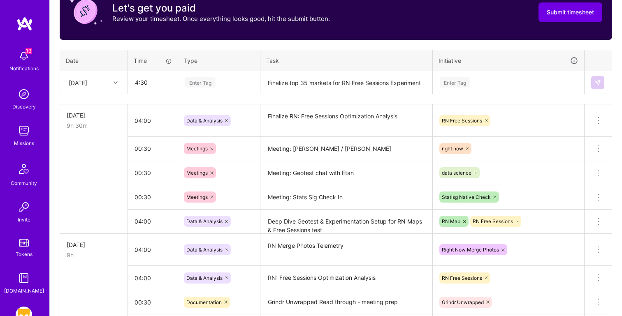
type input "04:30"
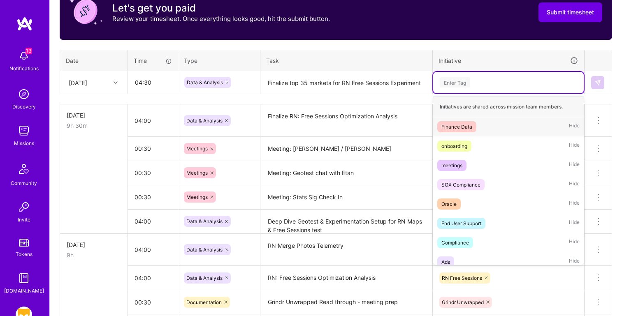
click at [497, 84] on div "Enter Tag" at bounding box center [508, 82] width 139 height 10
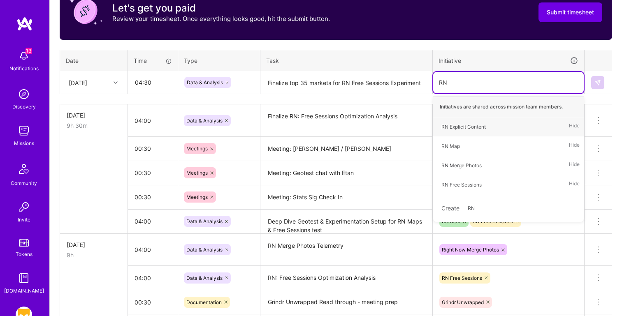
type input "RN fr"
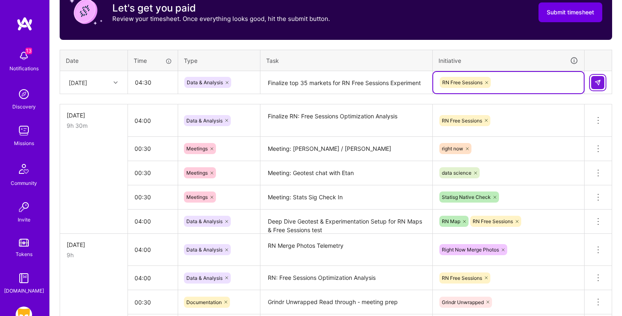
click at [597, 81] on img at bounding box center [597, 82] width 7 height 7
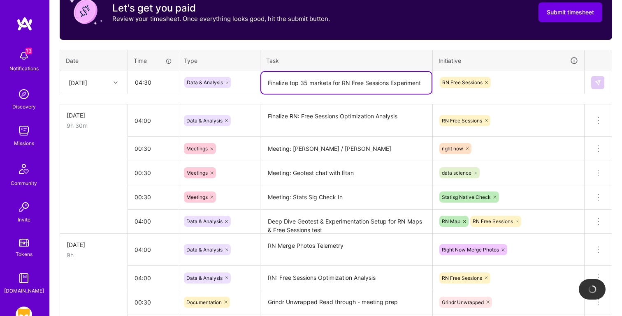
click at [296, 89] on textarea "Finalize top 35 markets for RN Free Sessions Experiment" at bounding box center [346, 83] width 170 height 22
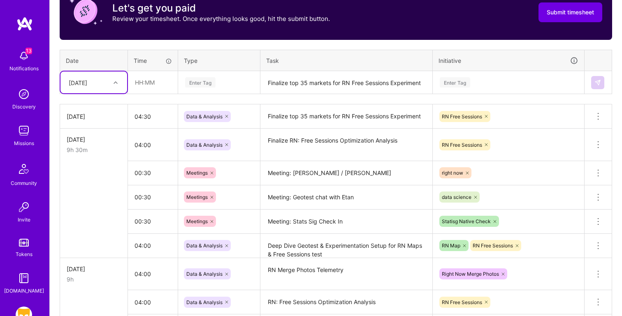
click at [289, 83] on textarea "Finalize top 35 markets for RN Free Sessions Experiment" at bounding box center [346, 83] width 170 height 22
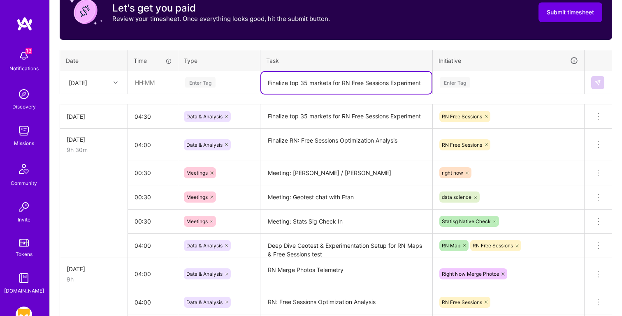
click at [289, 83] on textarea "Finalize top 35 markets for RN Free Sessions Experiment" at bounding box center [346, 83] width 170 height 22
paste textarea "Meeting: Into with Digeng"
type textarea "Meeting: Into with Digeng"
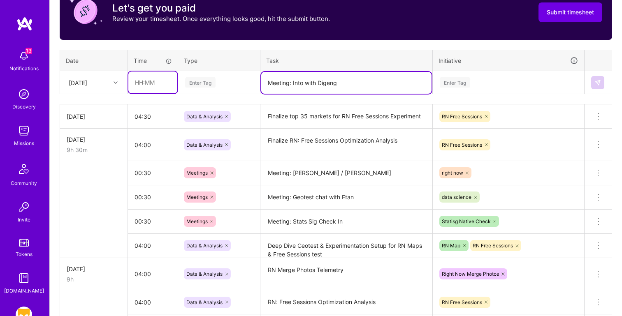
click at [142, 87] on input "text" at bounding box center [152, 83] width 49 height 22
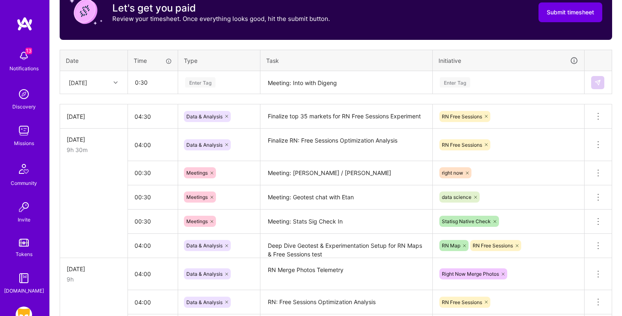
type input "00:30"
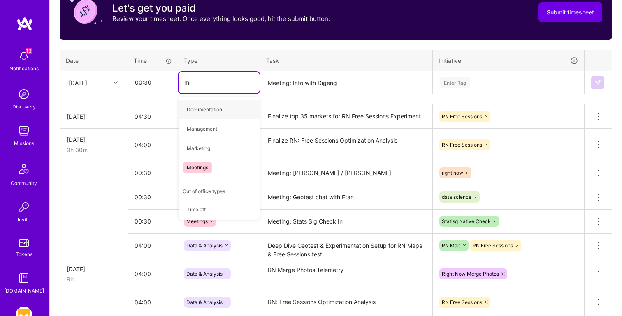
type input "mee"
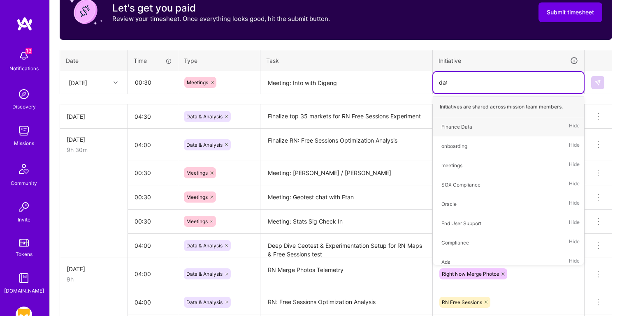
type input "data"
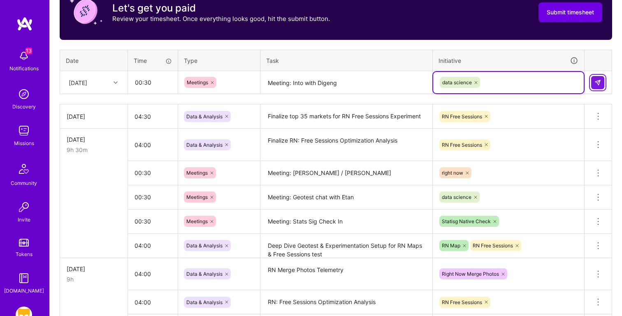
click at [597, 79] on img at bounding box center [597, 82] width 7 height 7
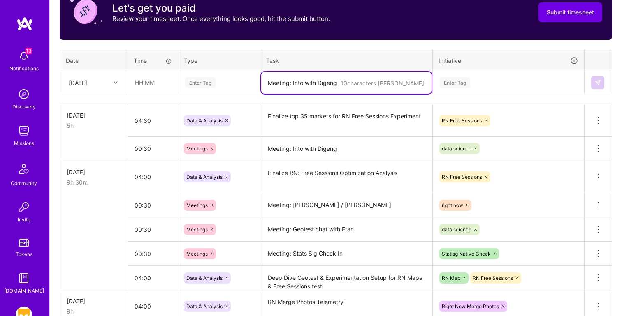
click at [290, 85] on textarea "Meeting: Into with Digeng" at bounding box center [346, 83] width 170 height 22
paste textarea "RN Explore Heatmaps"
type textarea "RN Explore Heatmaps"
click at [138, 82] on input "text" at bounding box center [152, 83] width 49 height 22
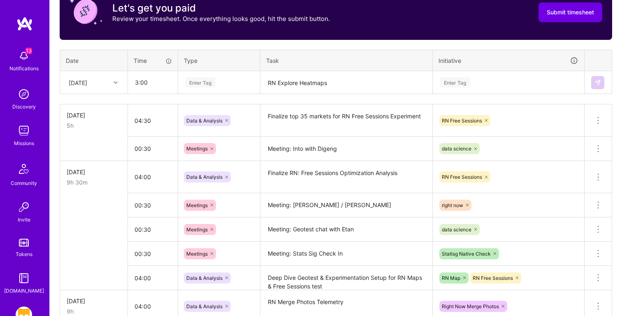
type input "03:00"
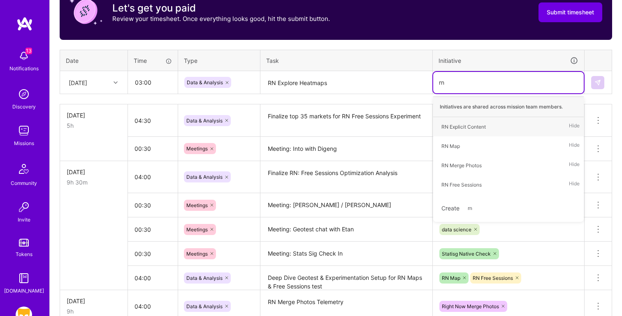
type input "r"
type input "Explore"
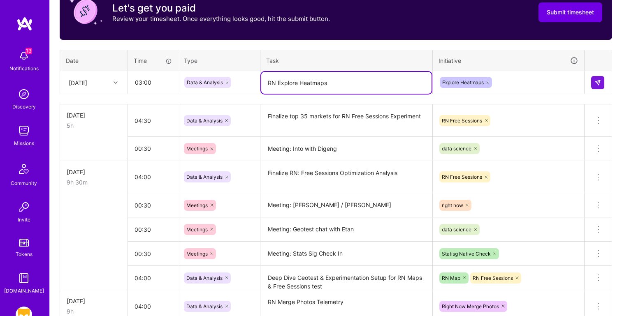
drag, startPoint x: 266, startPoint y: 81, endPoint x: 259, endPoint y: 81, distance: 7.4
click at [259, 81] on tr "Fri, Sep 12 03:00 Data & Analysis RN Explore Heatmaps Explore Heatmaps" at bounding box center [336, 82] width 552 height 23
type textarea "Explore Heatmaps"
click at [599, 84] on img at bounding box center [597, 82] width 7 height 7
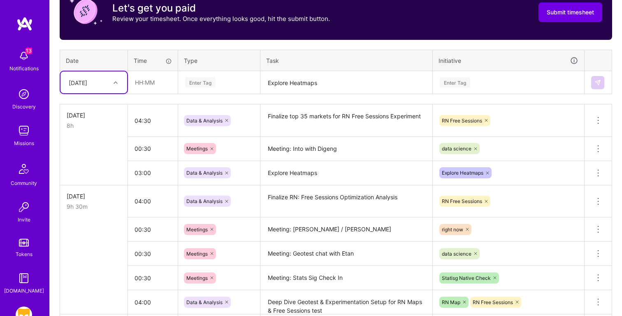
click at [87, 82] on div "[DATE]" at bounding box center [78, 82] width 19 height 9
click at [93, 210] on div "[DATE]" at bounding box center [93, 210] width 67 height 15
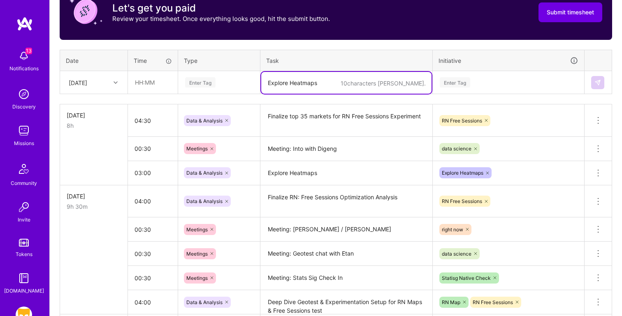
click at [309, 81] on textarea "Explore Heatmaps" at bounding box center [346, 83] width 170 height 22
paste textarea "Explore Heatmaps Deep Dive"
type textarea "Explore Heatmaps Deep Dive"
click at [140, 77] on input "text" at bounding box center [152, 83] width 49 height 22
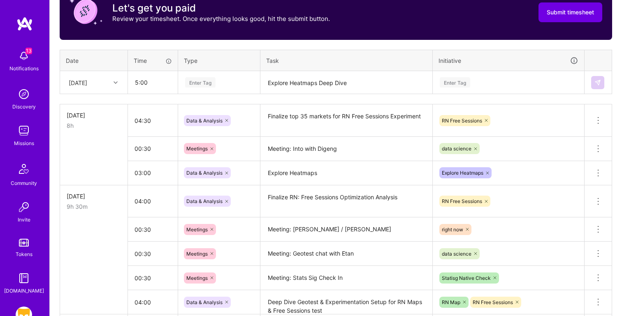
type input "05:00"
type input "e"
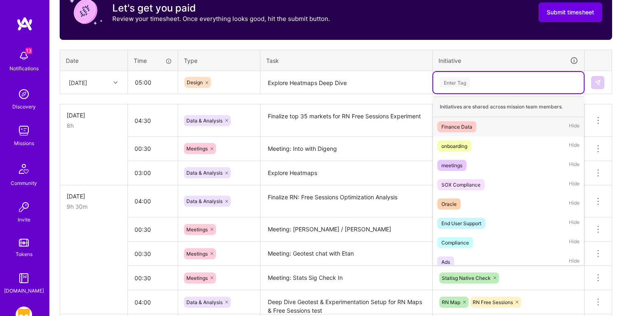
click at [458, 77] on div "Enter Tag" at bounding box center [455, 82] width 30 height 13
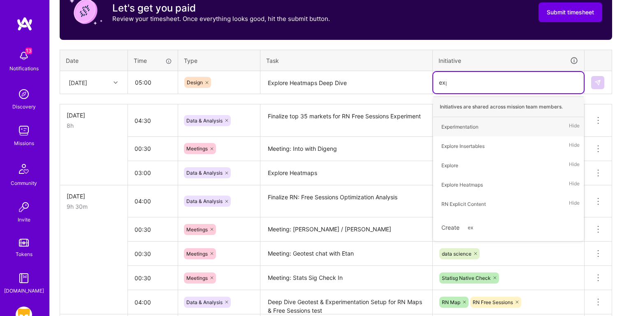
type input "expl"
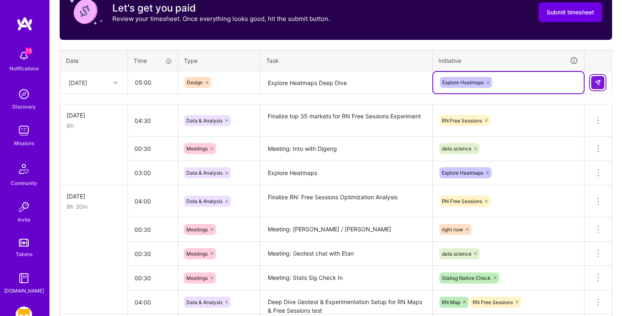
click at [598, 82] on img at bounding box center [597, 82] width 7 height 7
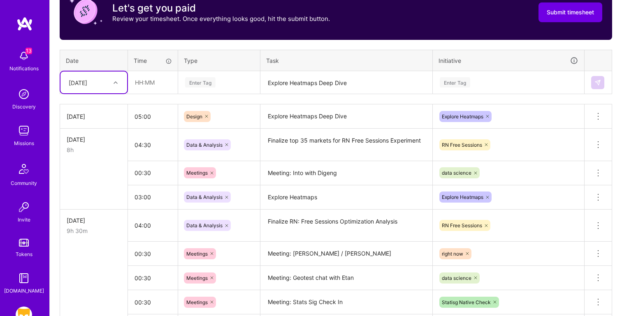
click at [298, 83] on textarea "Explore Heatmaps Deep Dive" at bounding box center [346, 83] width 170 height 22
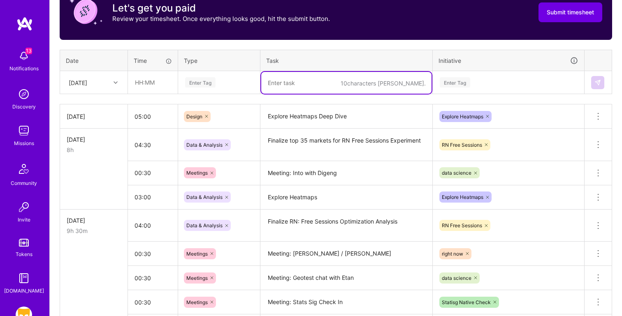
paste textarea "Meeting: Revenue Working Group"
type textarea "Meeting: Revenue Working Group"
click at [173, 71] on td at bounding box center [153, 82] width 50 height 23
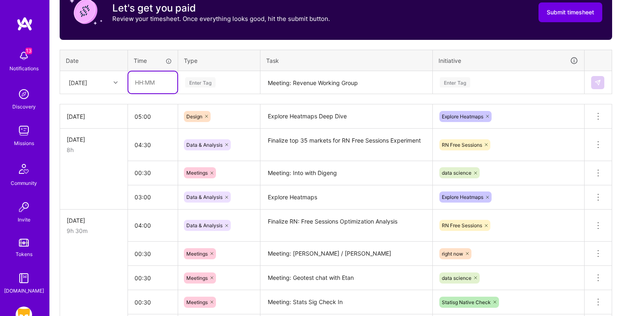
click at [158, 81] on input "text" at bounding box center [152, 83] width 49 height 22
type input "01:00"
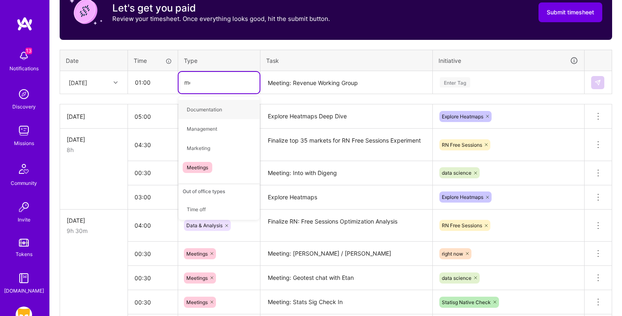
type input "mee"
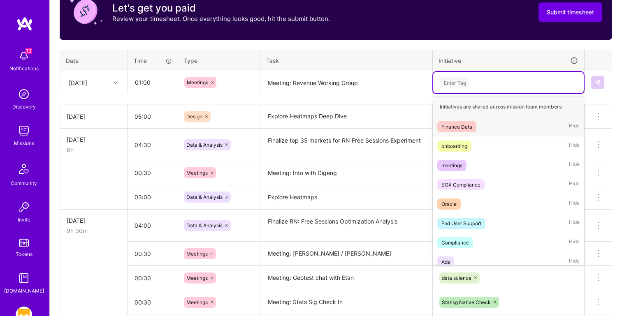
click at [474, 83] on div "Enter Tag" at bounding box center [508, 82] width 139 height 10
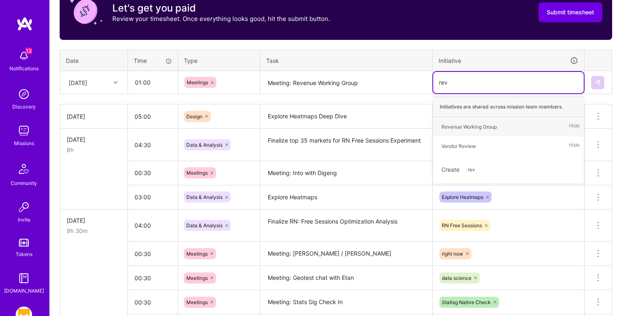
type input "reve"
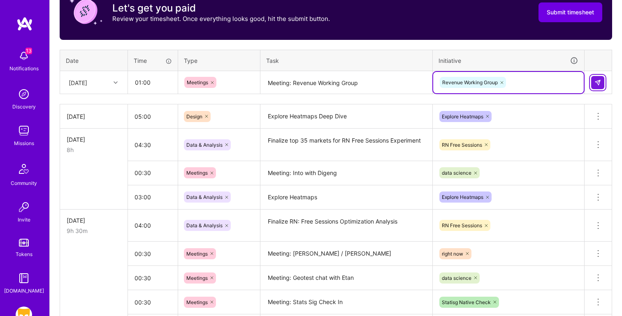
click at [600, 80] on img at bounding box center [597, 82] width 7 height 7
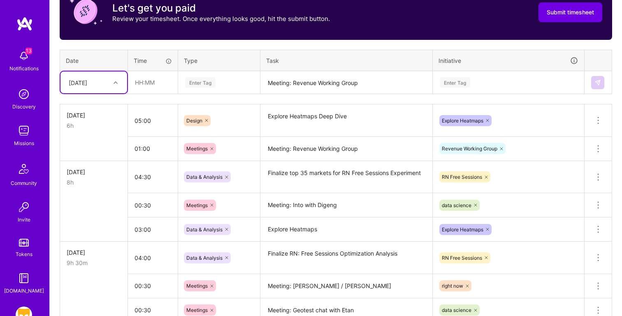
click at [288, 83] on textarea "Meeting: Revenue Working Group" at bounding box center [346, 83] width 170 height 22
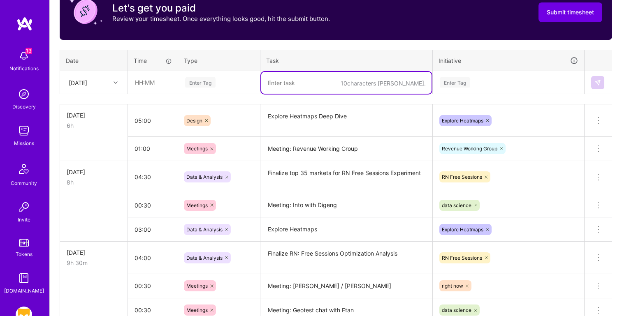
paste textarea "Meeting: Dating Weekly Sync"
type textarea "Meeting: Dating Weekly Sync"
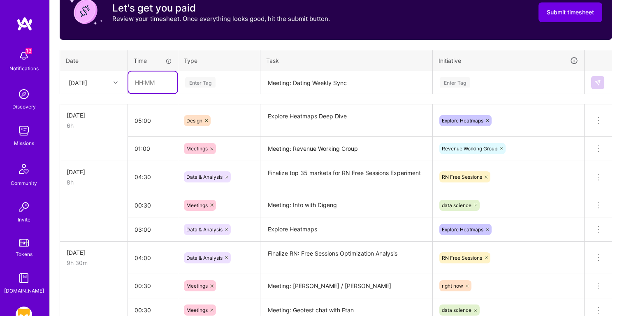
click at [142, 81] on input "text" at bounding box center [152, 83] width 49 height 22
type input "00:30"
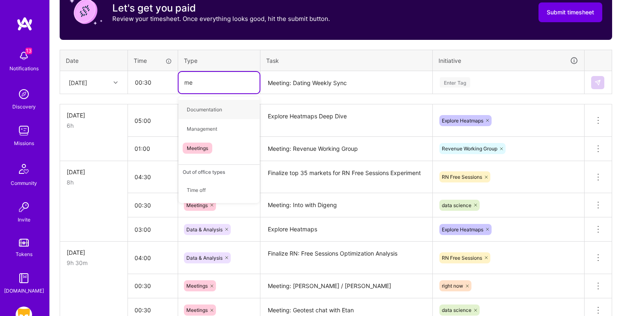
type input "mee"
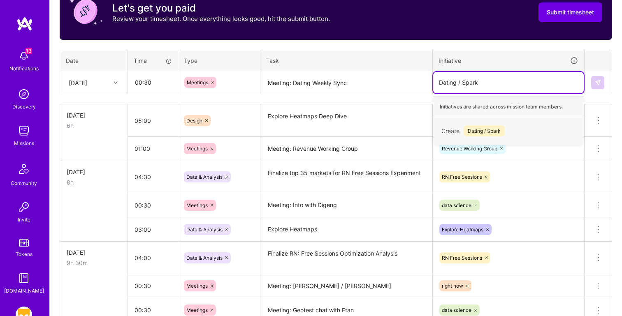
click at [461, 84] on input "Dating / Spark" at bounding box center [458, 82] width 39 height 9
type input "Spark"
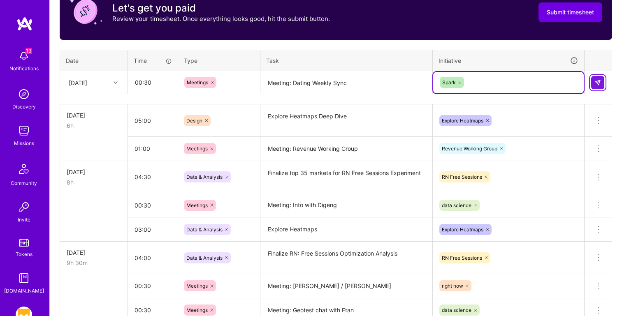
click at [598, 76] on button at bounding box center [597, 82] width 13 height 13
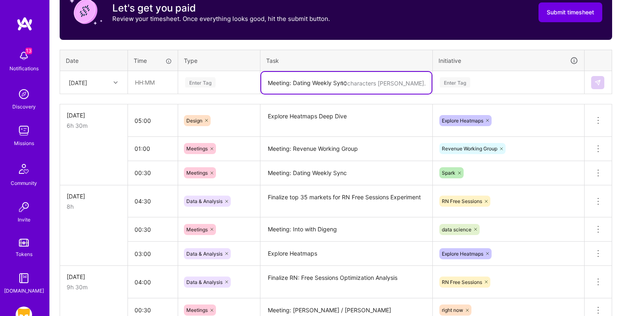
click at [326, 85] on textarea "Meeting: Dating Weekly Sync" at bounding box center [346, 83] width 170 height 22
paste textarea "RN Revenue & Engagement Data Pulls"
type textarea "RN Revenue & Engagement Data Pulls"
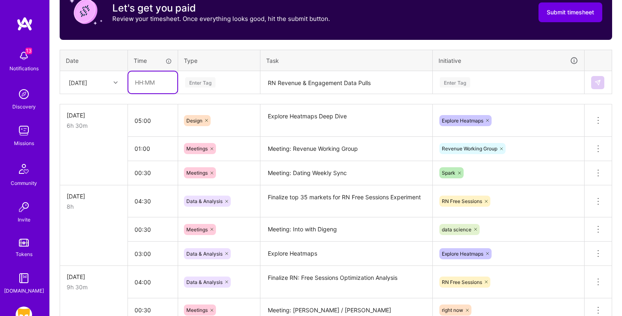
click at [156, 84] on input "text" at bounding box center [152, 83] width 49 height 22
type input "0"
type input "03:00"
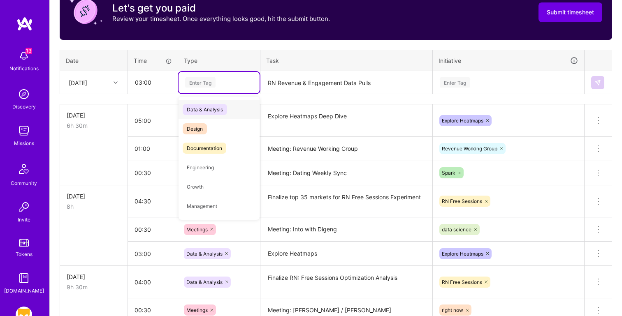
type input "d"
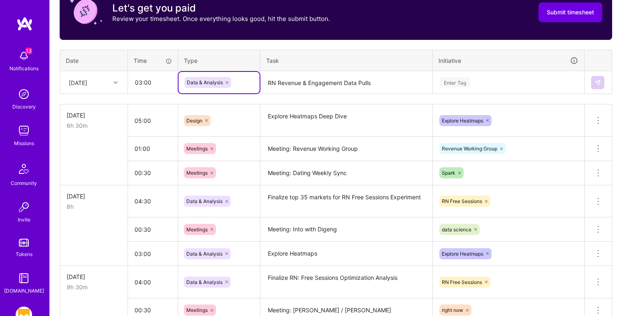
click at [486, 83] on div "Enter Tag" at bounding box center [508, 82] width 139 height 10
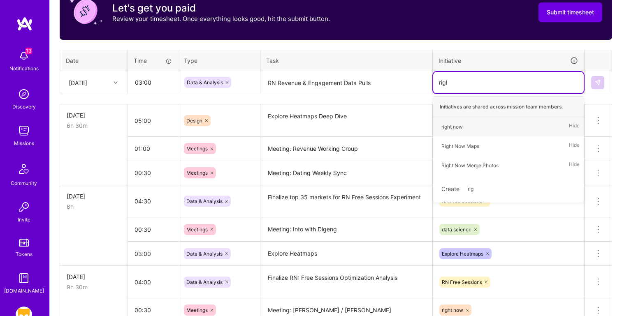
type input "right"
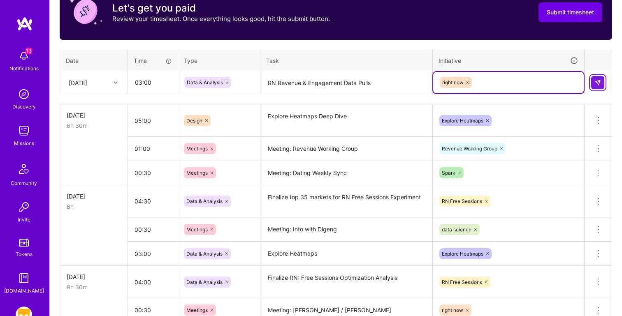
click at [601, 84] on button at bounding box center [597, 82] width 13 height 13
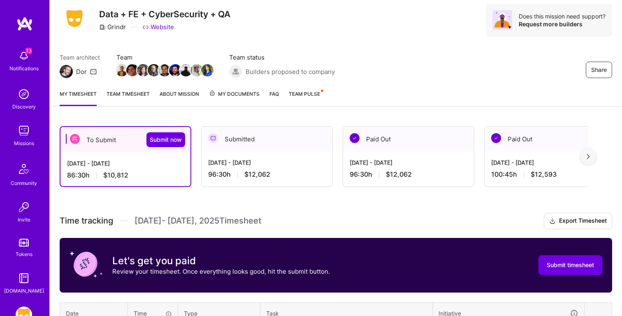
scroll to position [26, 0]
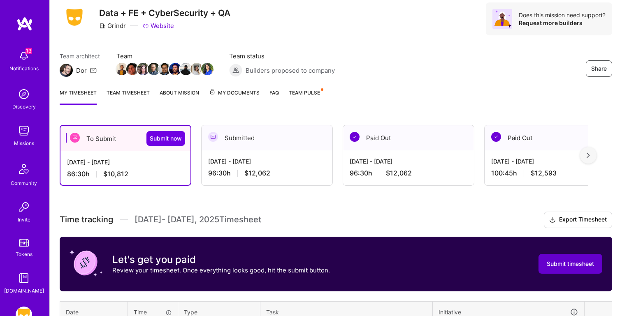
click at [559, 262] on span "Submit timesheet" at bounding box center [569, 264] width 47 height 8
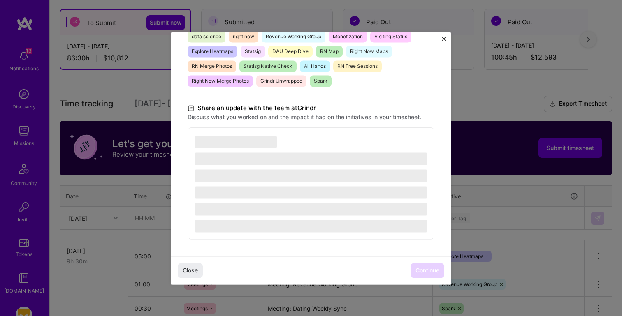
scroll to position [146, 0]
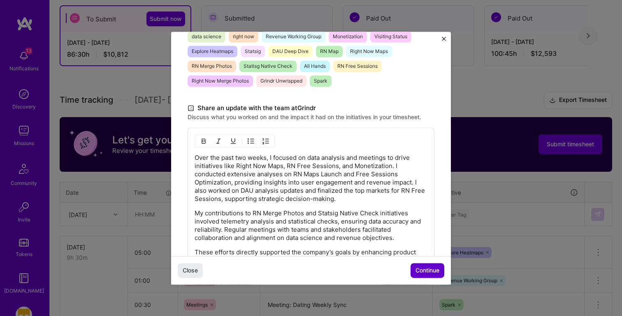
click at [423, 273] on span "Continue" at bounding box center [427, 270] width 24 height 8
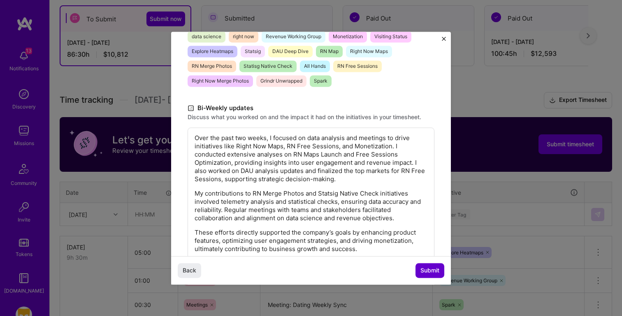
click at [423, 273] on span "Submit" at bounding box center [429, 270] width 19 height 8
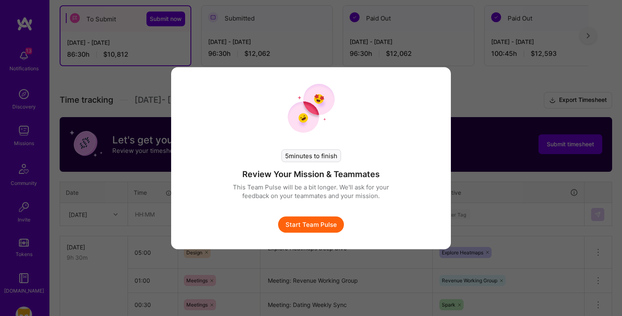
click at [319, 220] on button "Start Team Pulse" at bounding box center [311, 224] width 66 height 16
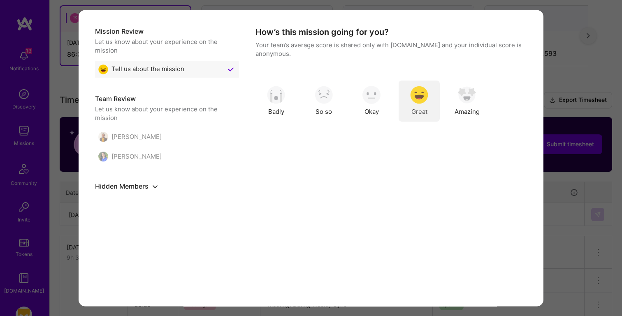
click at [422, 105] on div "Great" at bounding box center [418, 100] width 41 height 41
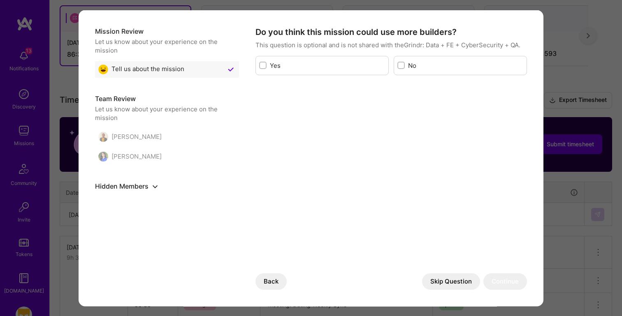
click at [328, 62] on label "Yes" at bounding box center [327, 65] width 115 height 9
click at [266, 63] on input "modal" at bounding box center [264, 66] width 6 height 6
checkbox input "true"
click at [483, 276] on div "Skip Question Continue" at bounding box center [474, 281] width 105 height 16
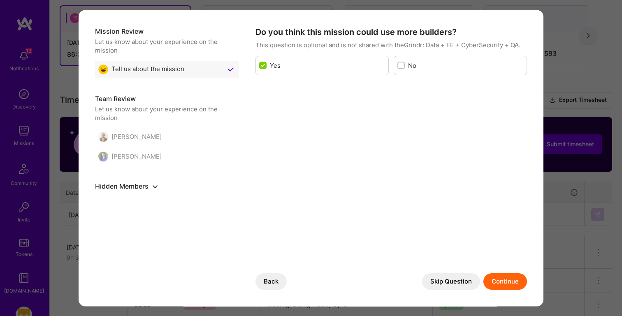
click at [497, 279] on button "Continue" at bounding box center [505, 281] width 44 height 16
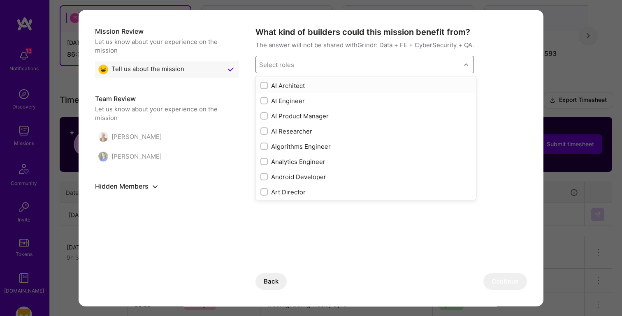
click at [364, 70] on div "Select roles" at bounding box center [358, 64] width 205 height 16
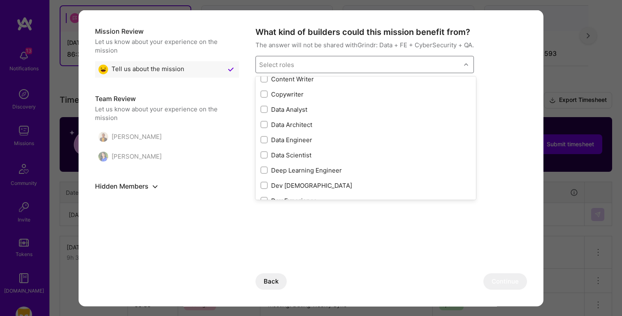
scroll to position [282, 0]
click at [324, 151] on div "Data Scientist" at bounding box center [365, 153] width 211 height 9
checkbox input "true"
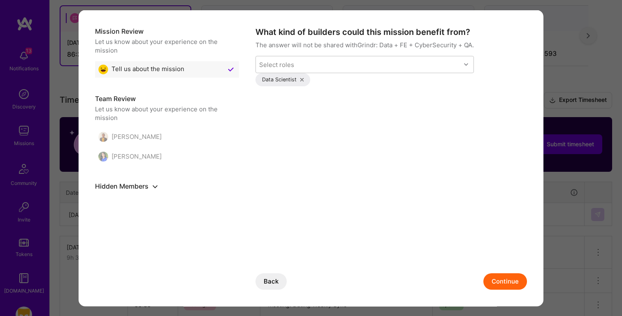
click at [508, 285] on button "Continue" at bounding box center [505, 281] width 44 height 16
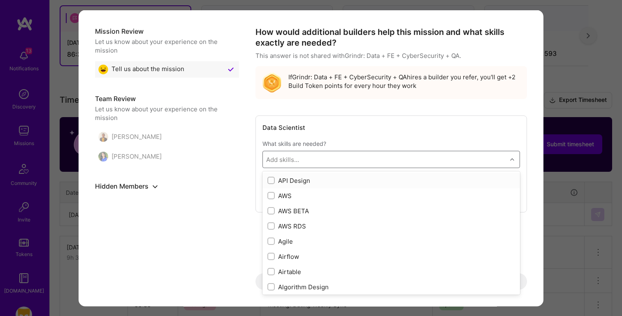
click at [347, 151] on div "Add skills..." at bounding box center [385, 159] width 244 height 16
click at [186, 217] on div "Mission Review Let us know about your experience on the mission Tell us about t…" at bounding box center [311, 176] width 432 height 300
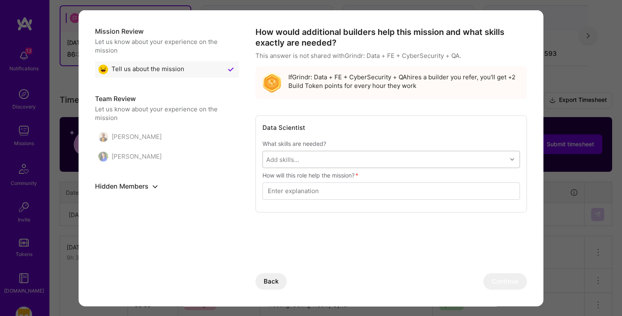
click at [300, 162] on div "Add skills..." at bounding box center [385, 159] width 244 height 16
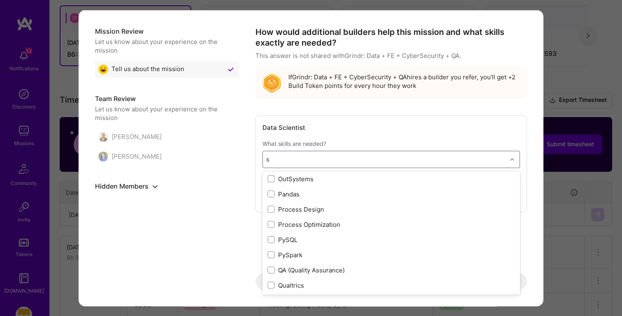
scroll to position [139, 0]
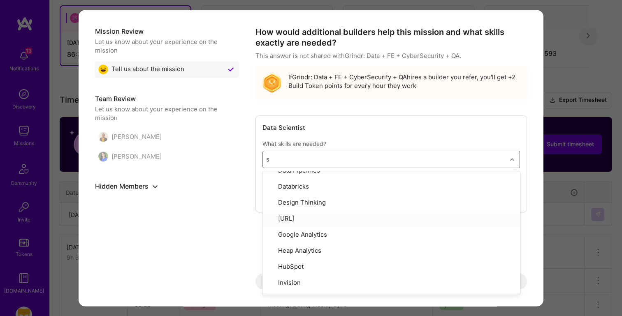
type input "sq"
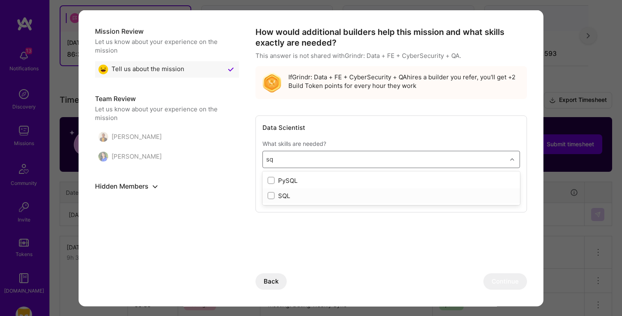
click at [295, 194] on div "SQL" at bounding box center [391, 195] width 248 height 9
checkbox input "true"
click at [220, 236] on div "Mission Review Let us know about your experience on the mission Tell us about t…" at bounding box center [311, 176] width 432 height 300
click at [327, 207] on input "modal" at bounding box center [391, 204] width 247 height 22
type input "insights"
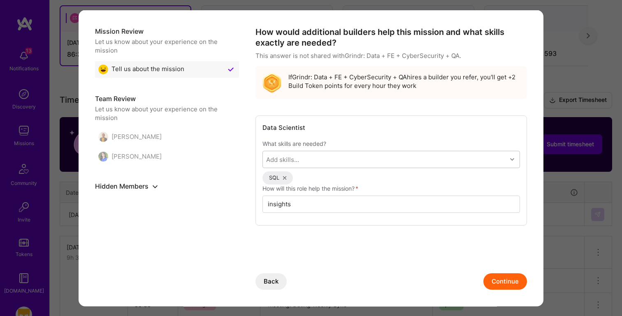
click at [493, 280] on button "Continue" at bounding box center [505, 281] width 44 height 16
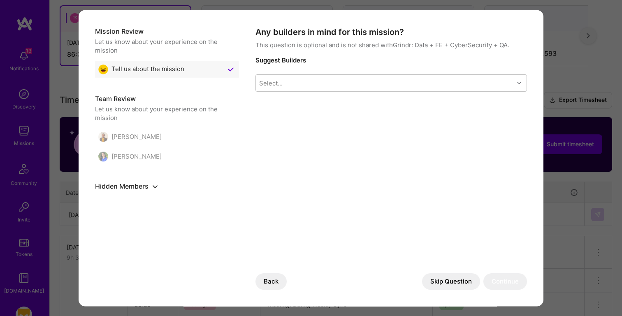
click at [452, 283] on button "Skip Question" at bounding box center [451, 281] width 58 height 16
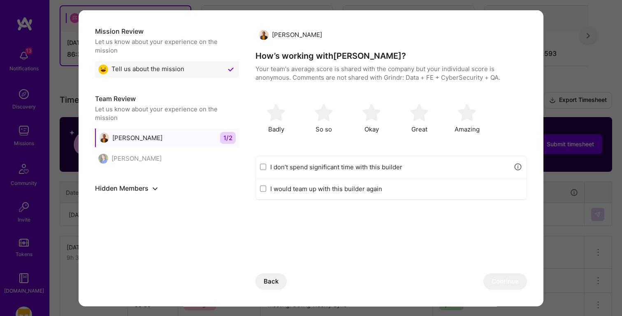
click at [443, 283] on div "Back Continue" at bounding box center [390, 281] width 271 height 16
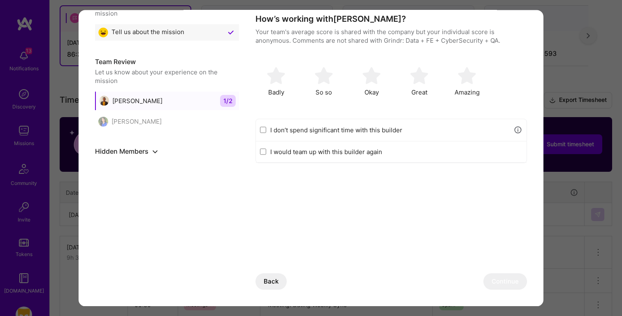
click at [419, 130] on label "I don’t spend significant time with this builder" at bounding box center [389, 130] width 239 height 9
click at [266, 130] on input "I don’t spend significant time with this builder" at bounding box center [263, 130] width 6 height 7
click at [425, 127] on label "I don’t spend significant time with this builder" at bounding box center [389, 130] width 239 height 9
click at [266, 127] on input "I don’t spend significant time with this builder" at bounding box center [263, 130] width 6 height 7
click at [425, 127] on label "I don’t spend significant time with this builder" at bounding box center [389, 130] width 239 height 9
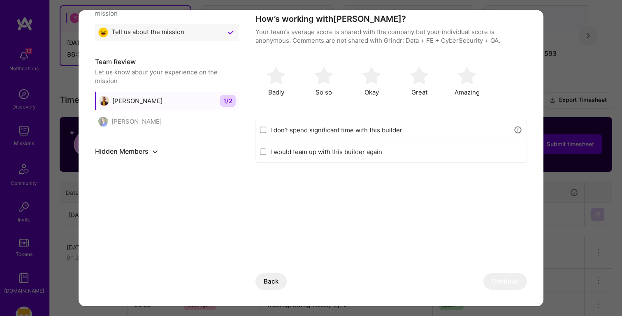
click at [266, 127] on input "I don’t spend significant time with this builder" at bounding box center [263, 130] width 6 height 7
click at [420, 115] on div "Anjul Kumar How’s working with Anjul ? Your team's average score is shared with…" at bounding box center [390, 77] width 271 height 174
click at [371, 132] on label "I don’t spend significant time with this builder" at bounding box center [389, 130] width 239 height 9
click at [266, 132] on input "I don’t spend significant time with this builder" at bounding box center [263, 130] width 6 height 7
checkbox input "false"
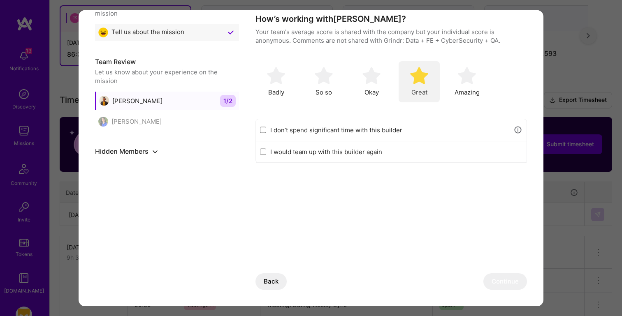
click at [415, 86] on div "Great" at bounding box center [418, 81] width 41 height 41
click at [501, 288] on button "Continue" at bounding box center [505, 281] width 44 height 16
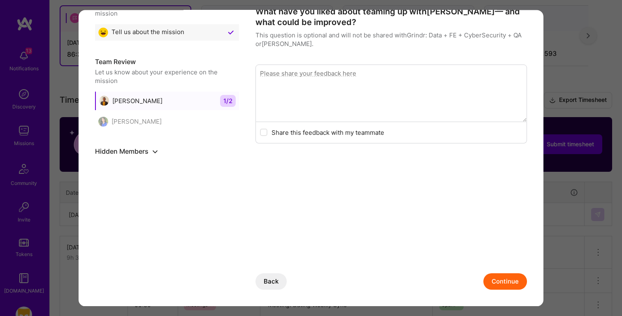
click at [498, 277] on button "Continue" at bounding box center [505, 281] width 44 height 16
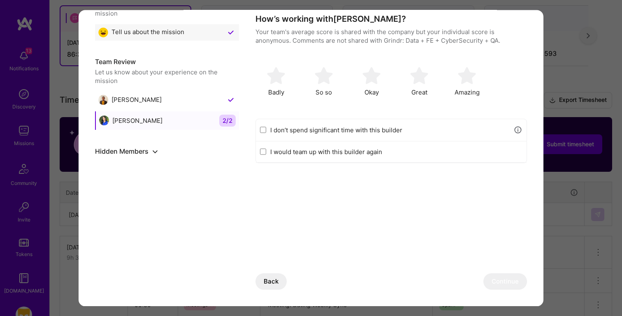
click at [319, 129] on label "I don’t spend significant time with this builder" at bounding box center [389, 130] width 239 height 9
click at [266, 129] on input "I don’t spend significant time with this builder" at bounding box center [263, 130] width 6 height 7
checkbox input "true"
click at [504, 282] on button "Continue" at bounding box center [505, 281] width 44 height 16
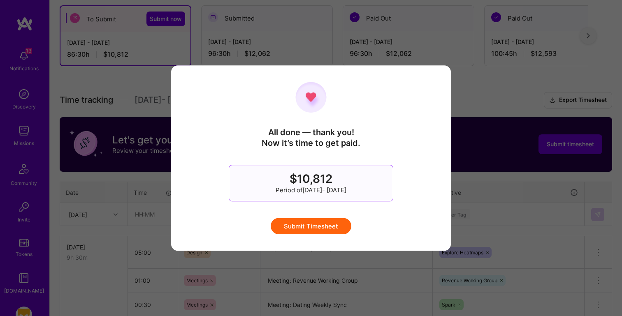
scroll to position [0, 0]
click at [330, 225] on button "Submit Timesheet" at bounding box center [311, 226] width 81 height 16
